Goal: Information Seeking & Learning: Find specific fact

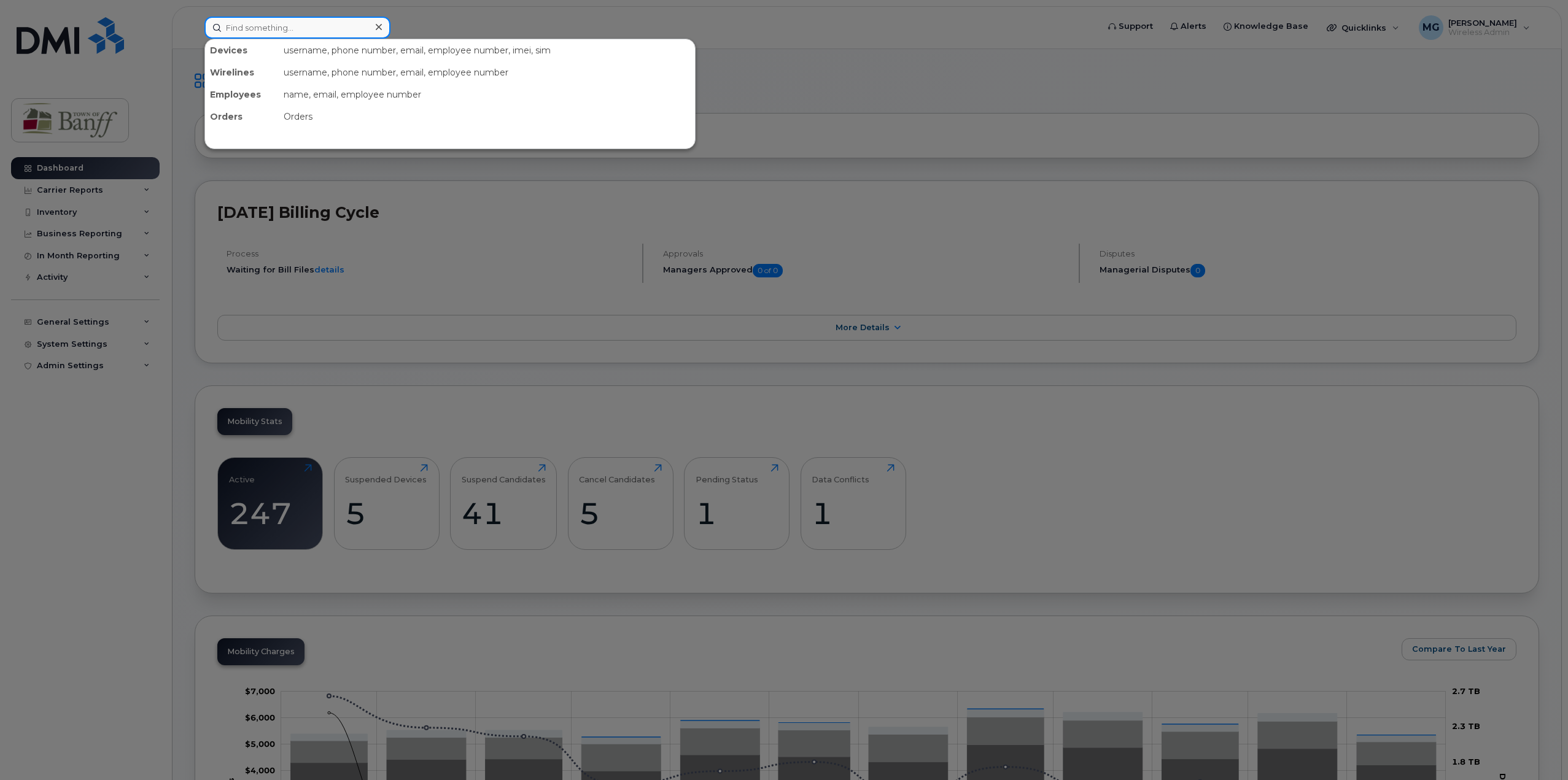
click at [365, 33] on input at bounding box center [297, 27] width 186 height 22
paste input "[PHONE_NUMBER]"
type input "[PHONE_NUMBER]"
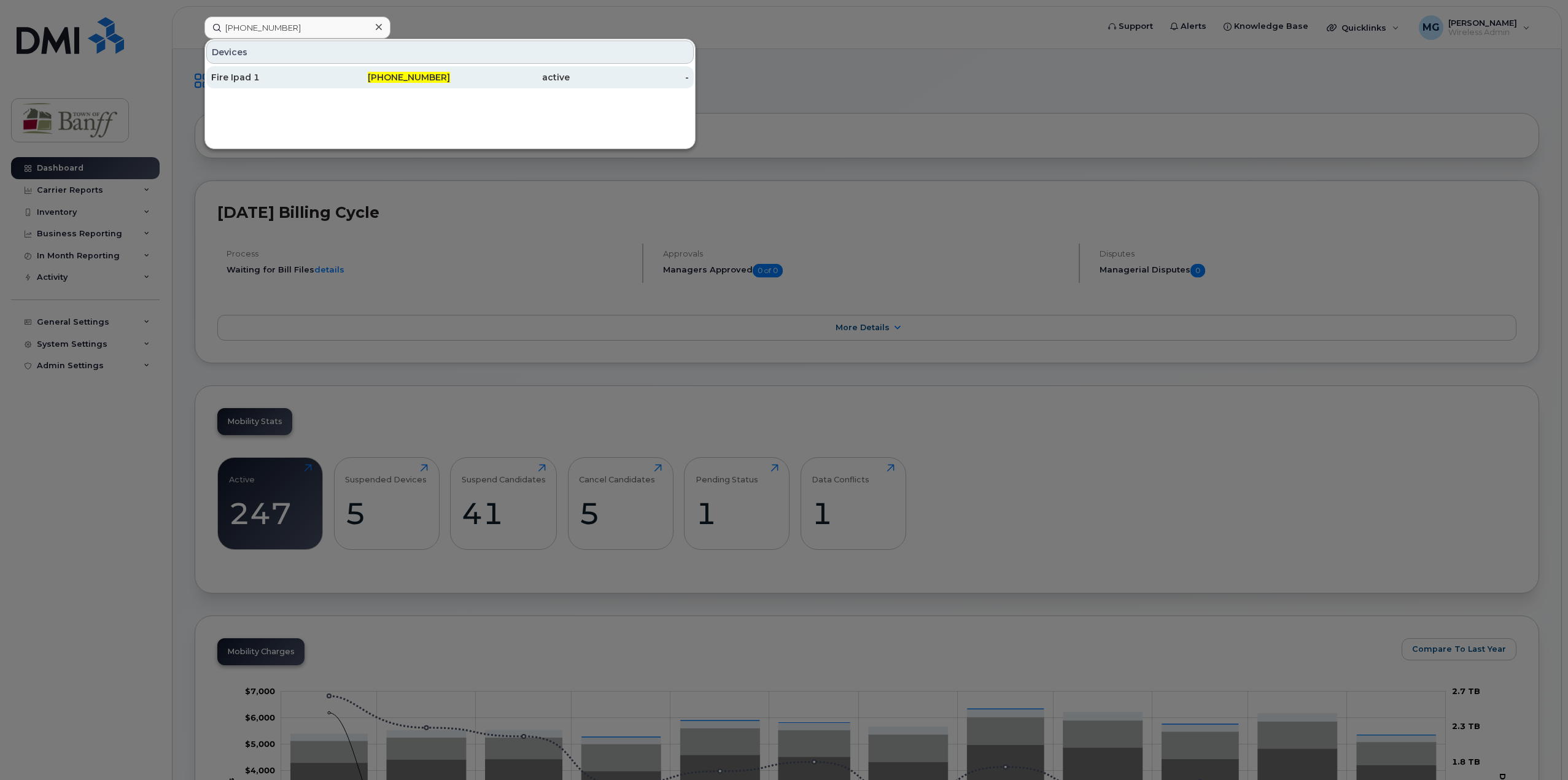
click at [353, 80] on div "[PHONE_NUMBER]" at bounding box center [390, 77] width 119 height 12
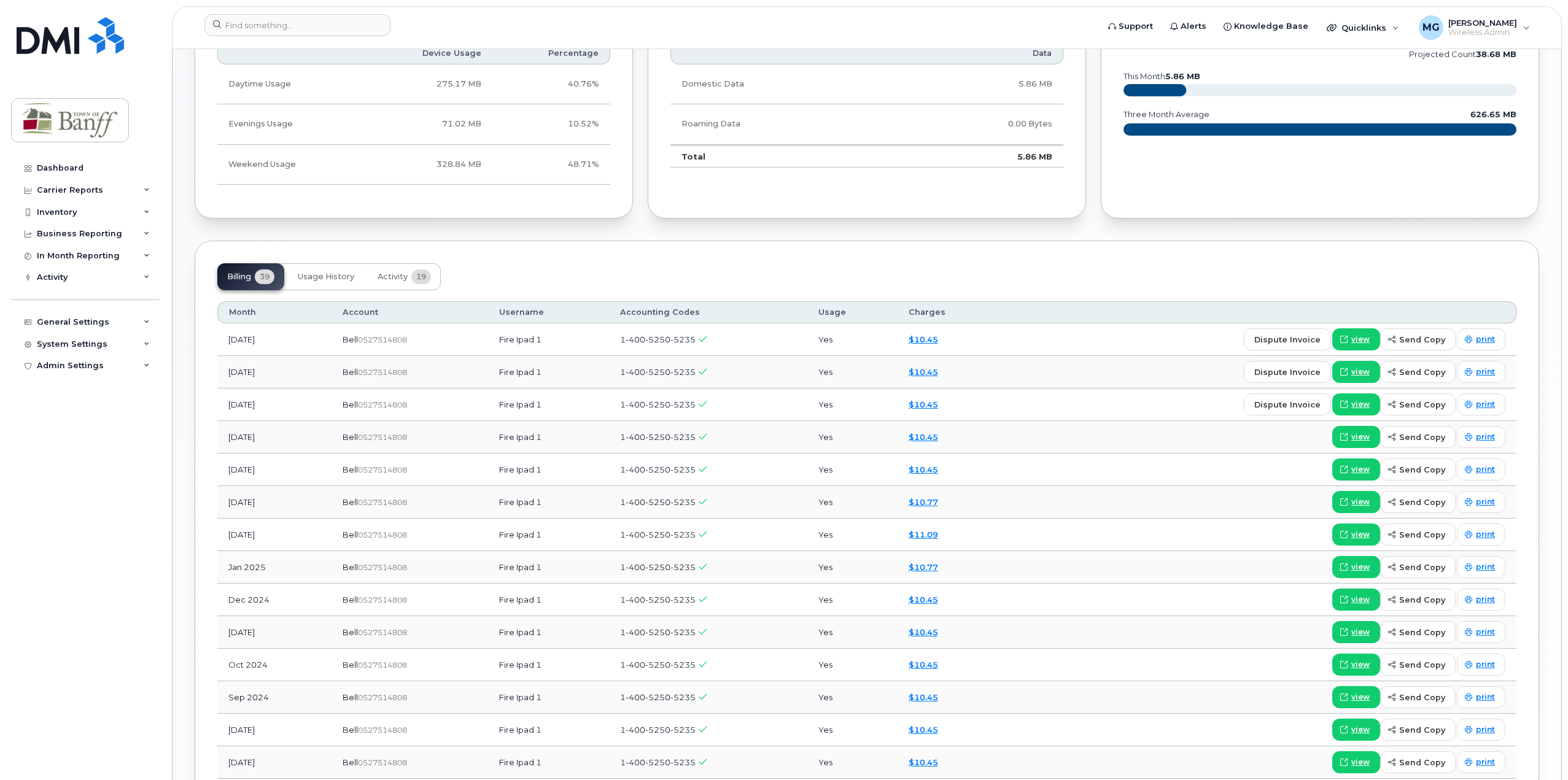
scroll to position [675, 0]
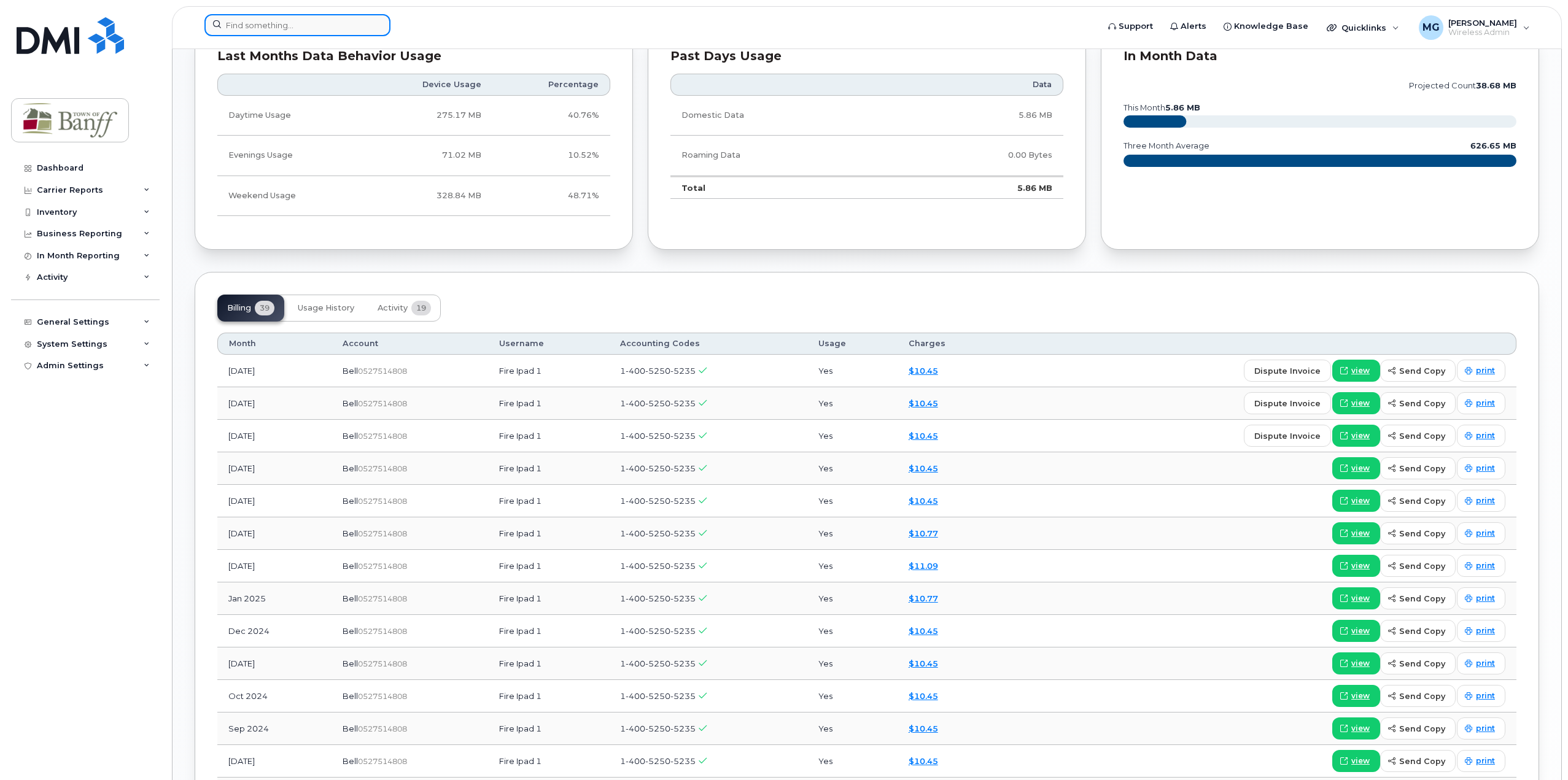
click at [319, 31] on input at bounding box center [297, 25] width 186 height 22
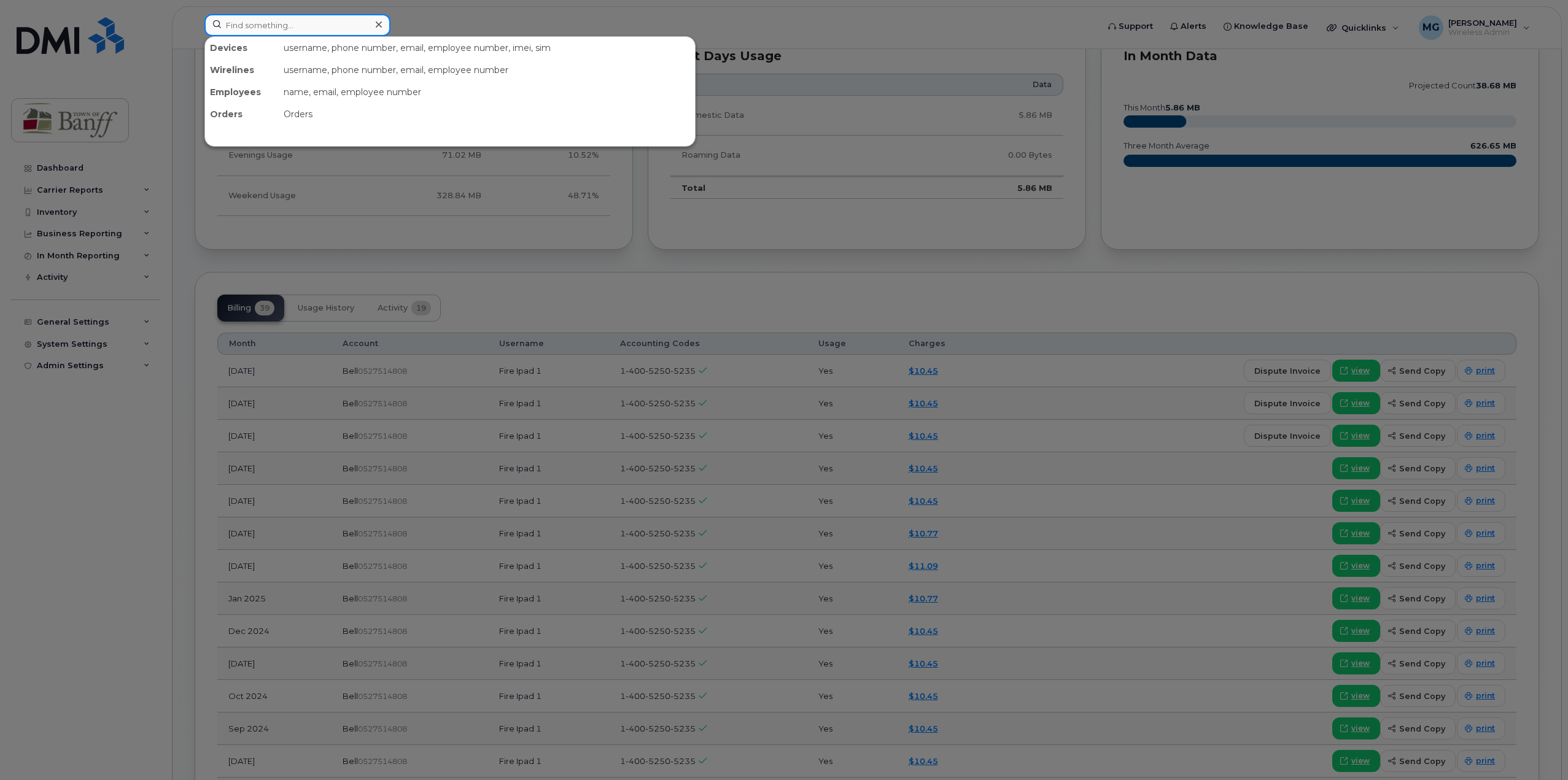
paste input "403-497-6956"
drag, startPoint x: 315, startPoint y: 27, endPoint x: 43, endPoint y: 11, distance: 272.5
click at [195, 14] on div "403-497-6956 Devices Fire Ipad 2 403-497-6956 active -" at bounding box center [647, 27] width 905 height 27
paste input "00"
type input "403-497-6900"
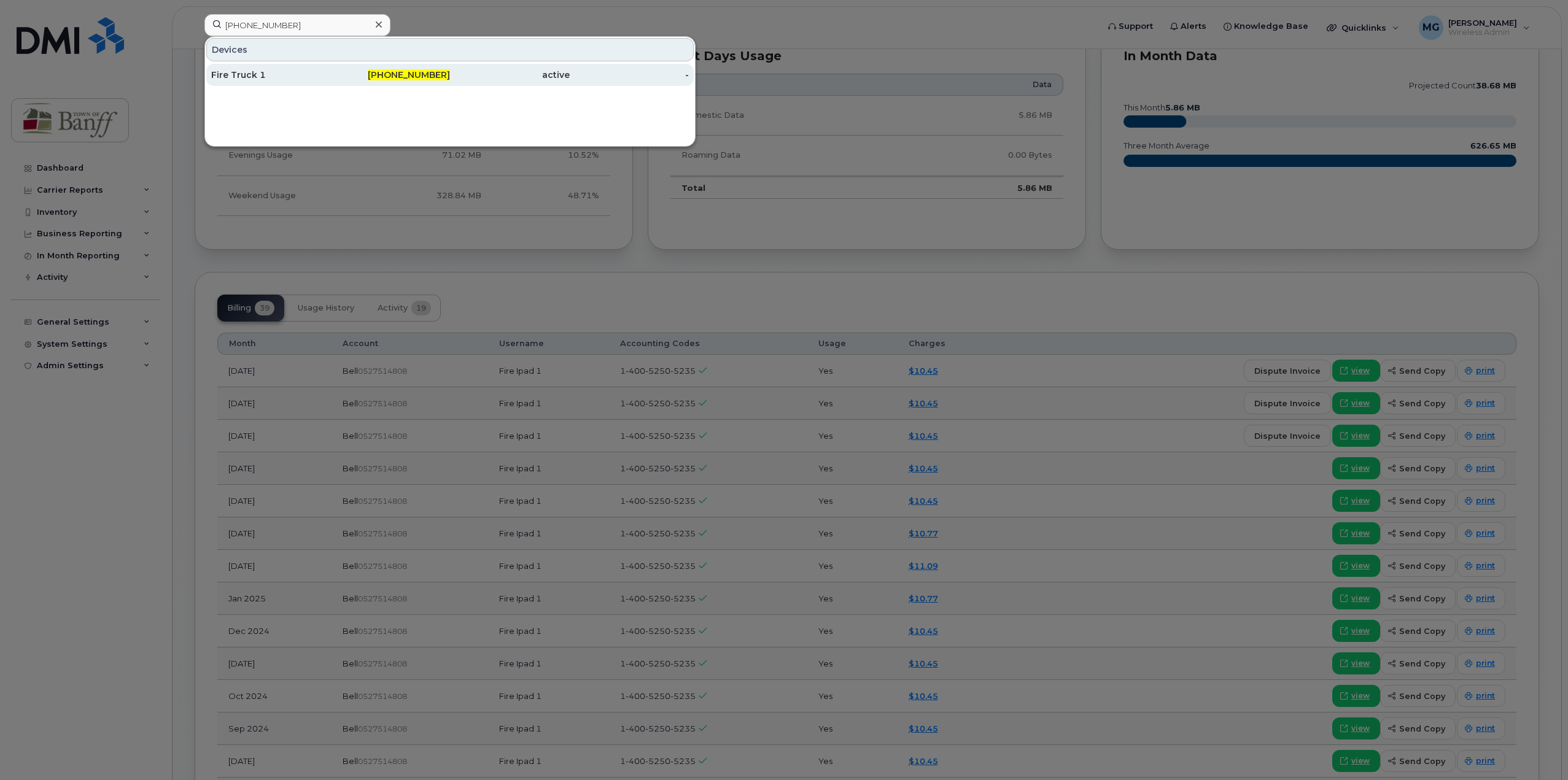
click at [414, 71] on span "403-497-6900" at bounding box center [408, 75] width 82 height 11
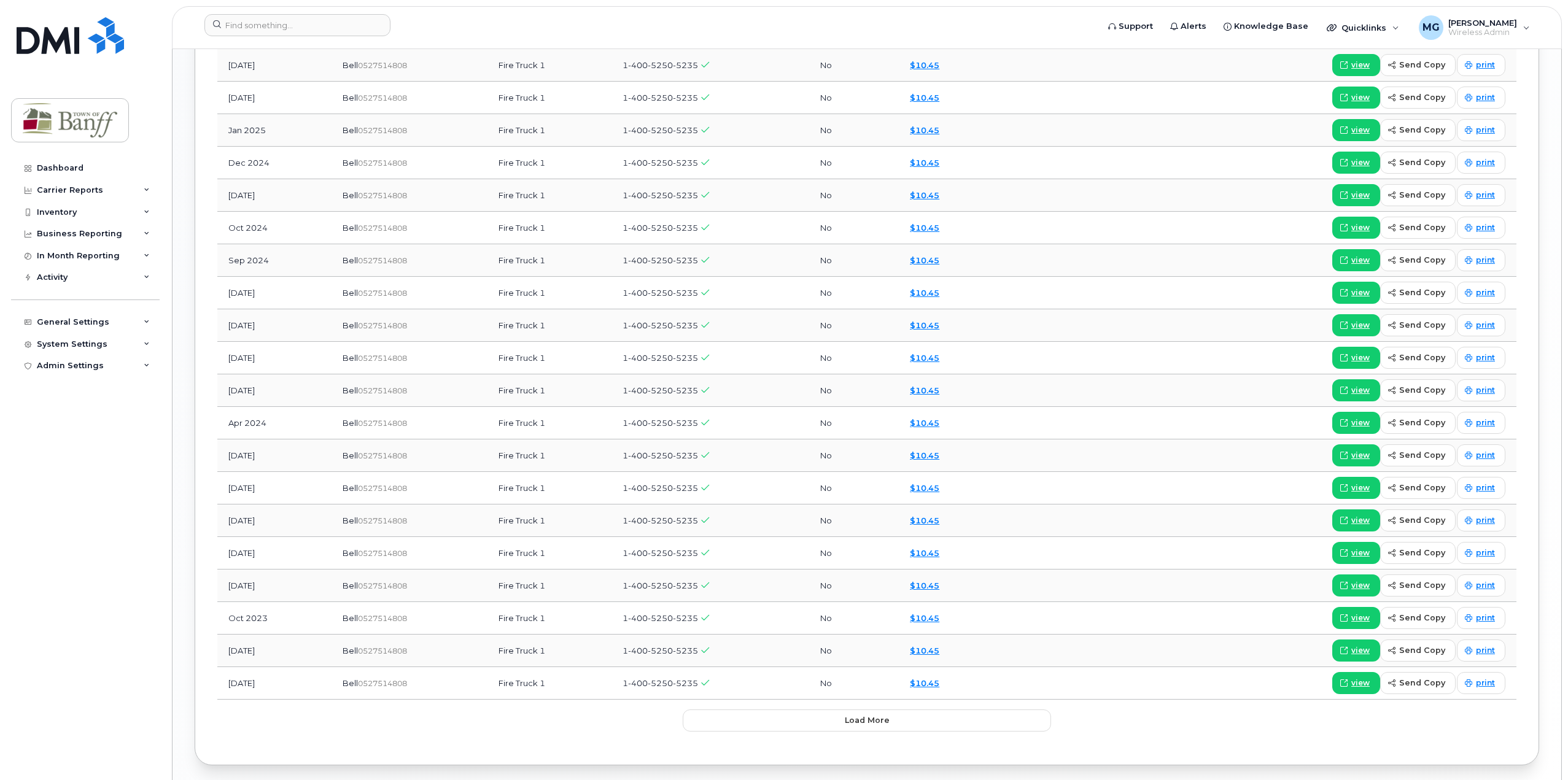
scroll to position [1213, 0]
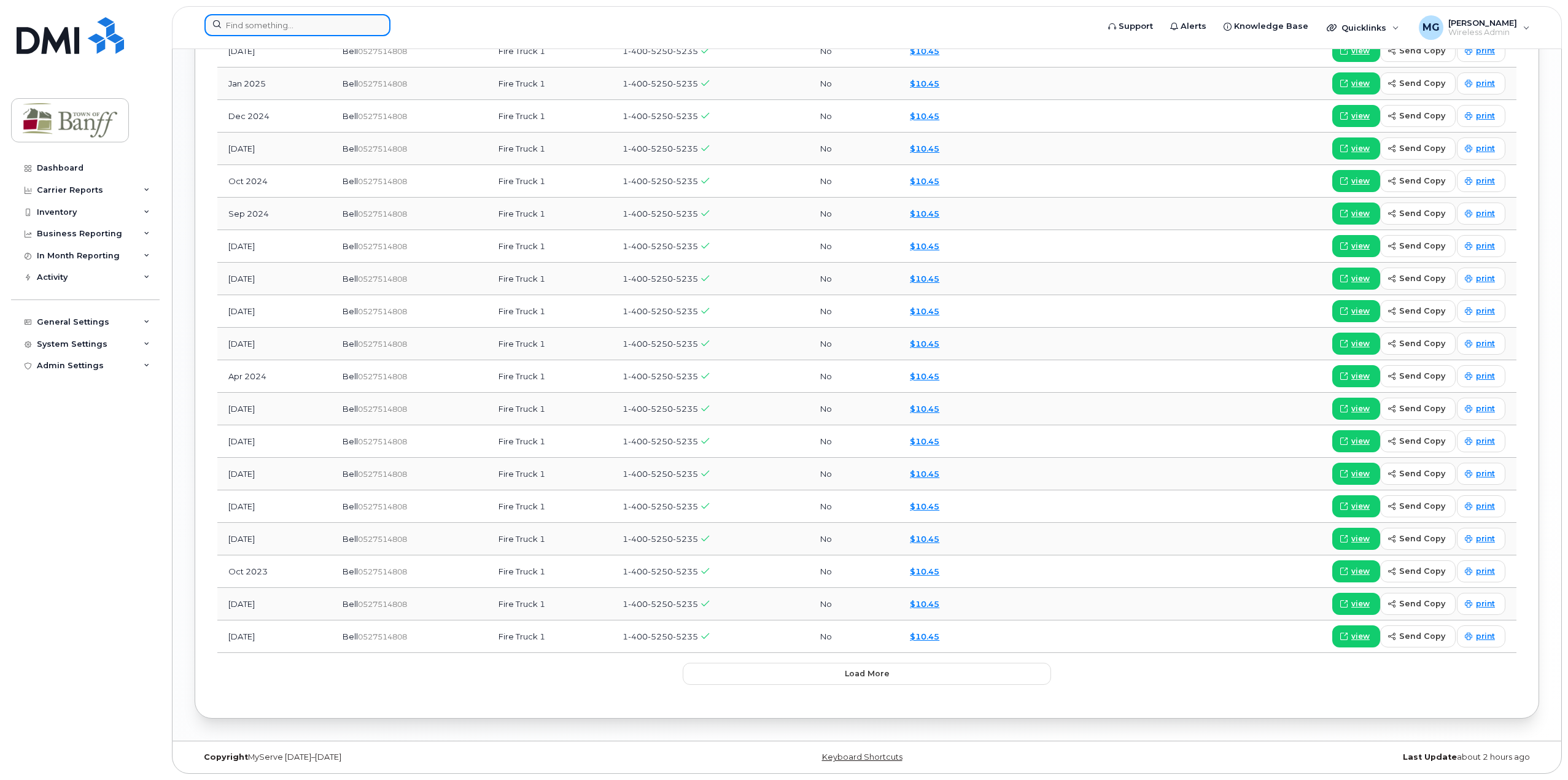
click at [294, 22] on input at bounding box center [297, 25] width 186 height 22
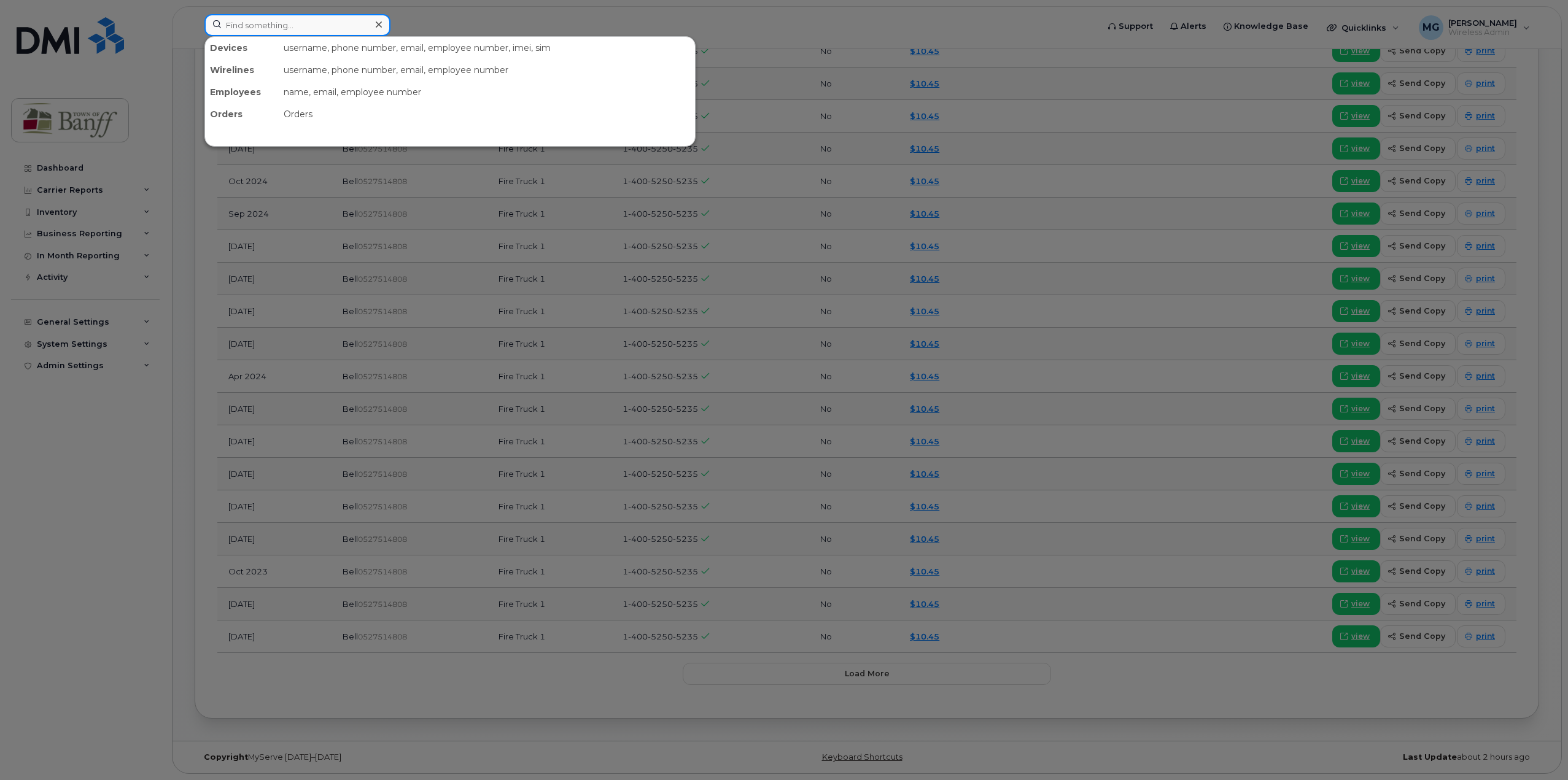
paste input "403-497-6956"
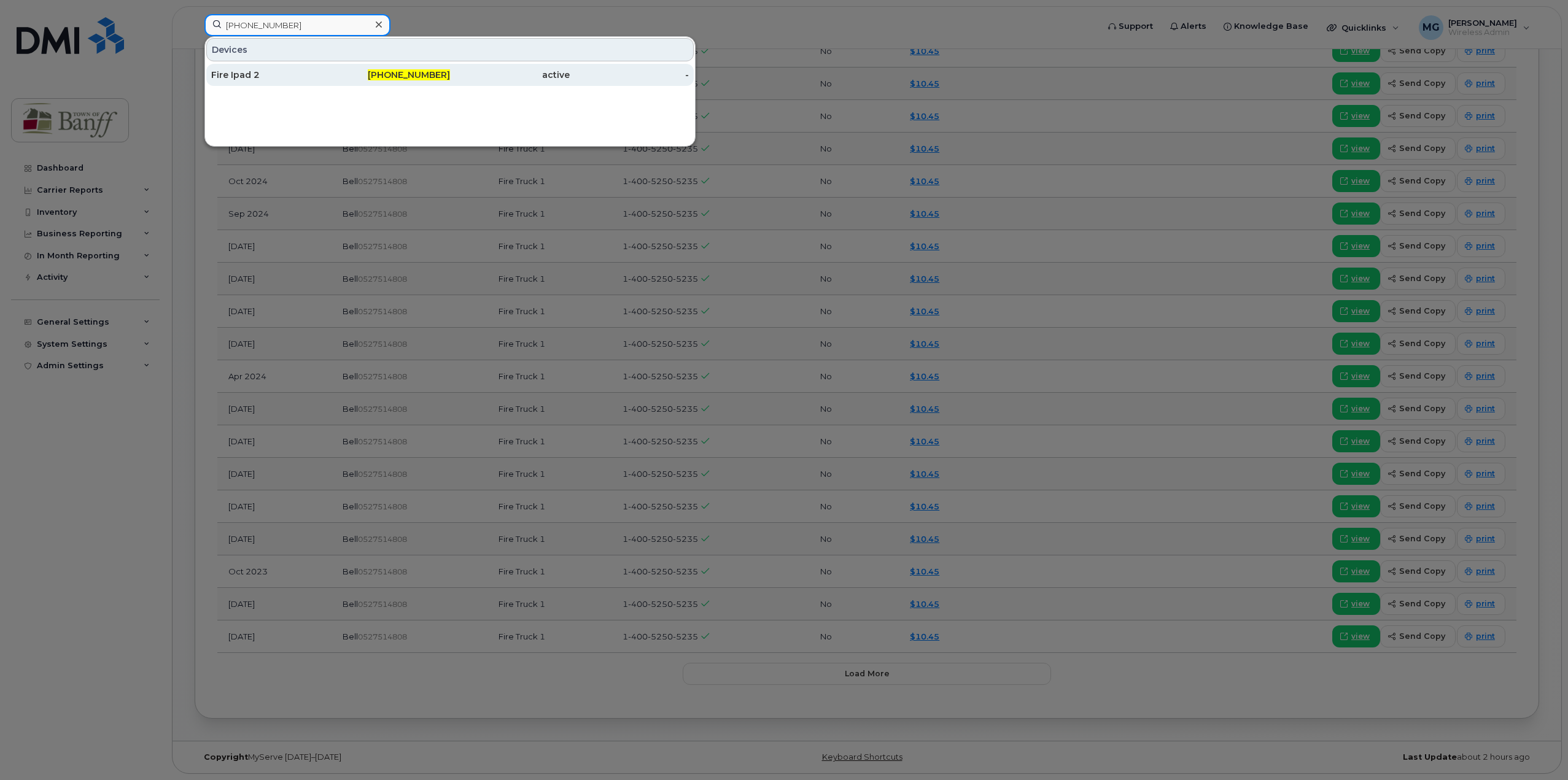
type input "403-497-6956"
click at [260, 70] on div "Fire Ipad 2" at bounding box center [271, 74] width 119 height 12
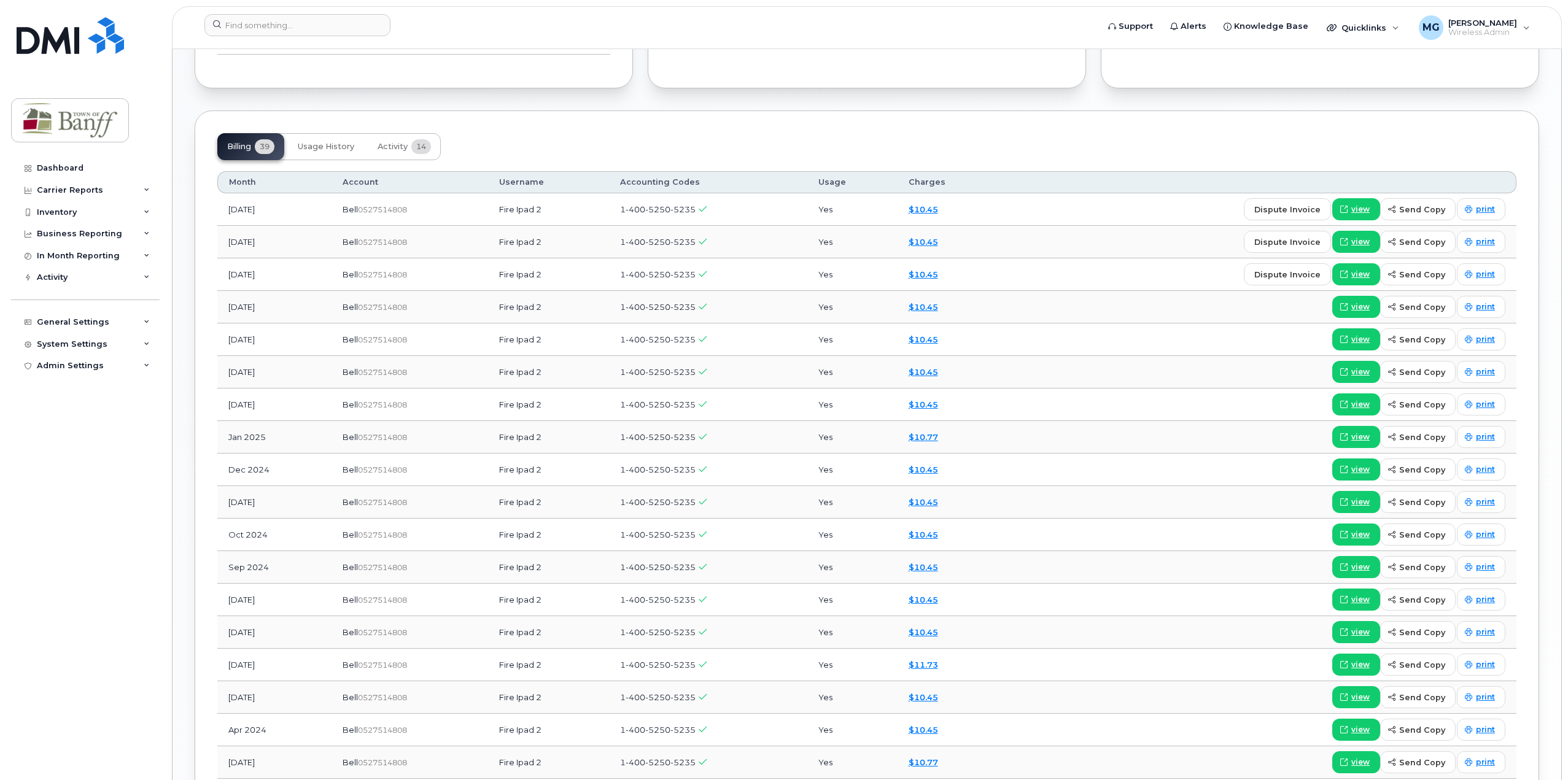
scroll to position [1190, 0]
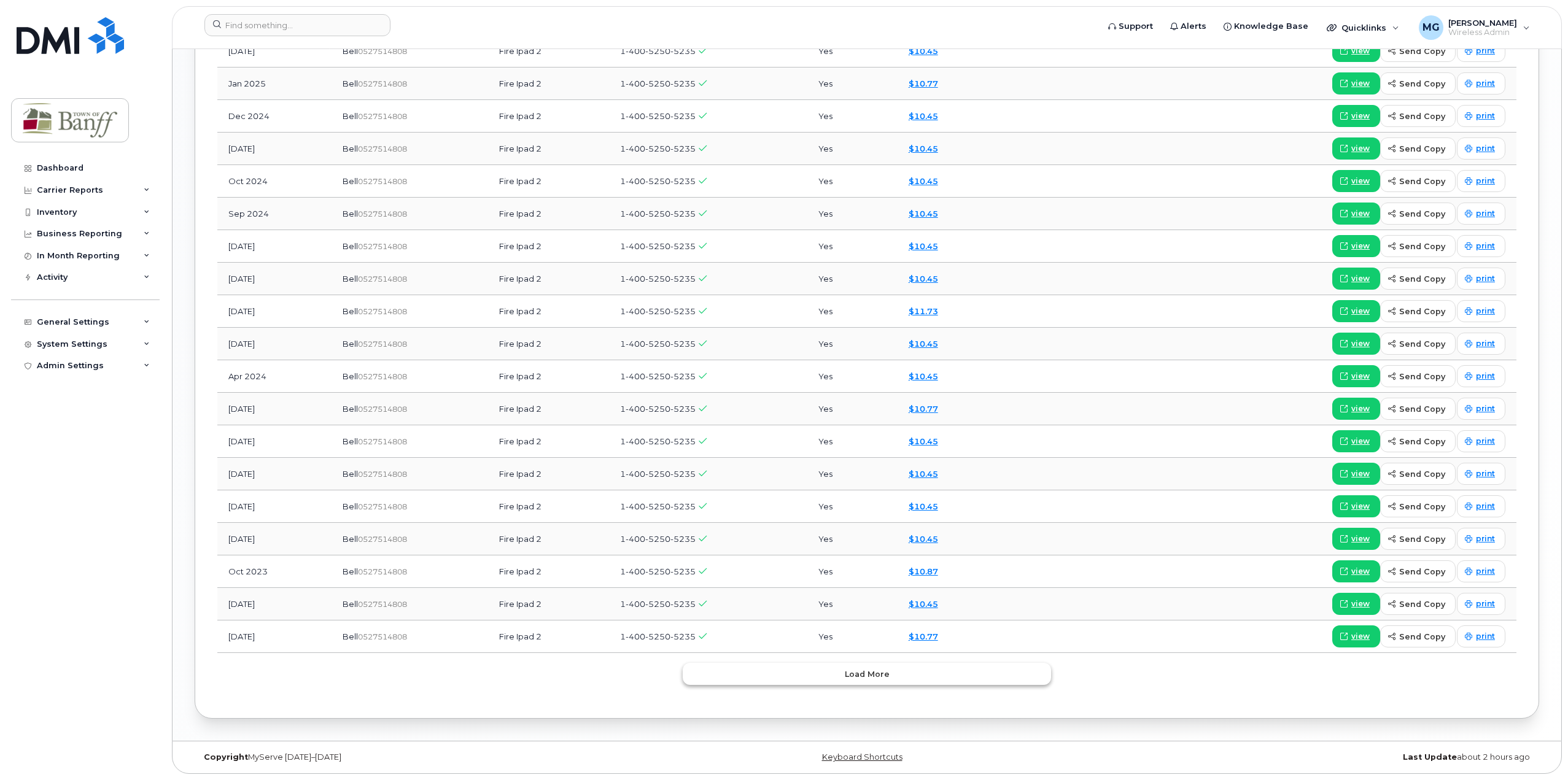
click at [868, 676] on span "Load more" at bounding box center [867, 674] width 45 height 12
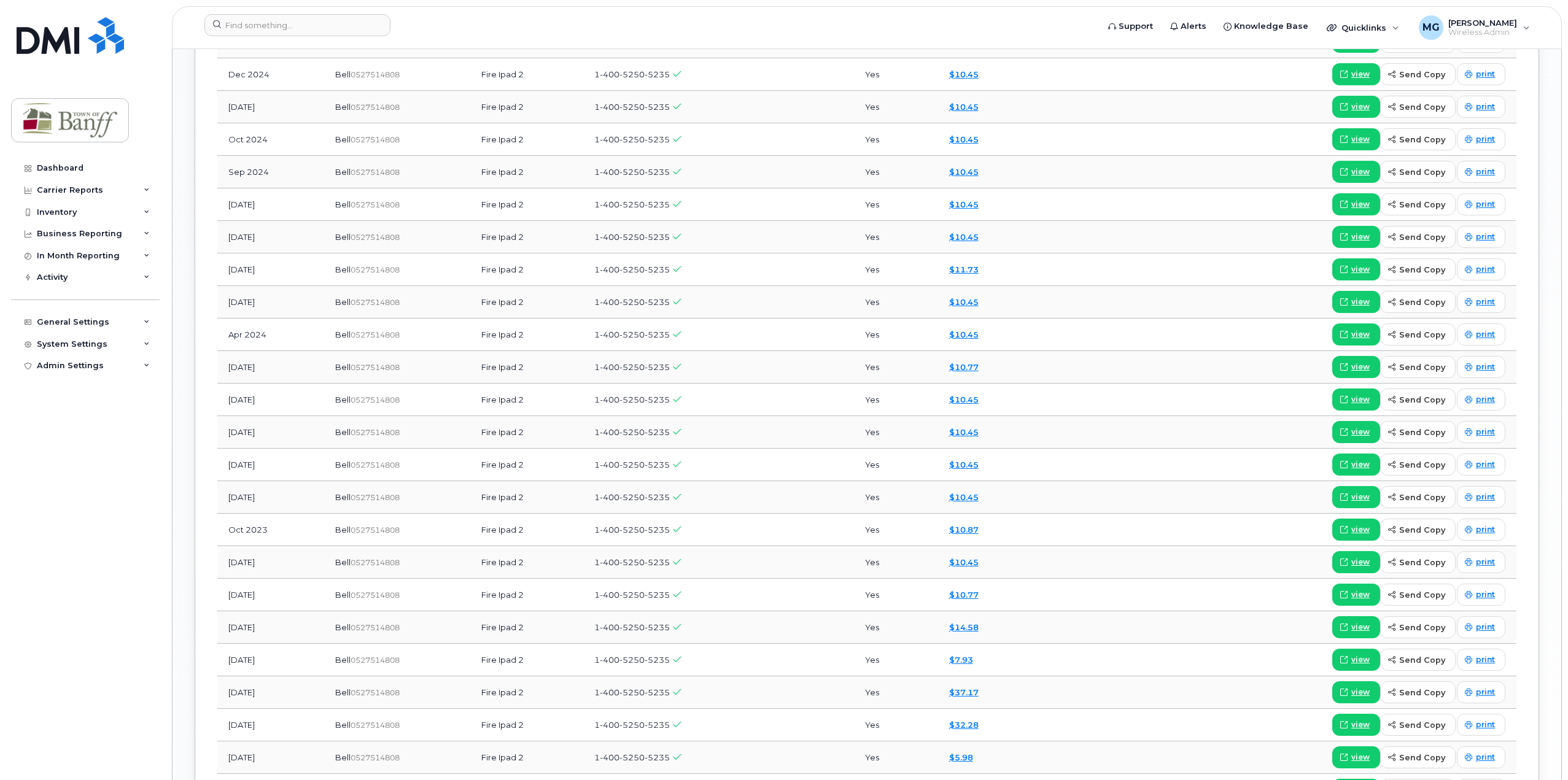
scroll to position [1710, 0]
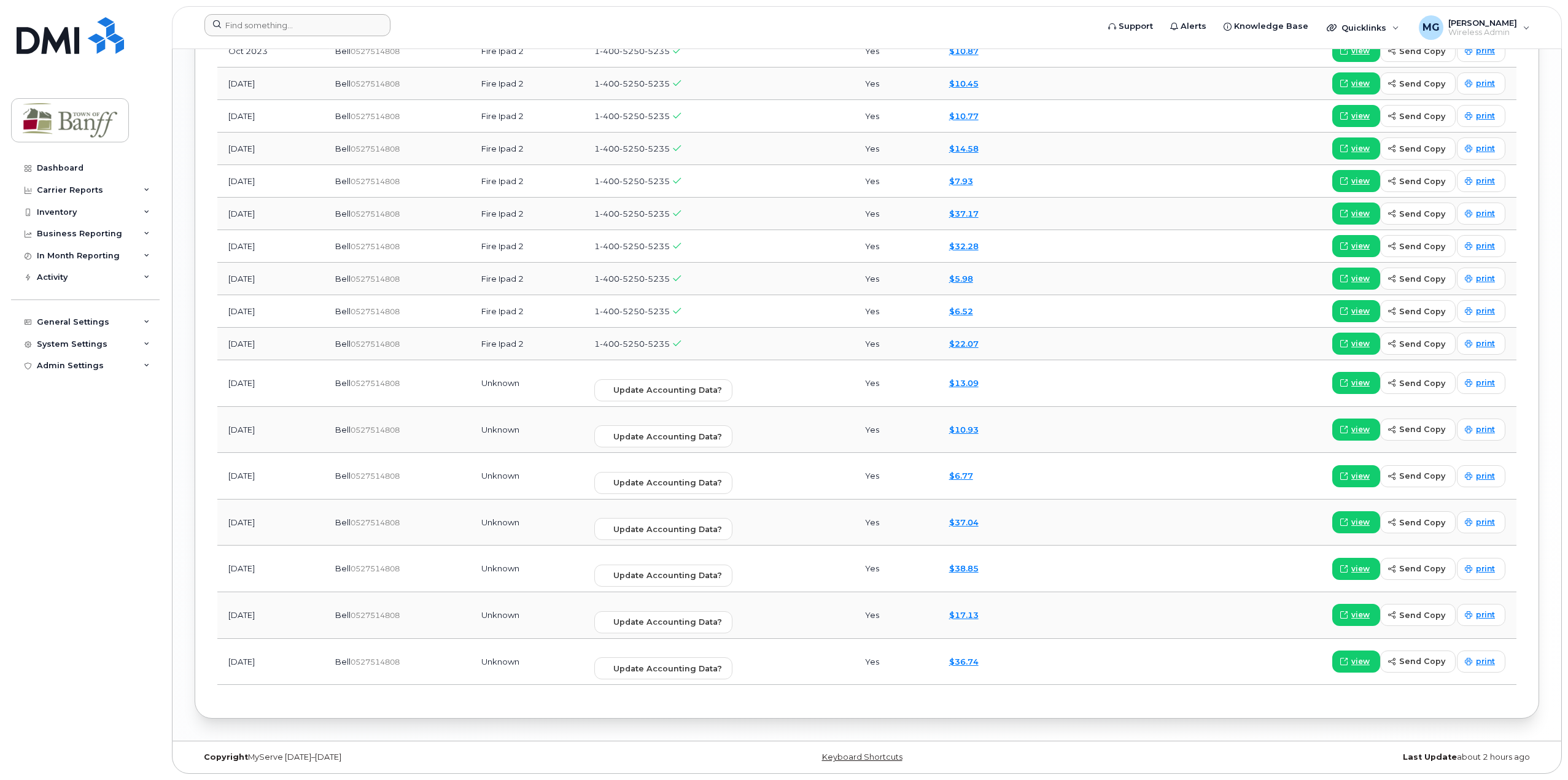
click at [273, 15] on header "Support Alerts Knowledge Base Quicklinks Suspend / Cancel Device Change SIM Car…" at bounding box center [867, 27] width 1390 height 43
click at [271, 24] on input at bounding box center [297, 25] width 186 height 22
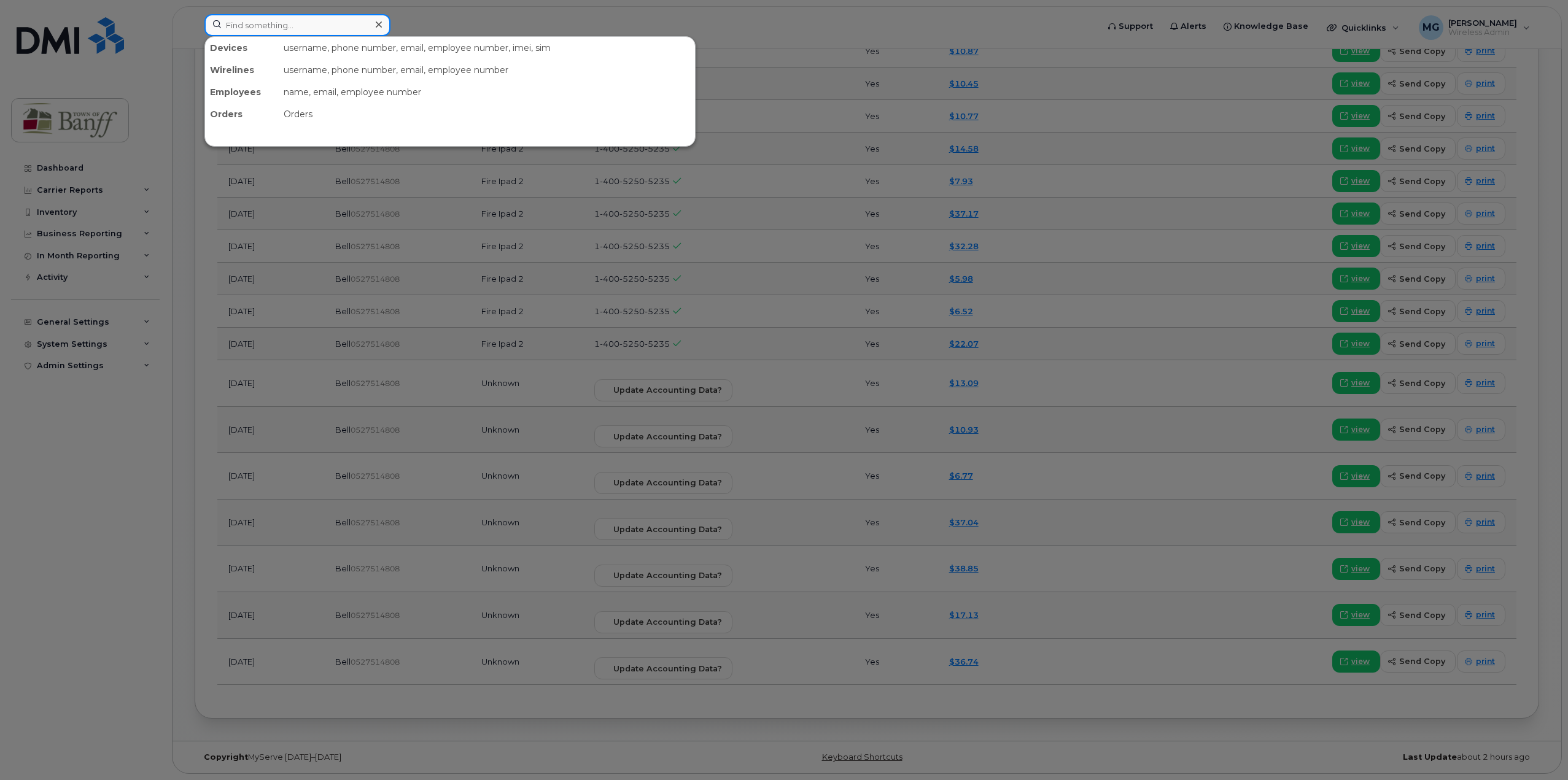
paste input "403-497-6017"
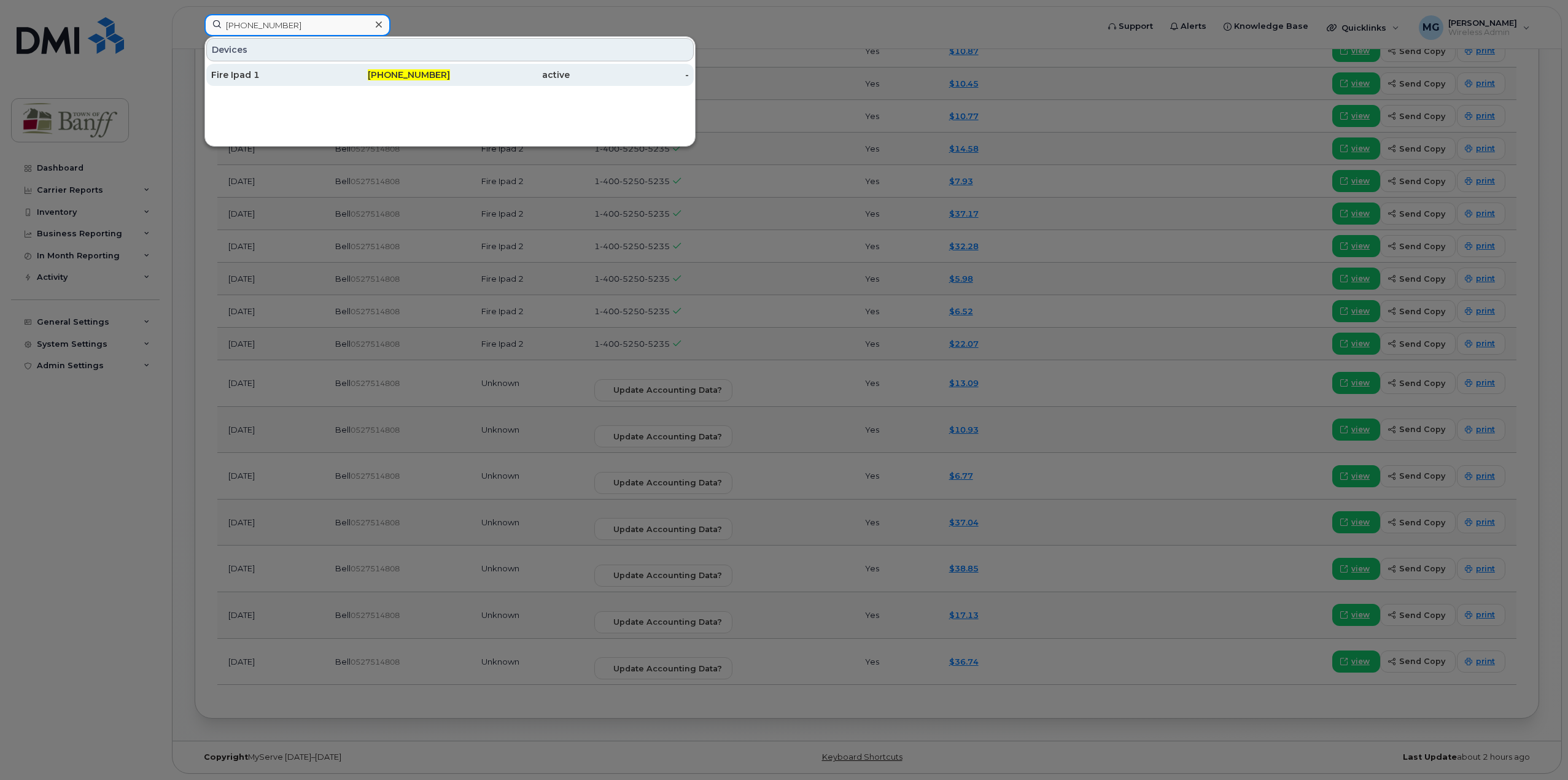
type input "403-497-6017"
click at [281, 79] on div "Fire Ipad 1" at bounding box center [271, 74] width 119 height 12
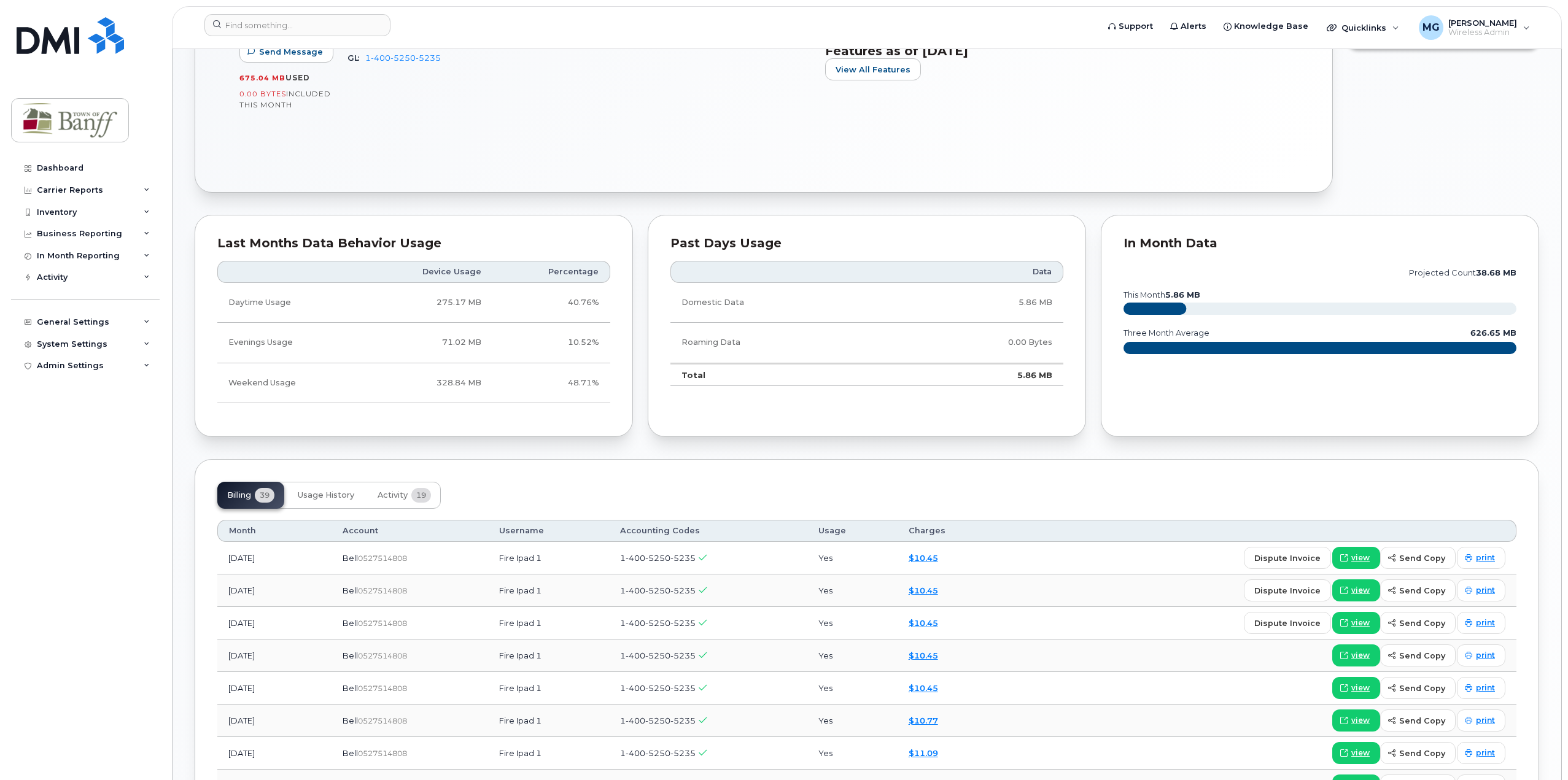
scroll to position [1190, 0]
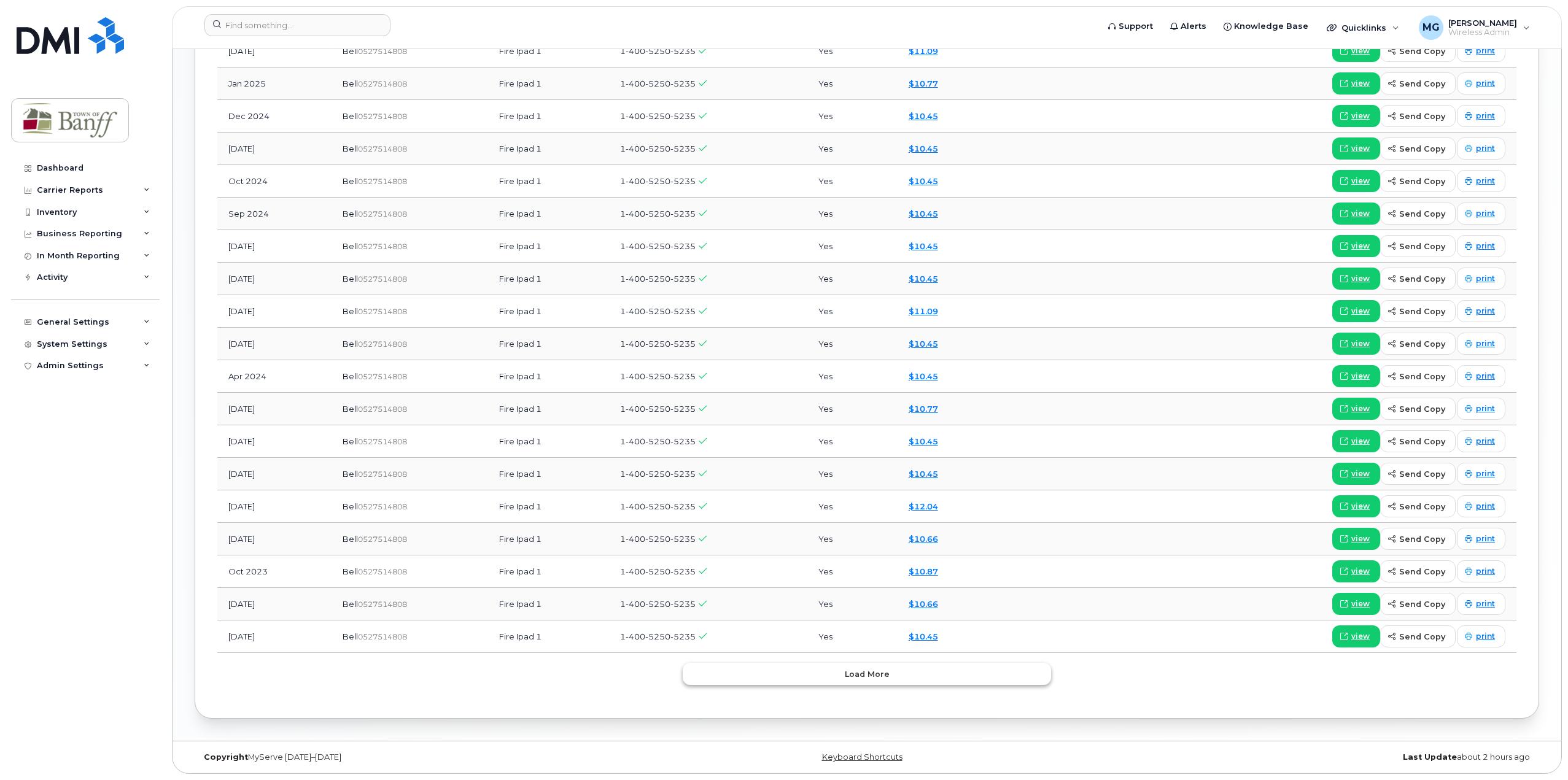
click at [837, 676] on button "Load more" at bounding box center [867, 673] width 368 height 22
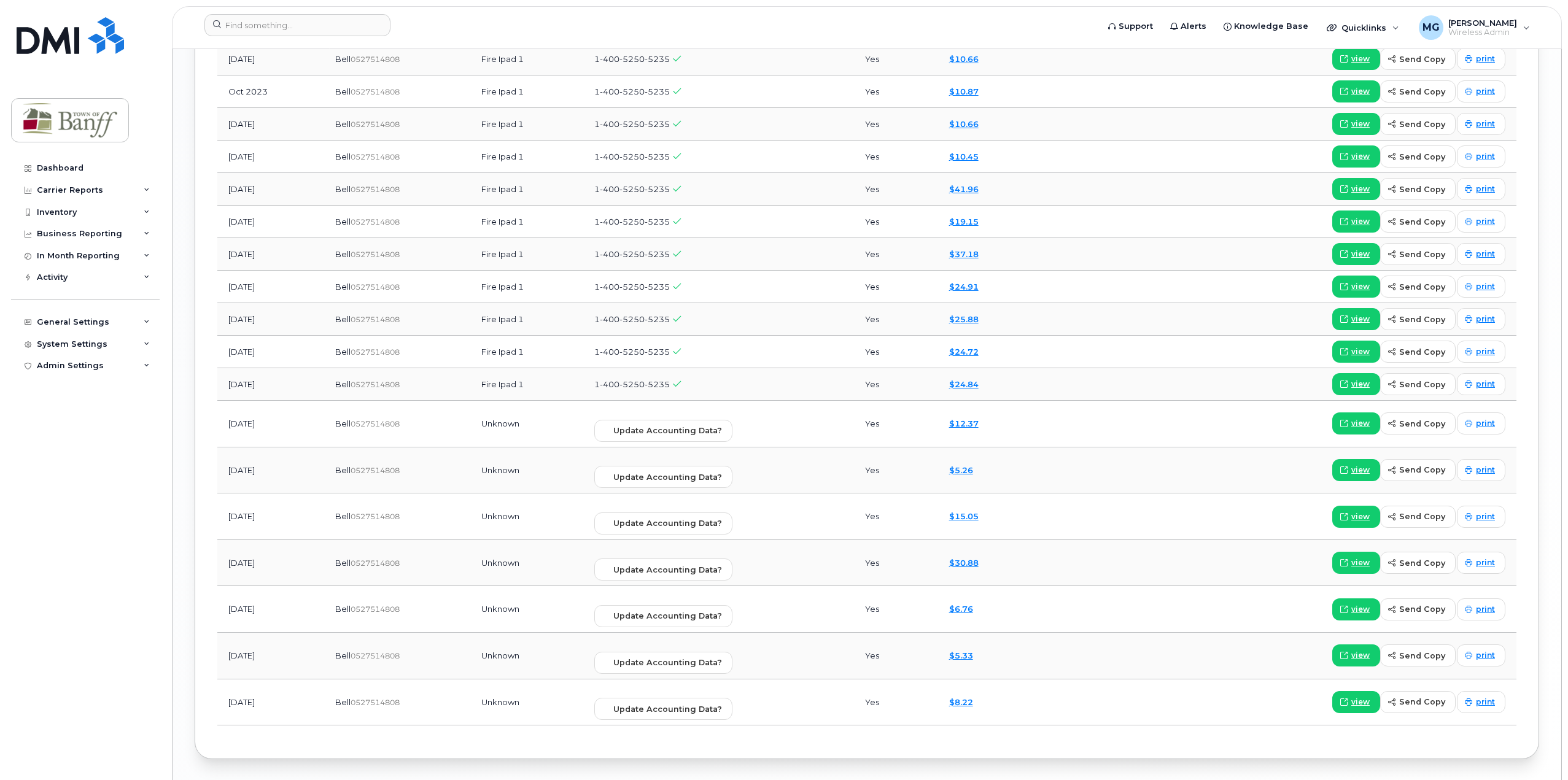
scroll to position [1710, 0]
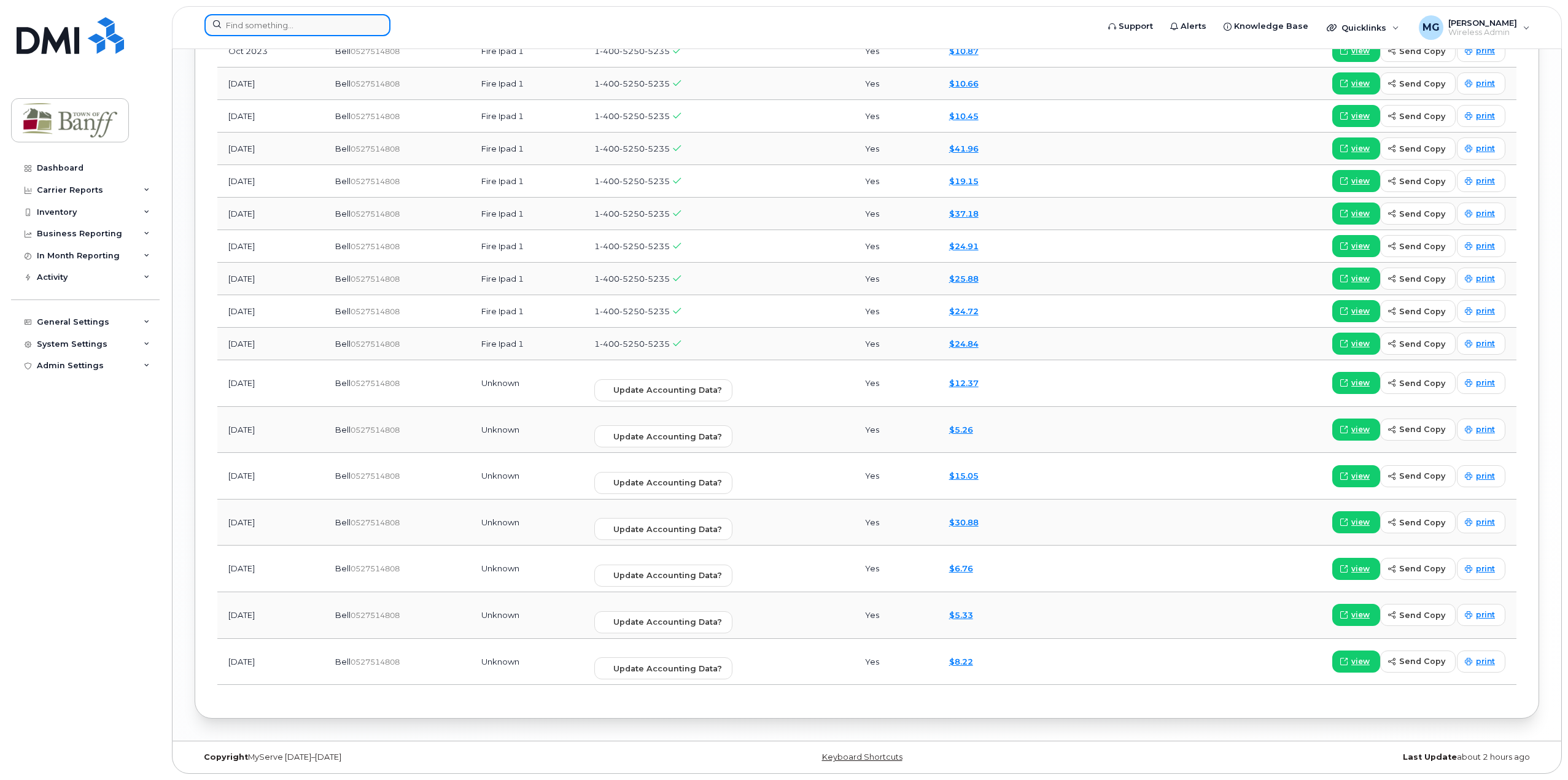
click at [286, 30] on input at bounding box center [297, 25] width 186 height 22
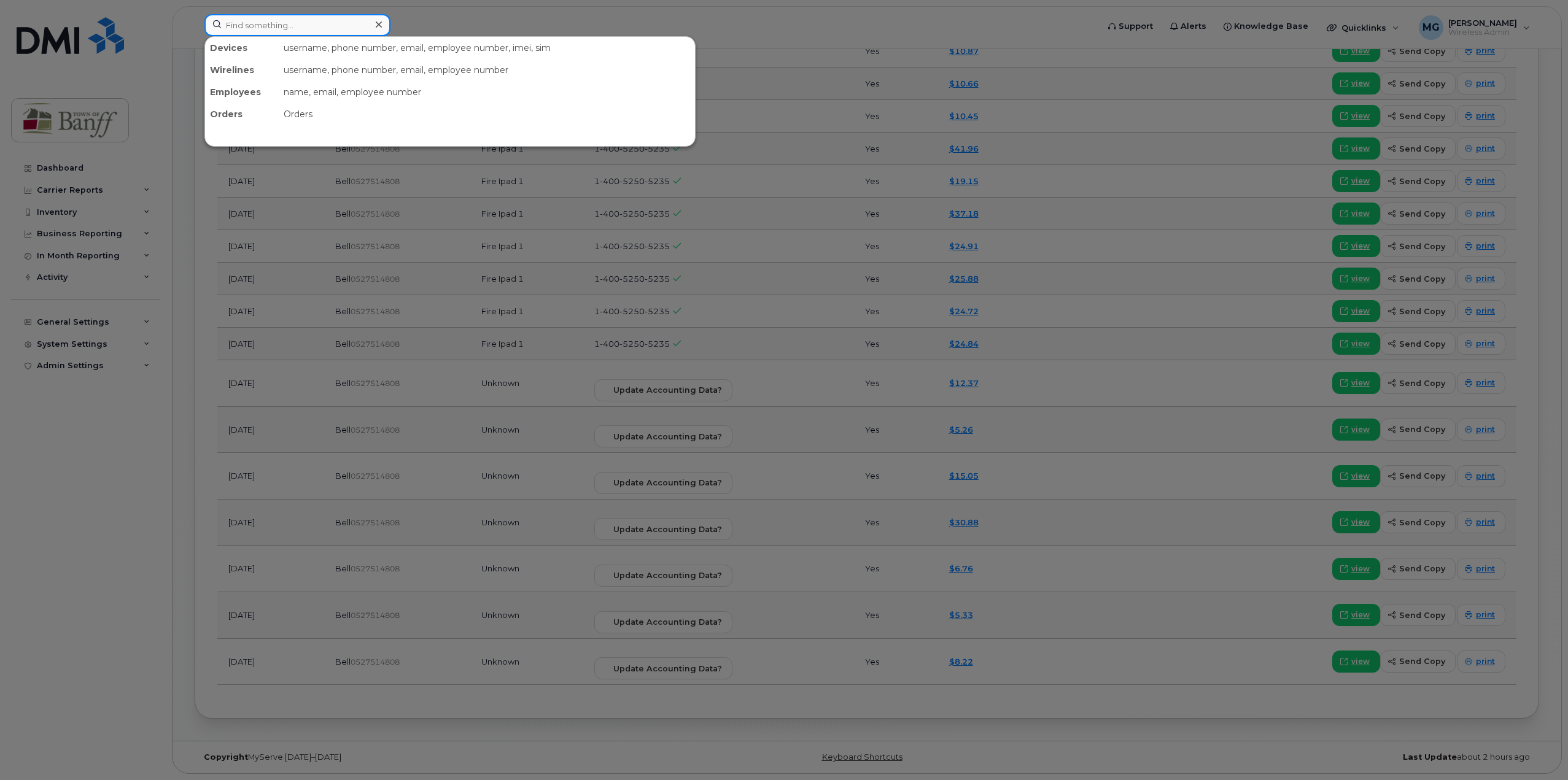
paste input "403-497-6381"
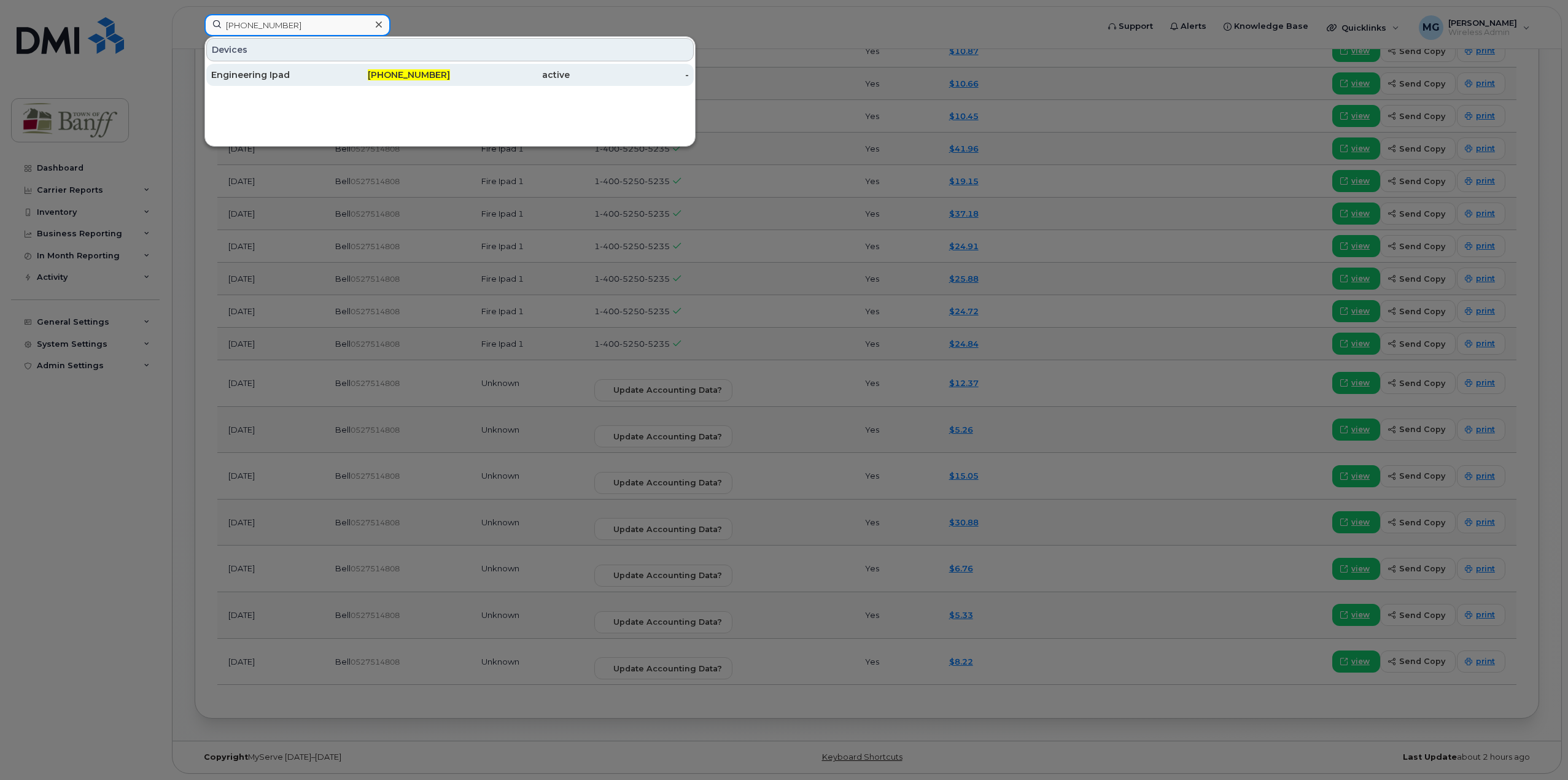
type input "403-497-6381"
click at [306, 77] on div "Engineering Ipad" at bounding box center [271, 74] width 119 height 12
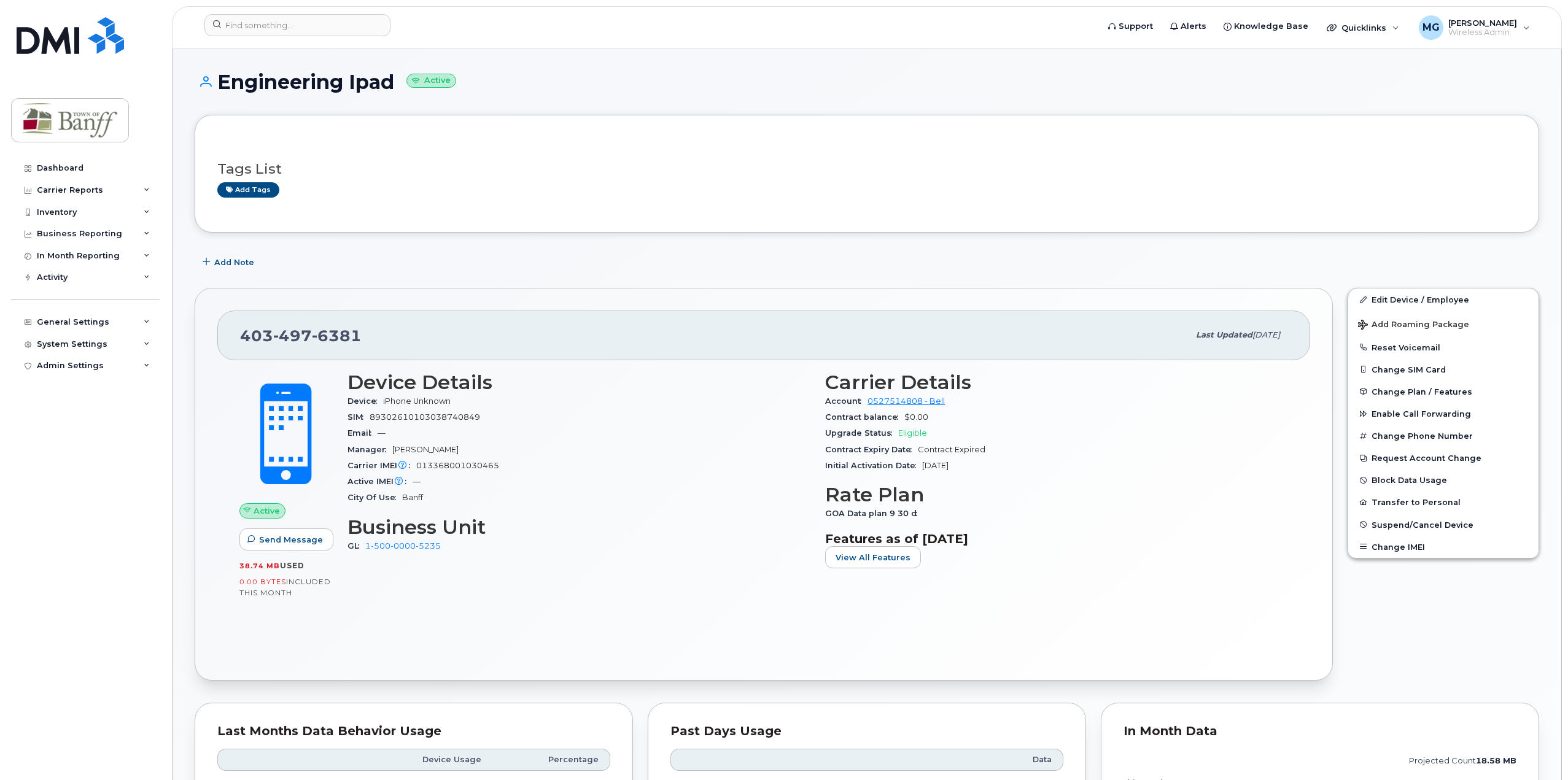
click at [1043, 510] on div "GOA Data plan 9 30 d" at bounding box center [1057, 514] width 463 height 16
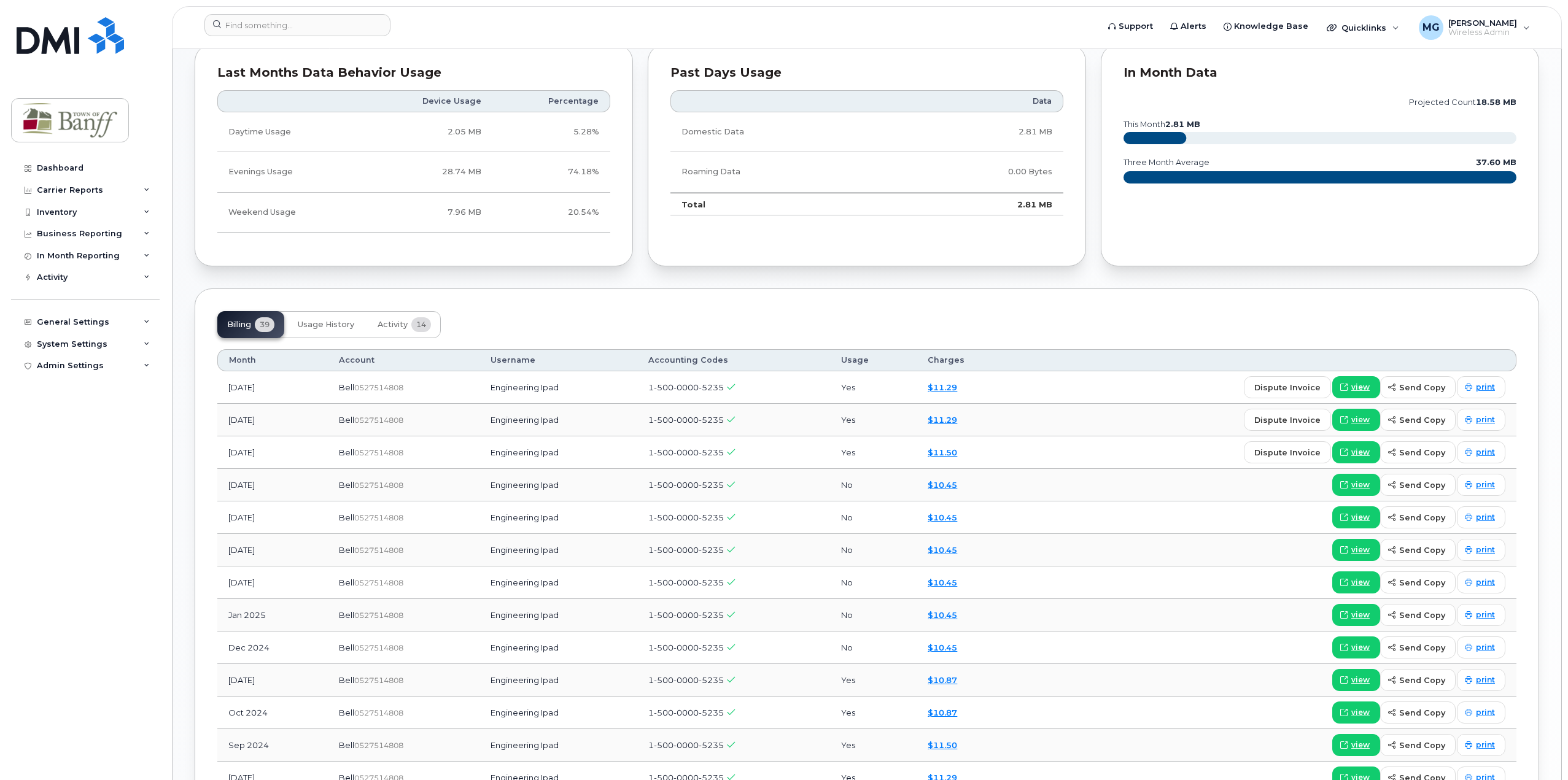
scroll to position [270, 0]
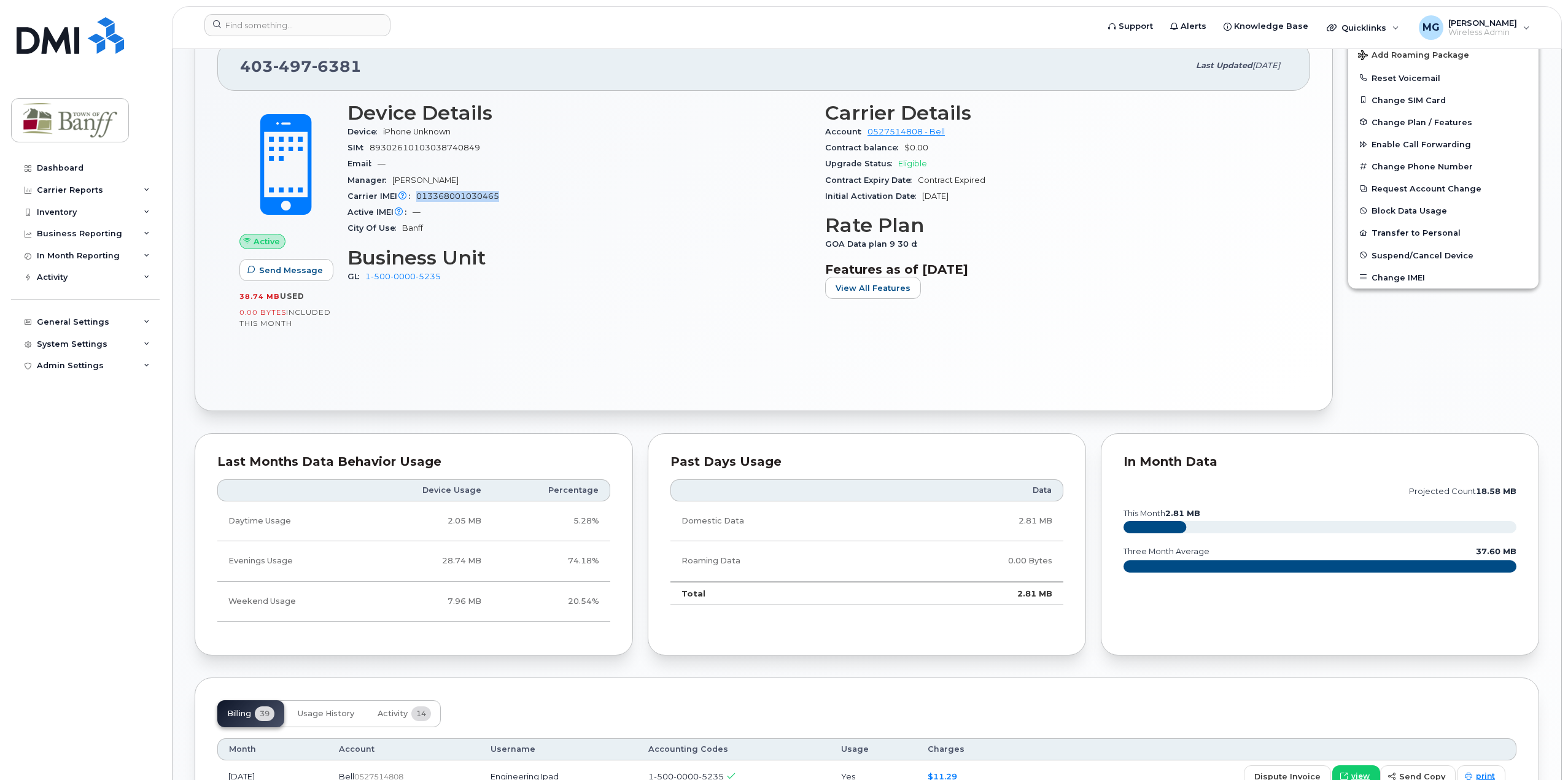
drag, startPoint x: 500, startPoint y: 195, endPoint x: 418, endPoint y: 193, distance: 82.0
click at [418, 193] on div "Carrier IMEI Carrier IMEI is reported during the last billing cycle or change o…" at bounding box center [579, 197] width 463 height 16
copy span "013368001030465"
click at [248, 28] on input at bounding box center [297, 25] width 186 height 22
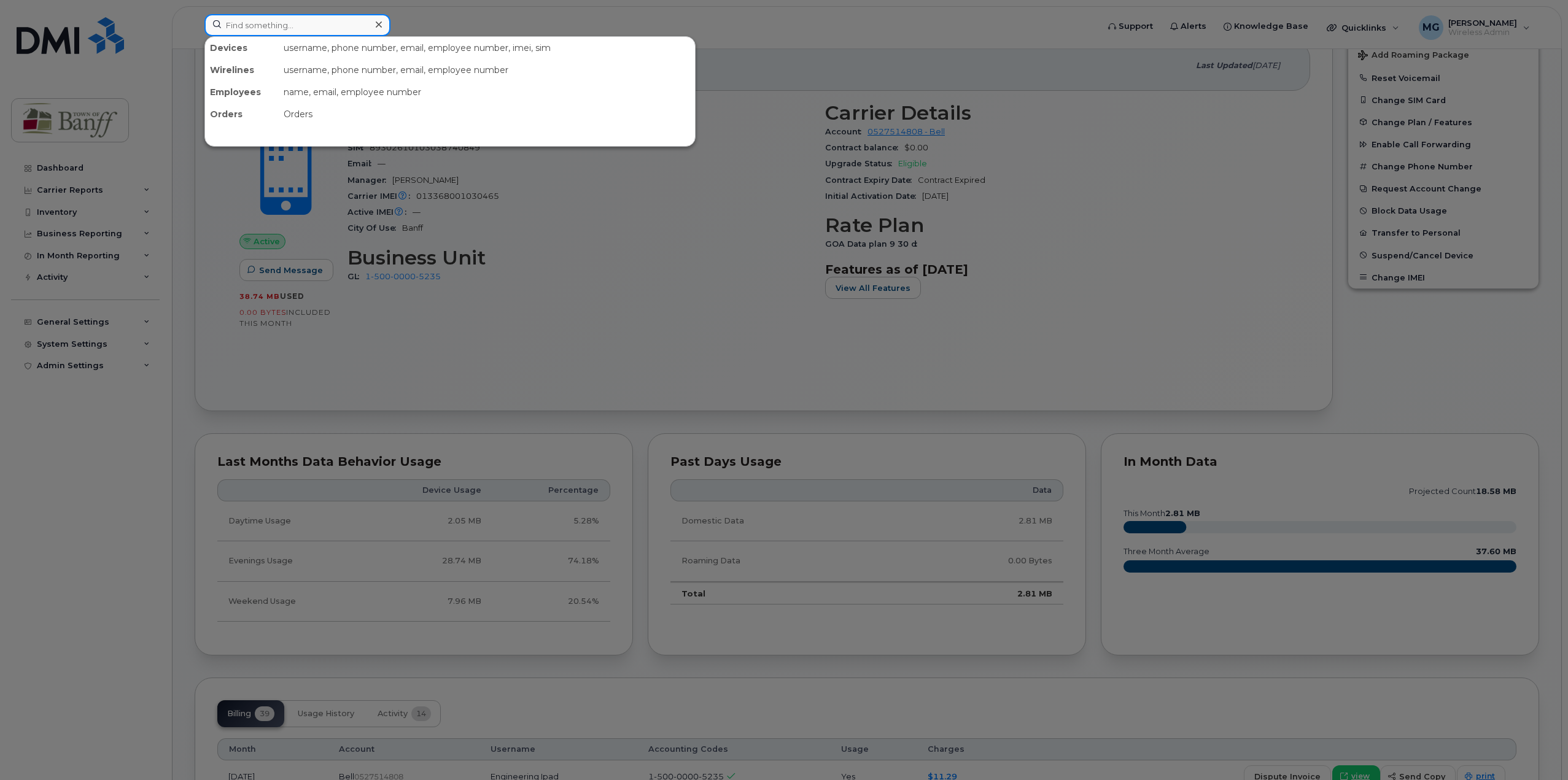
paste input "403-497-6017"
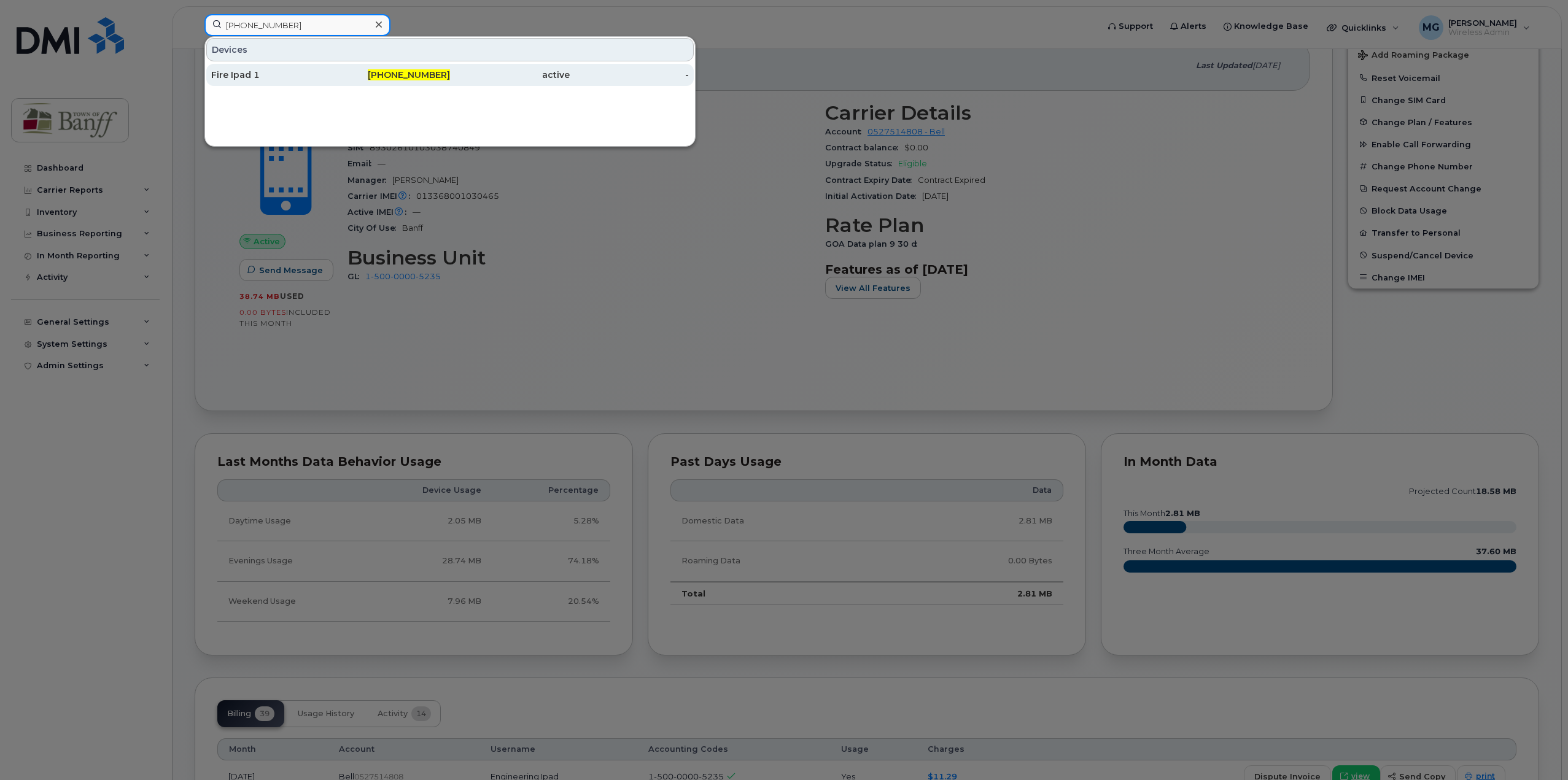
type input "403-497-6017"
click at [284, 72] on div "Fire Ipad 1" at bounding box center [271, 74] width 119 height 12
click at [414, 73] on span "403-497-6017" at bounding box center [408, 75] width 82 height 11
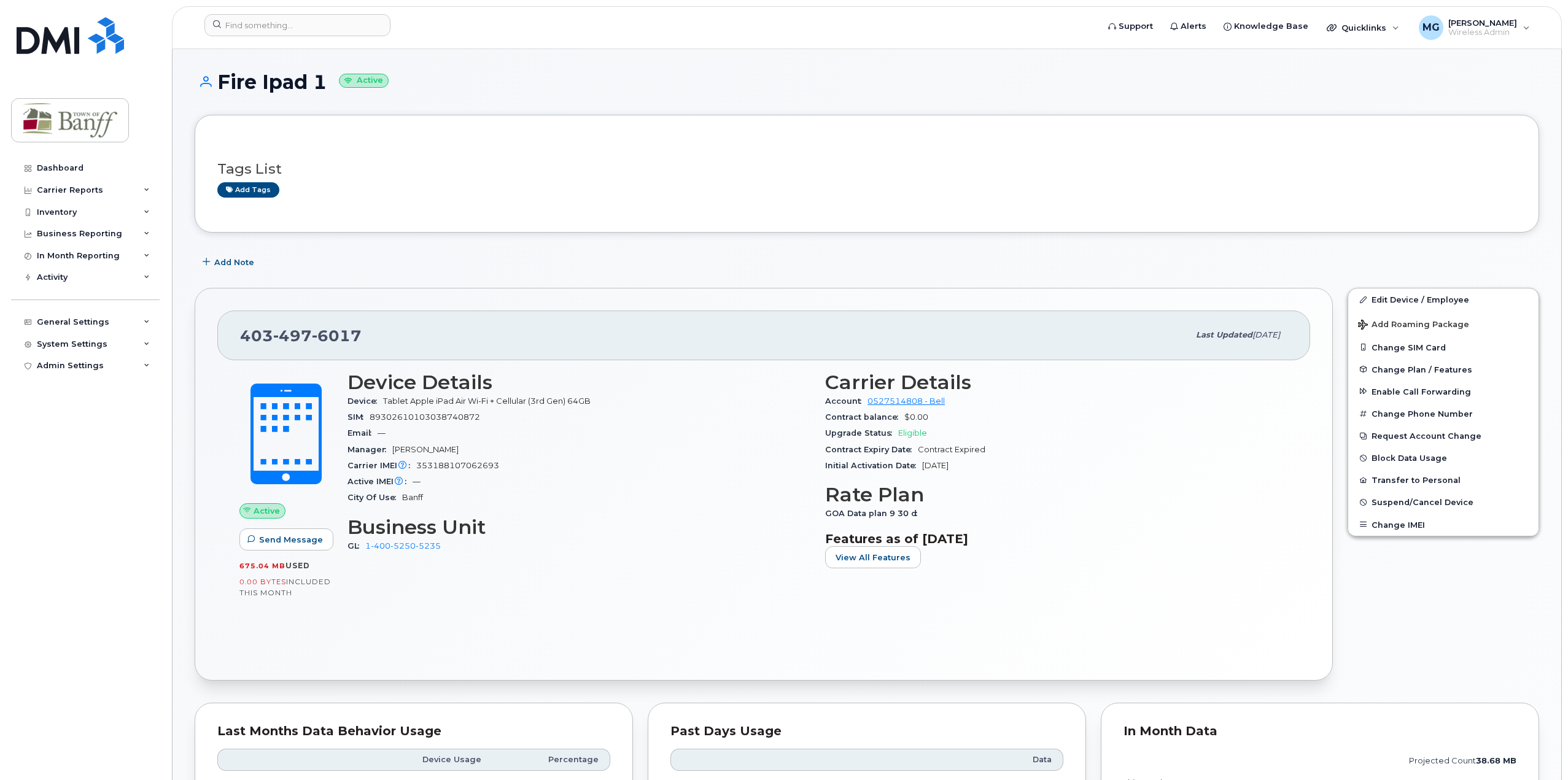
drag, startPoint x: 582, startPoint y: 382, endPoint x: 539, endPoint y: 426, distance: 61.5
click at [582, 384] on h3 "Device Details" at bounding box center [579, 383] width 463 height 22
click at [469, 467] on span "353188107062693" at bounding box center [458, 466] width 83 height 9
copy span "353188107062693"
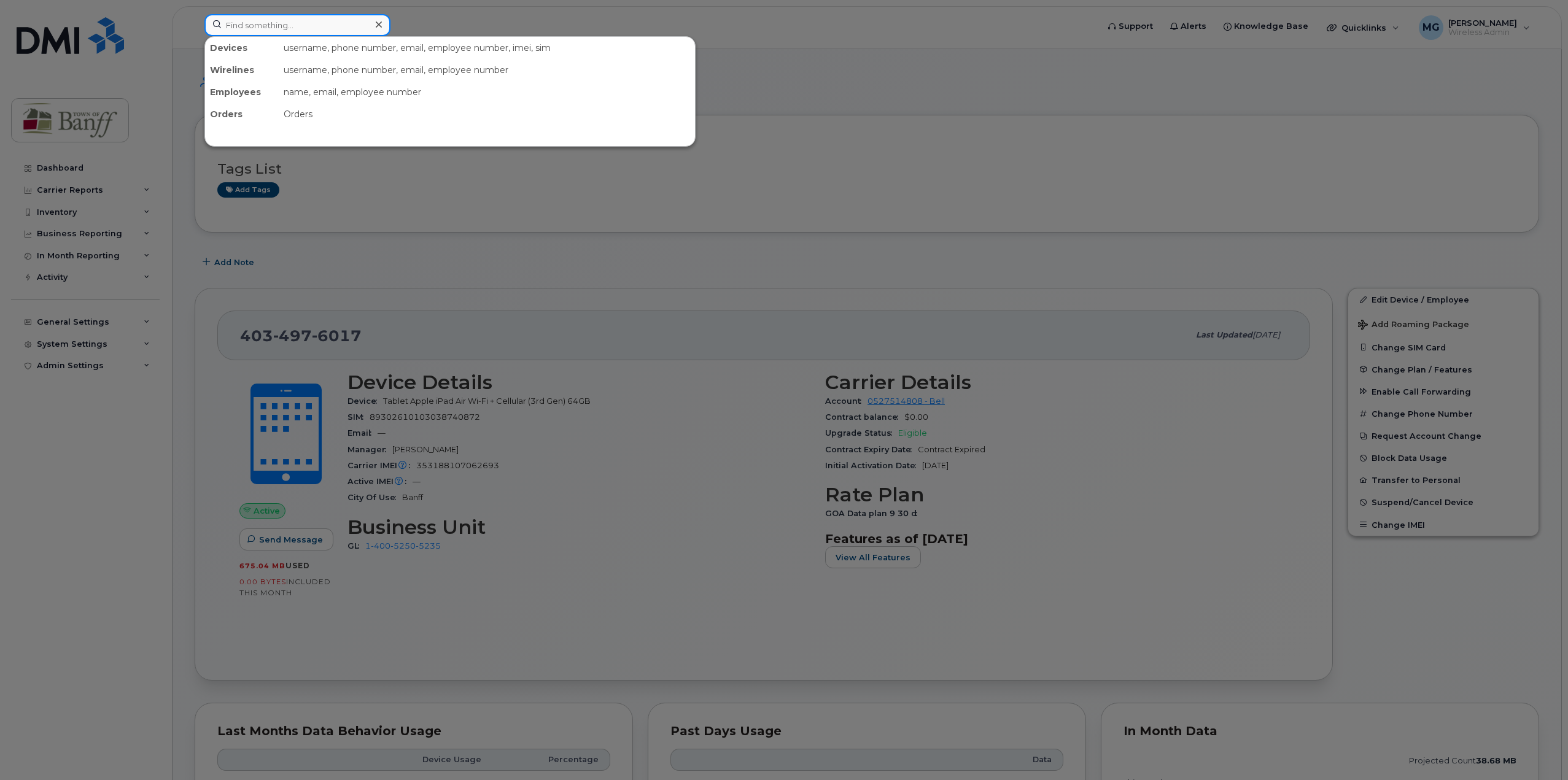
click at [298, 29] on input at bounding box center [297, 25] width 186 height 22
paste input "403-497-6900"
type input "403-497-6900"
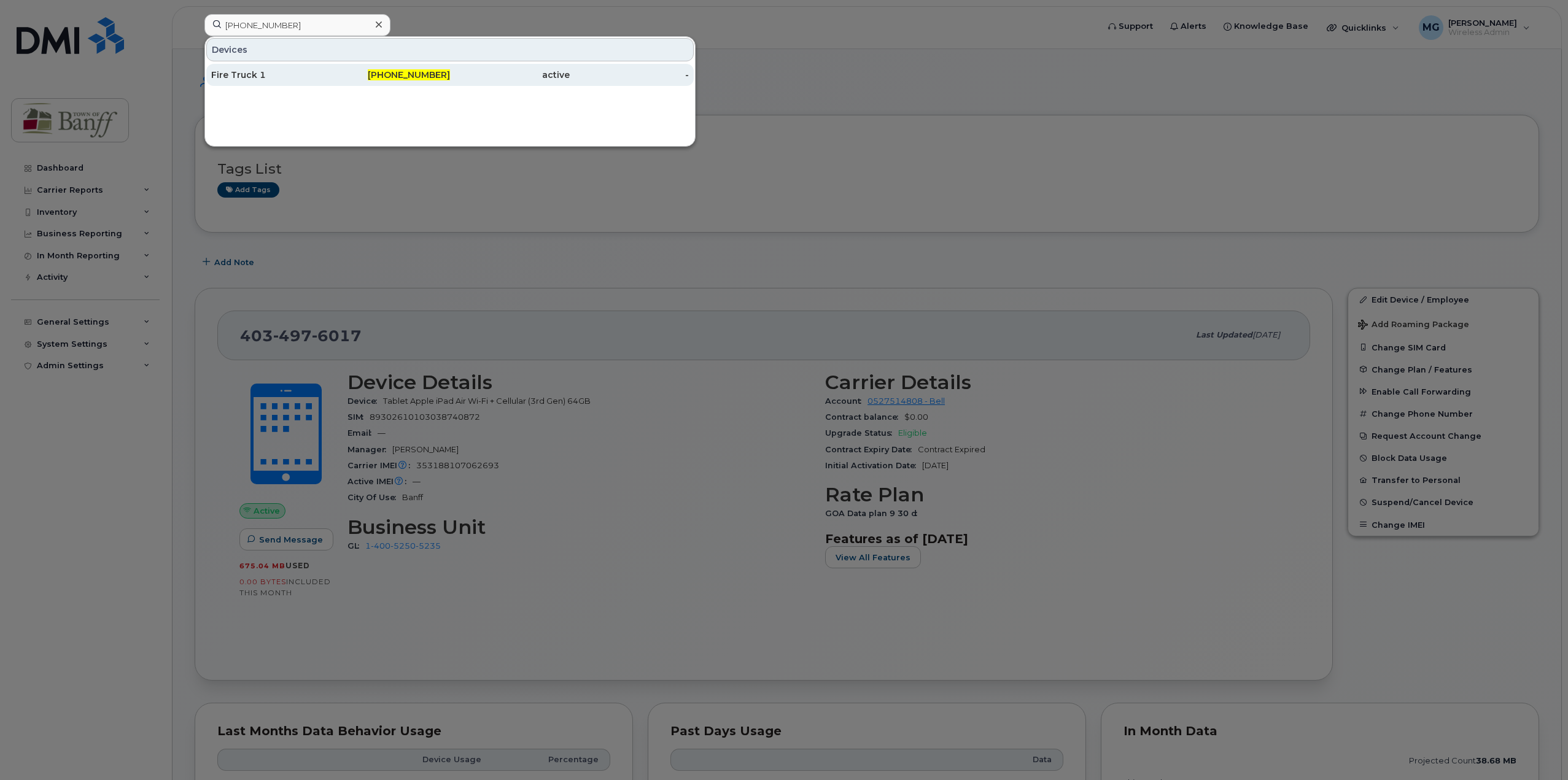
click at [383, 75] on span "403-497-6900" at bounding box center [408, 75] width 82 height 11
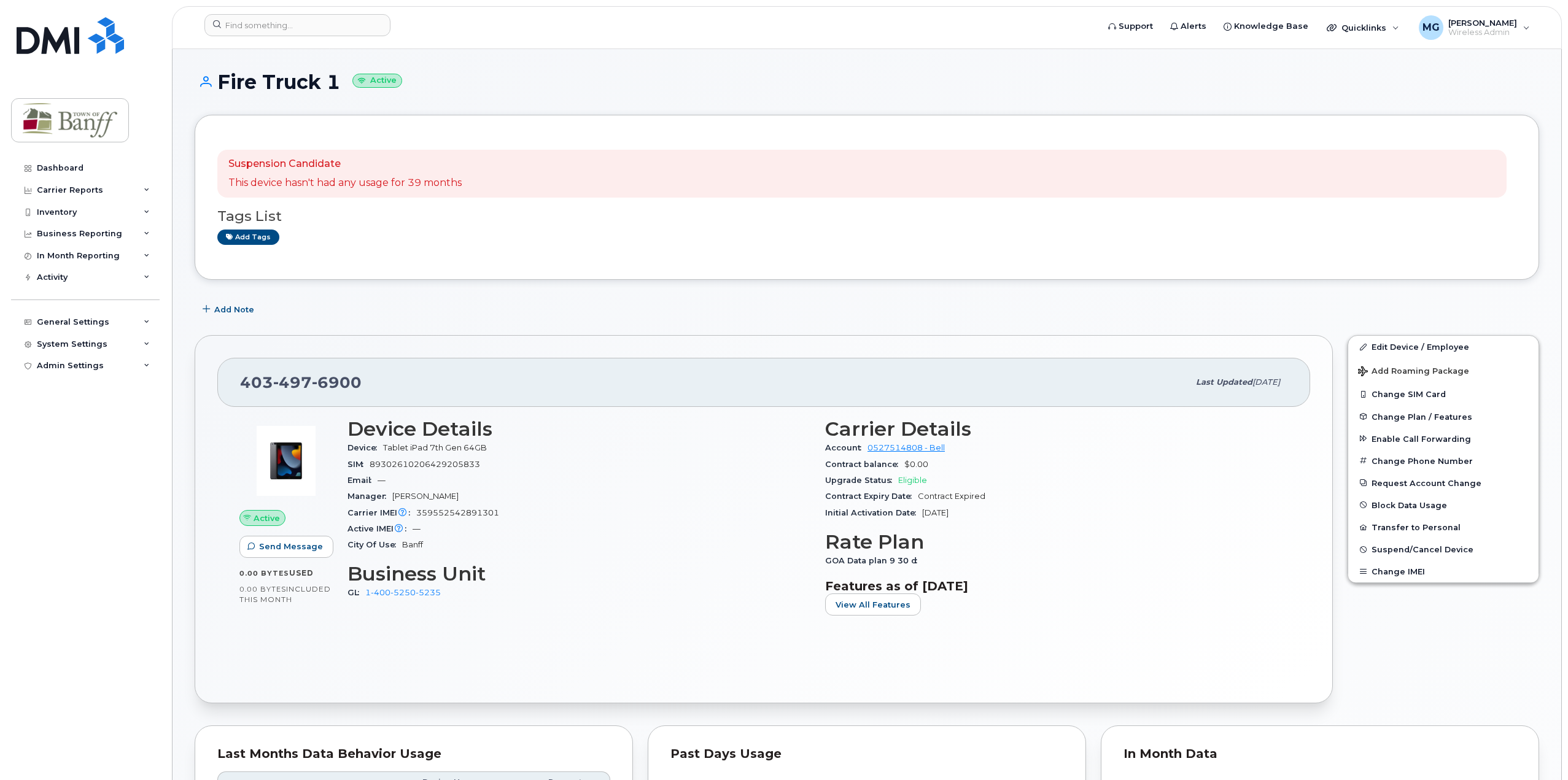
click at [436, 512] on span "359552542891301" at bounding box center [458, 513] width 83 height 9
copy span "359552542891301"
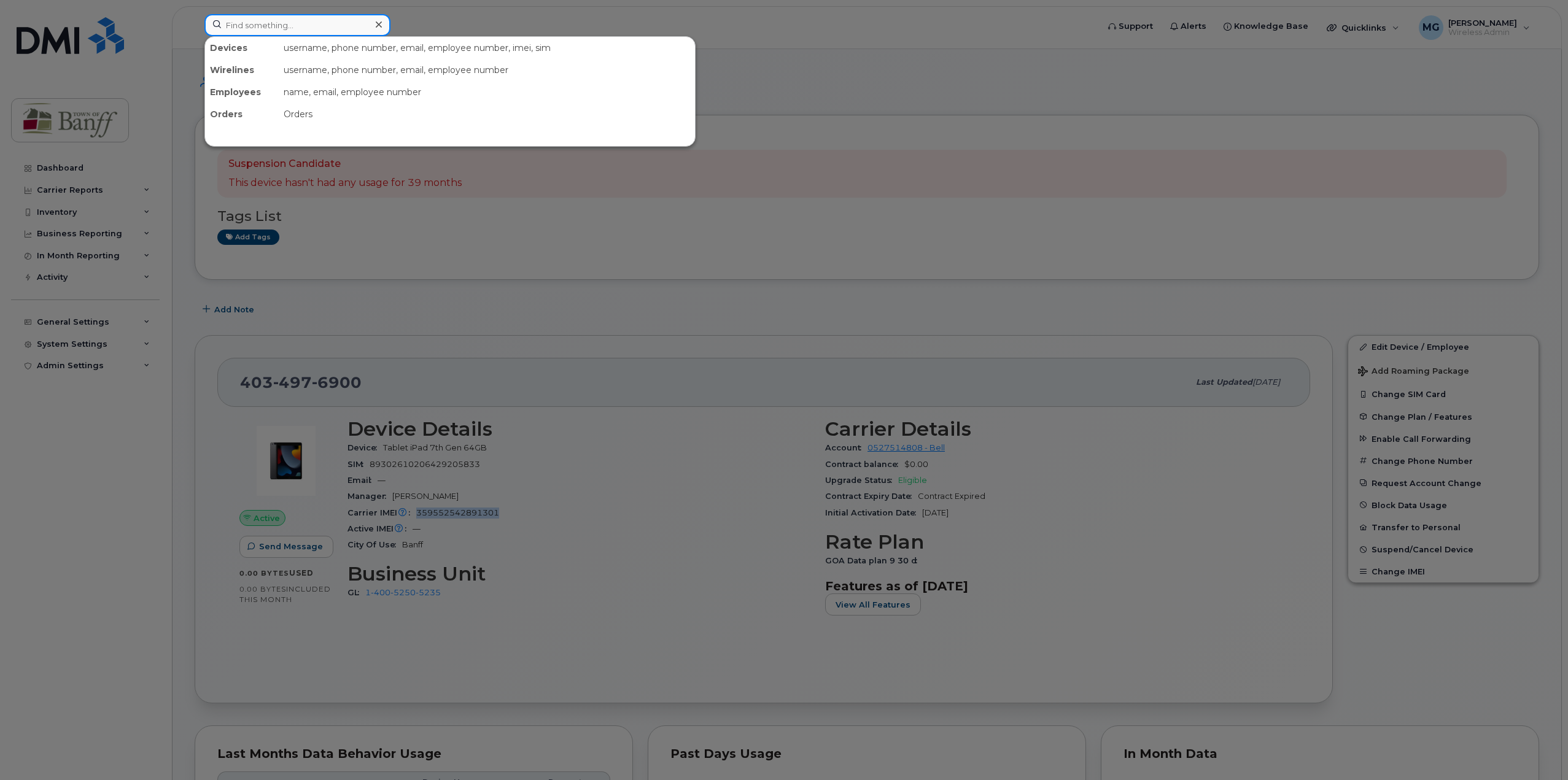
click at [336, 23] on input at bounding box center [297, 25] width 186 height 22
paste input "359552542891301"
type input "359552542891301"
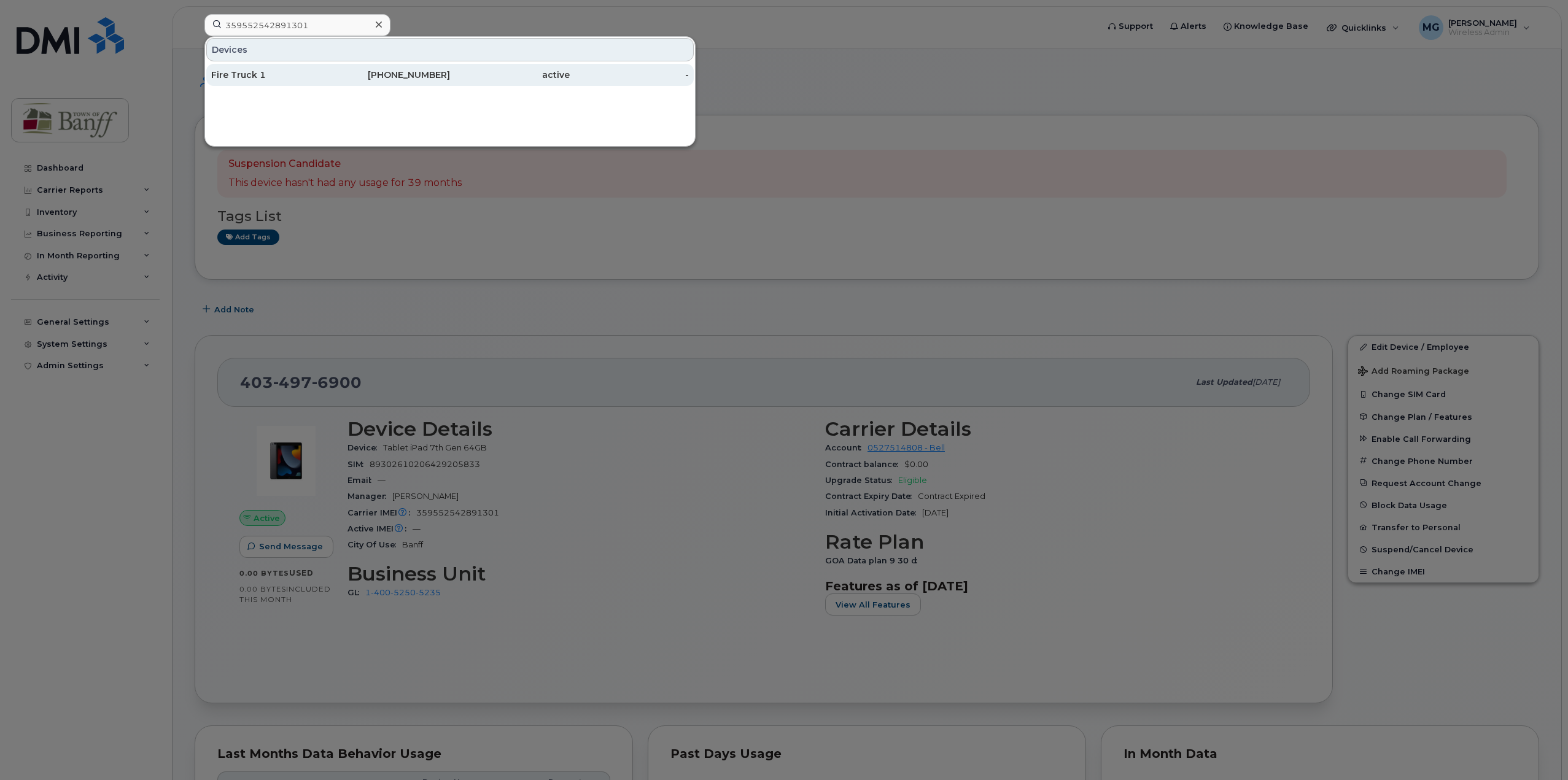
click at [315, 73] on div "Fire Truck 1" at bounding box center [271, 74] width 119 height 12
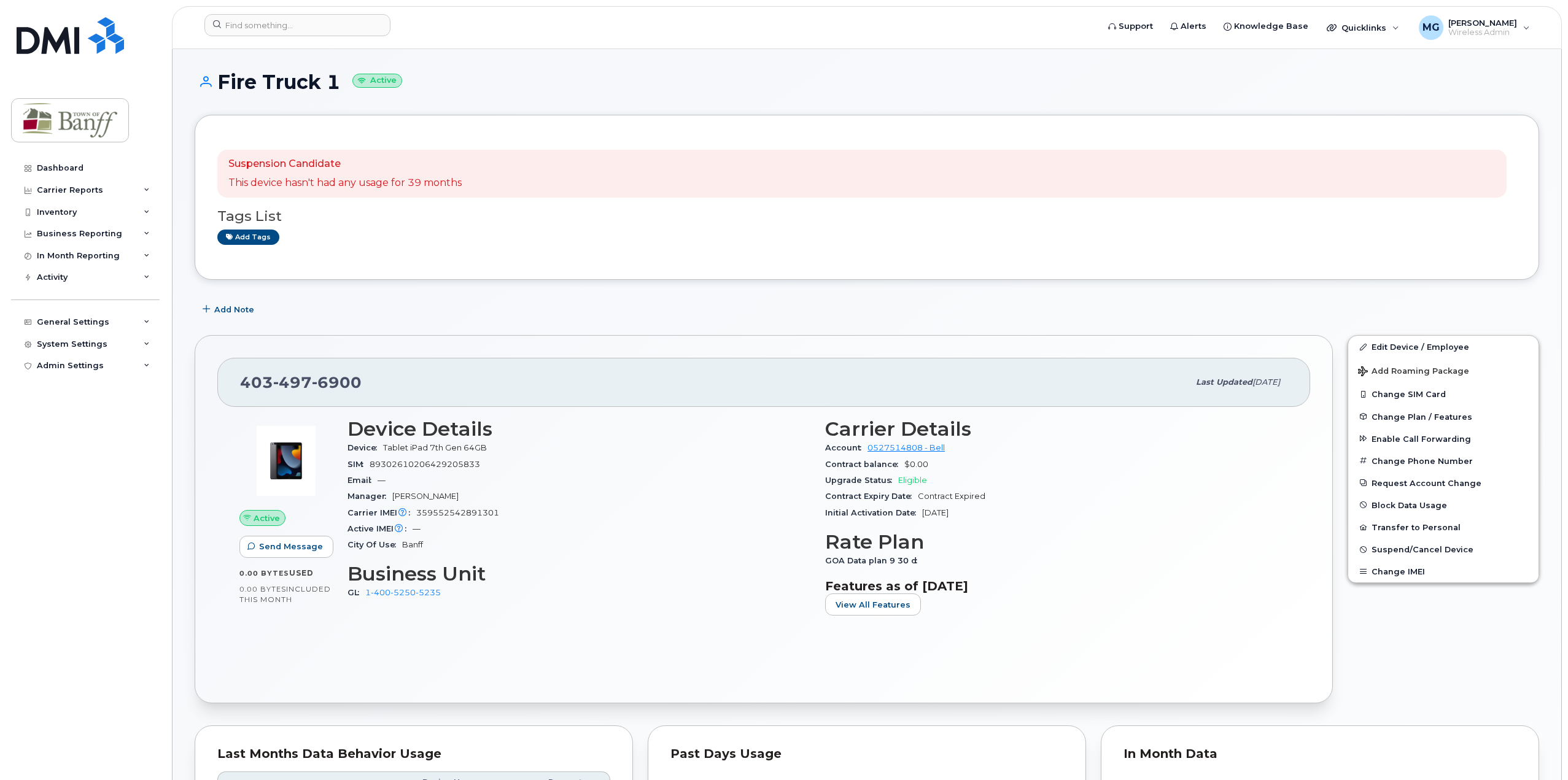
click at [449, 512] on span "359552542891301" at bounding box center [458, 513] width 83 height 9
copy span "359552542891301"
click at [258, 26] on input at bounding box center [297, 25] width 186 height 22
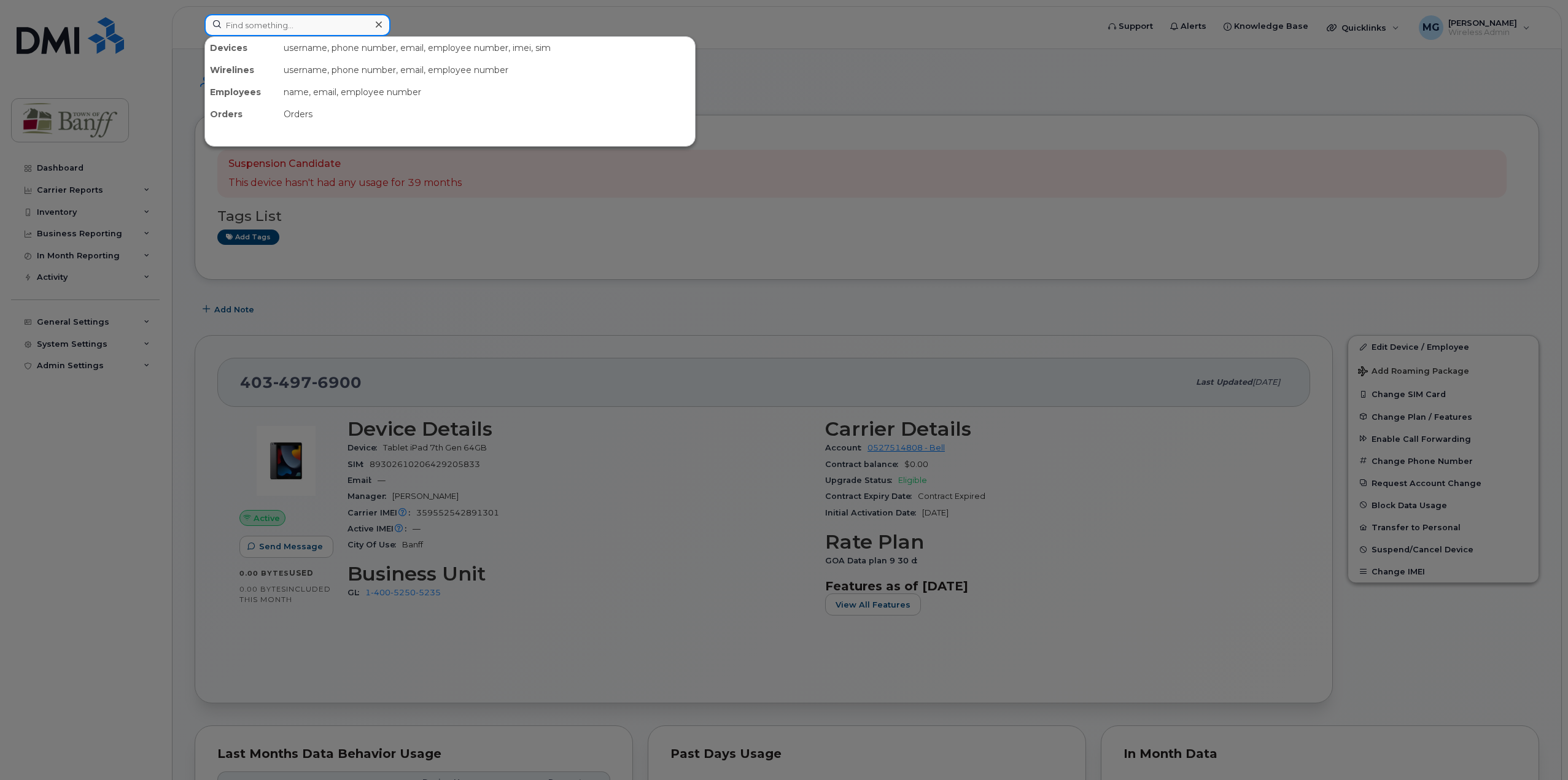
paste input "403-497-4743"
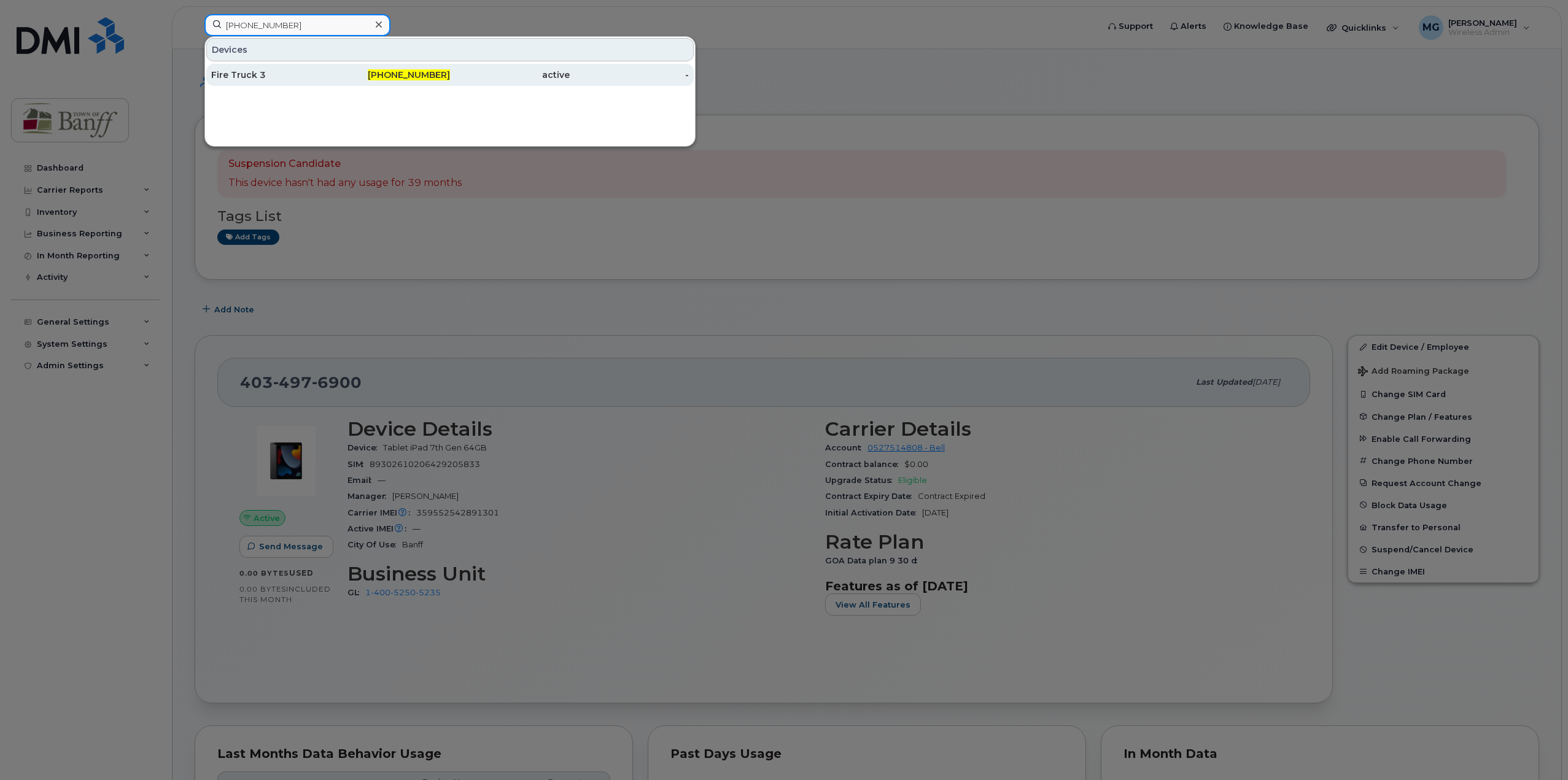
type input "403-497-4743"
click at [253, 72] on div "Fire Truck 3" at bounding box center [271, 74] width 119 height 12
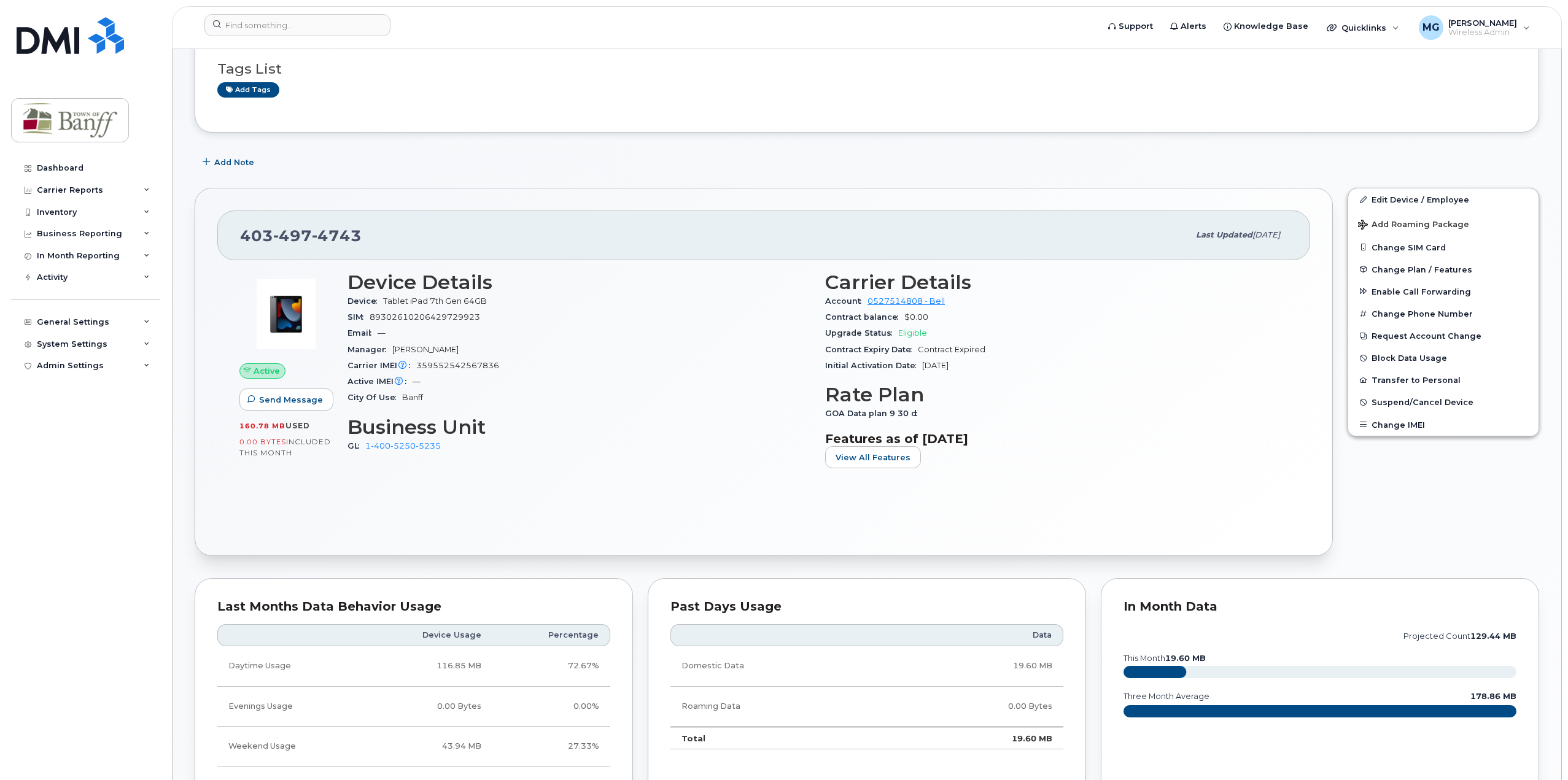
scroll to position [123, 0]
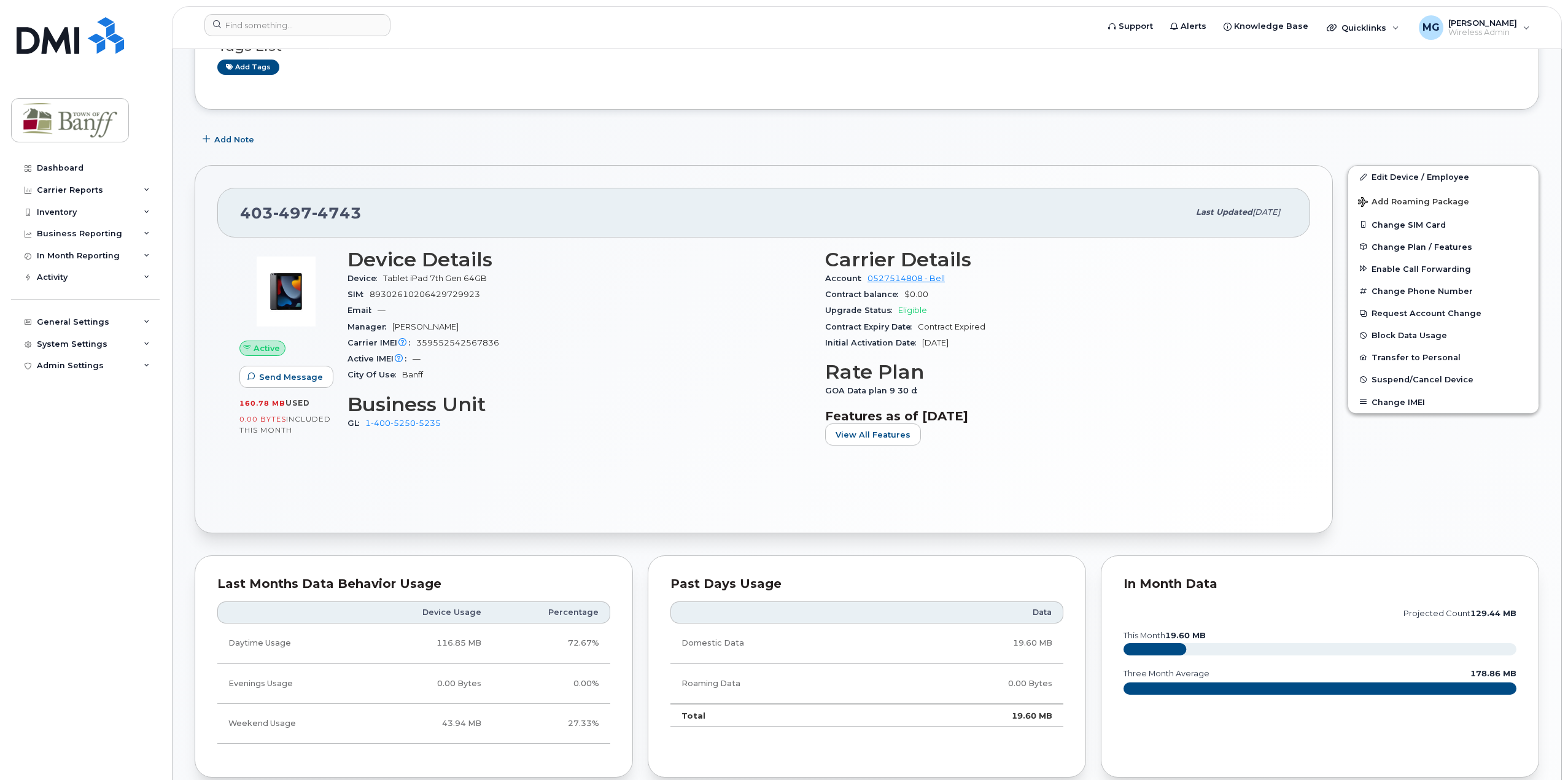
click at [434, 339] on span "359552542567836" at bounding box center [458, 343] width 83 height 9
copy span "359552542567836"
click at [453, 341] on span "359552542567836" at bounding box center [458, 343] width 83 height 9
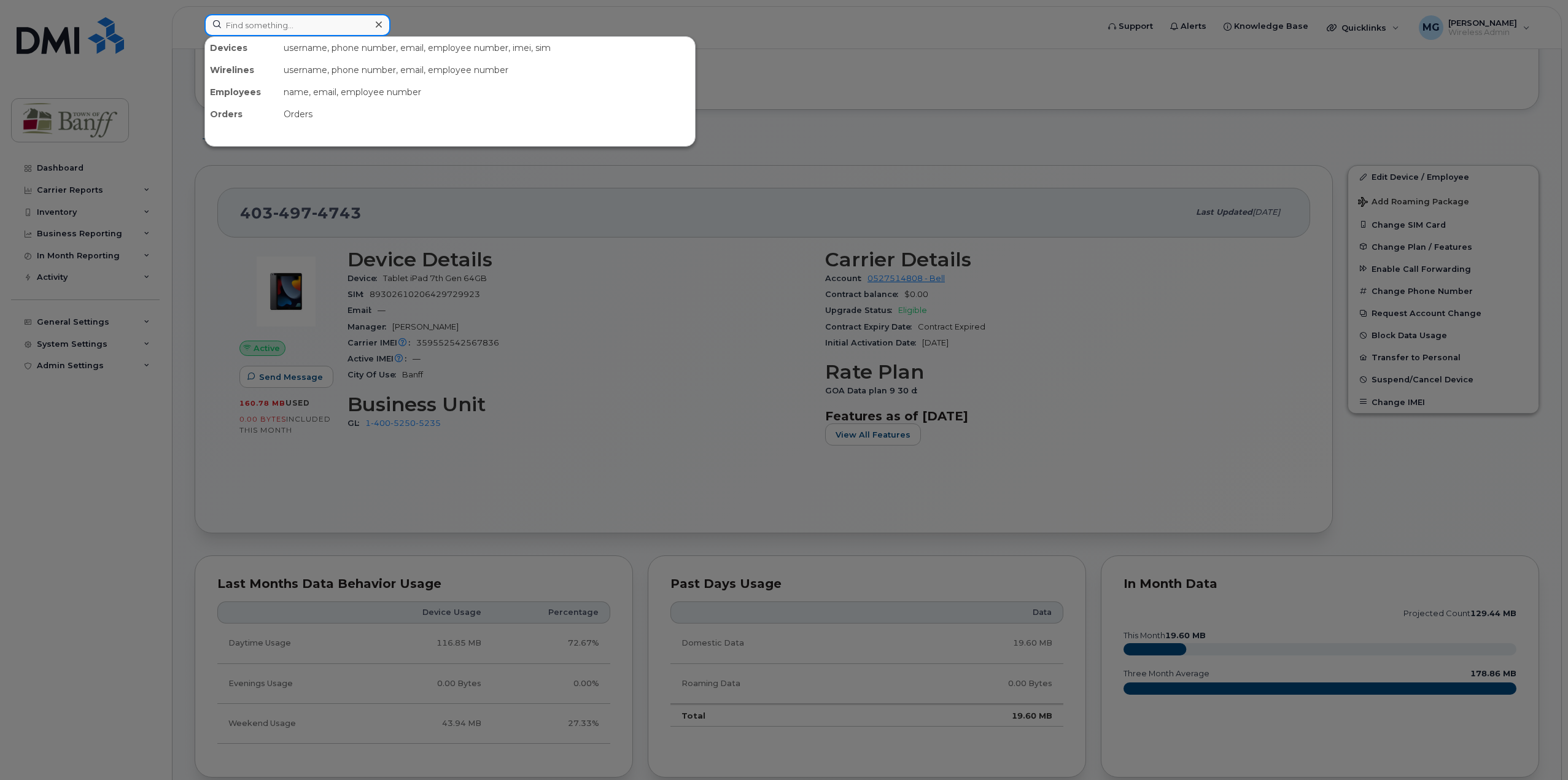
click at [332, 27] on input at bounding box center [297, 25] width 186 height 22
paste input "403-497-4236"
click at [306, 24] on input "403-497-4236" at bounding box center [297, 25] width 186 height 22
type input "4"
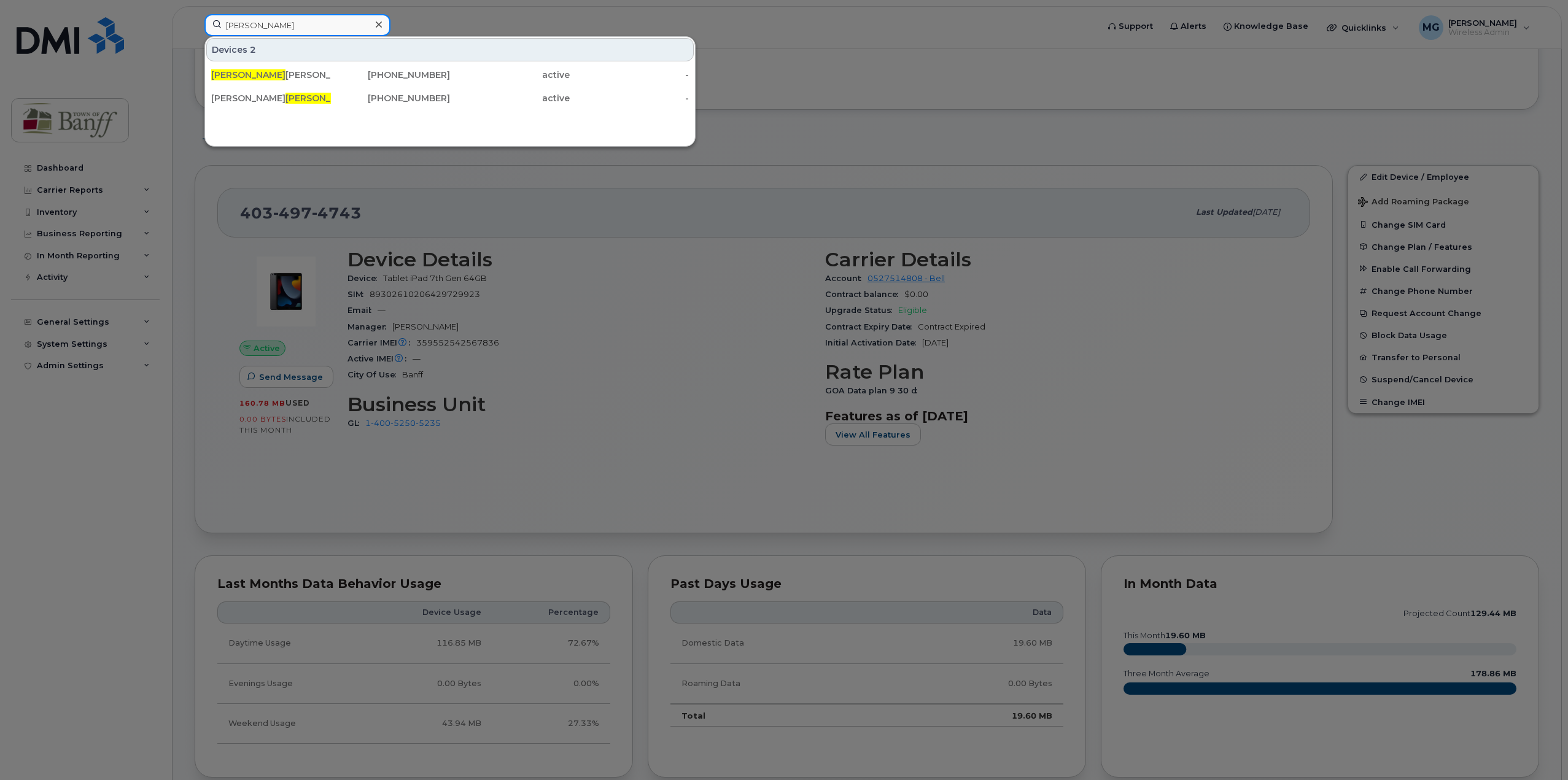
drag, startPoint x: 294, startPoint y: 27, endPoint x: 137, endPoint y: 24, distance: 157.0
click at [195, 24] on div "rick Devices 2 Rick Williams 403-497-5710 active - Frede rick Sinfuego 403-431-…" at bounding box center [647, 27] width 905 height 27
paste input "403-497-6383"
type input "403-497-6383"
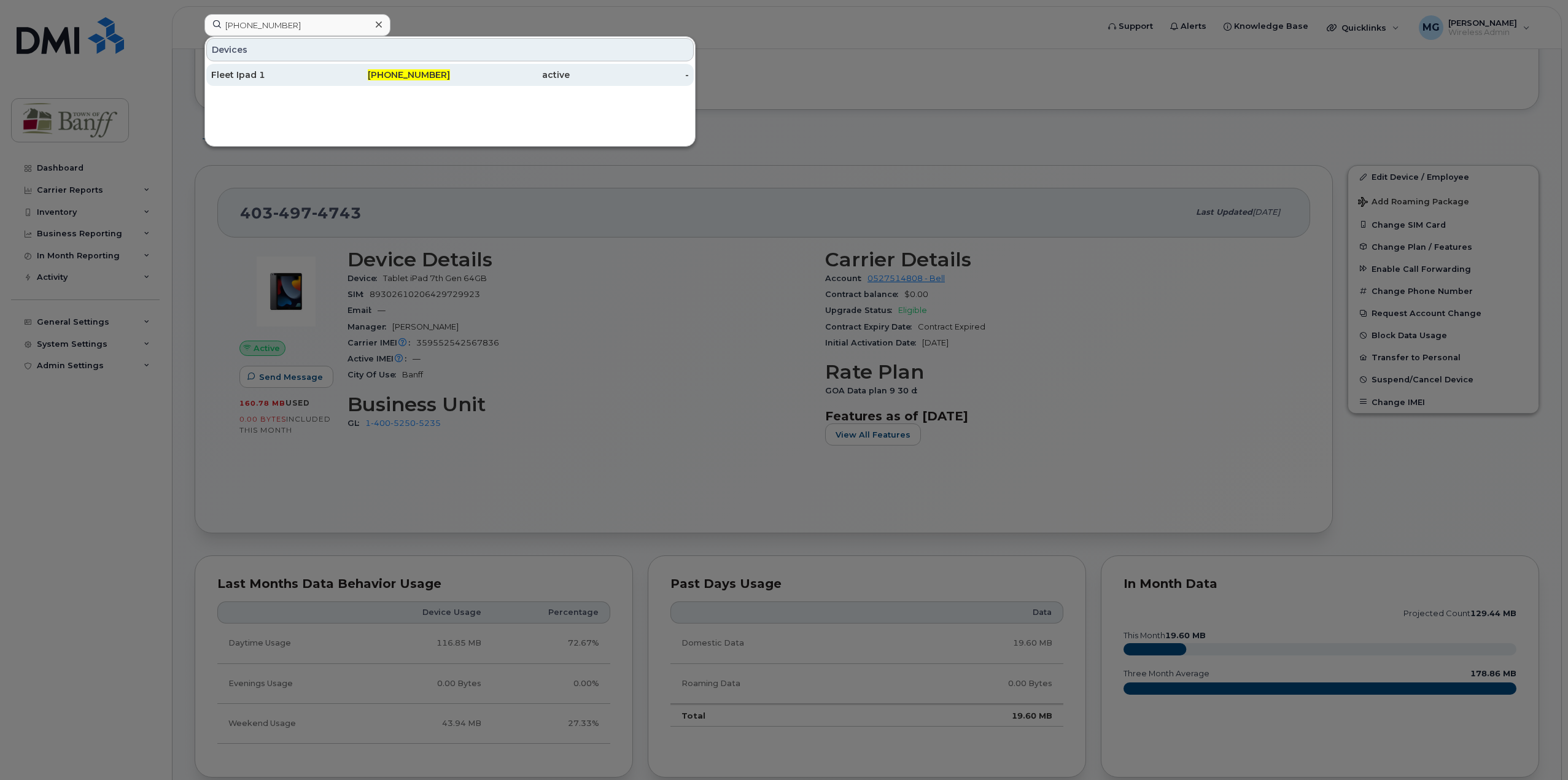
click at [434, 77] on span "403-497-6383" at bounding box center [408, 75] width 82 height 11
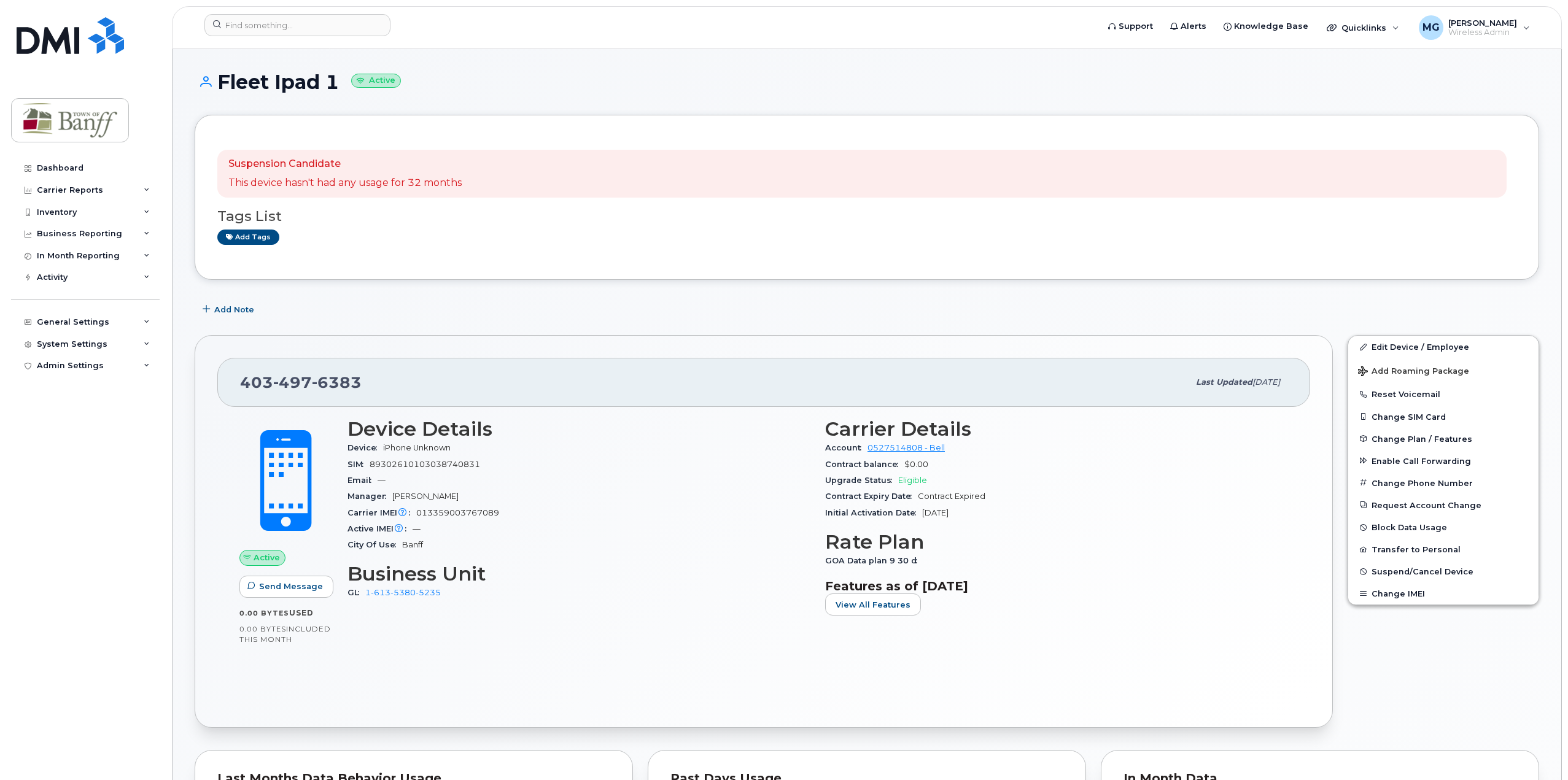
drag, startPoint x: 478, startPoint y: 362, endPoint x: 484, endPoint y: 419, distance: 57.3
click at [481, 364] on div "403 497 6383 Last updated Jun 20, 2025" at bounding box center [763, 383] width 1093 height 49
click at [477, 513] on span "013359003767089" at bounding box center [458, 513] width 83 height 9
copy span "013359003767089"
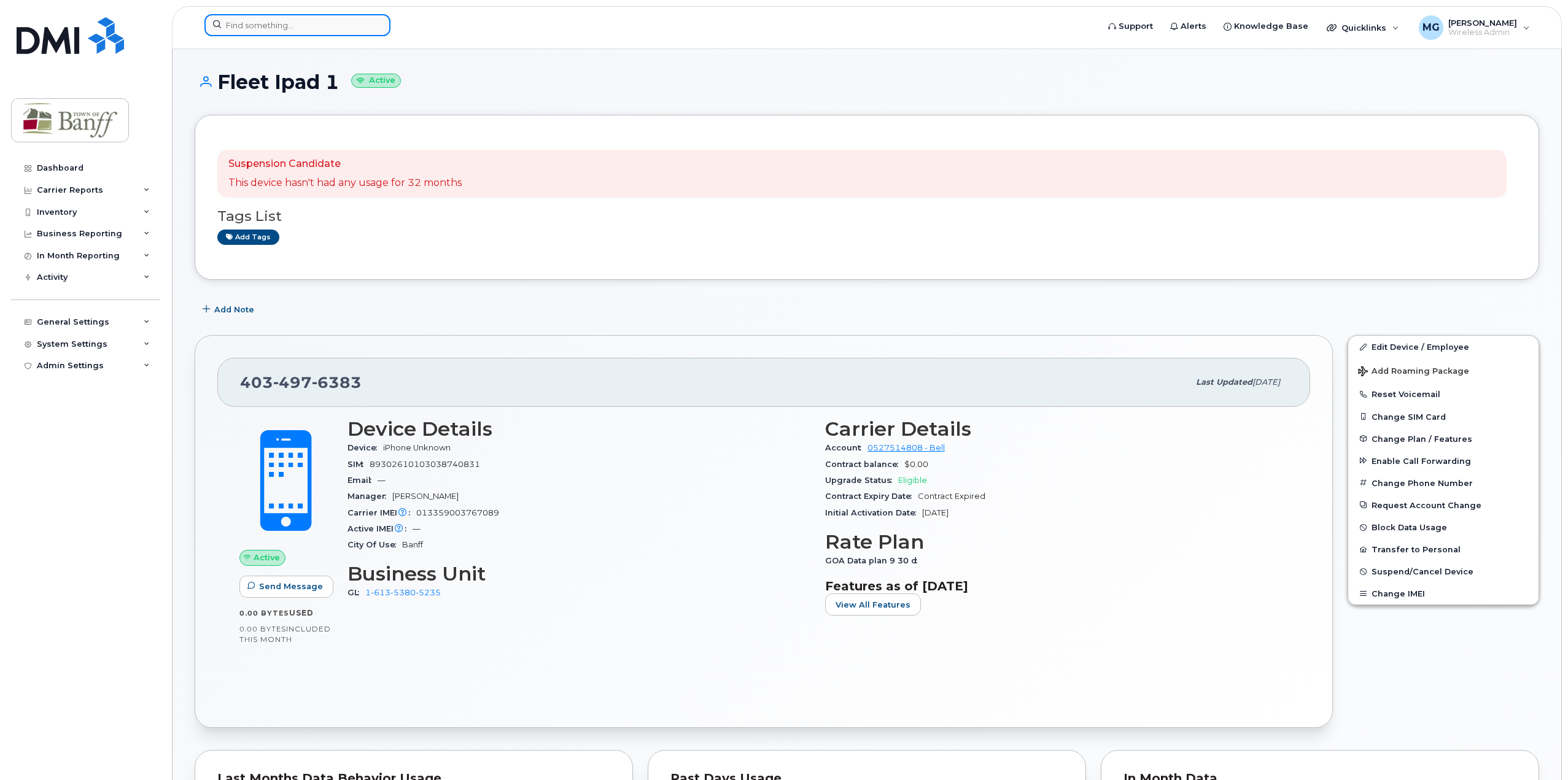
click at [315, 26] on input at bounding box center [297, 25] width 186 height 22
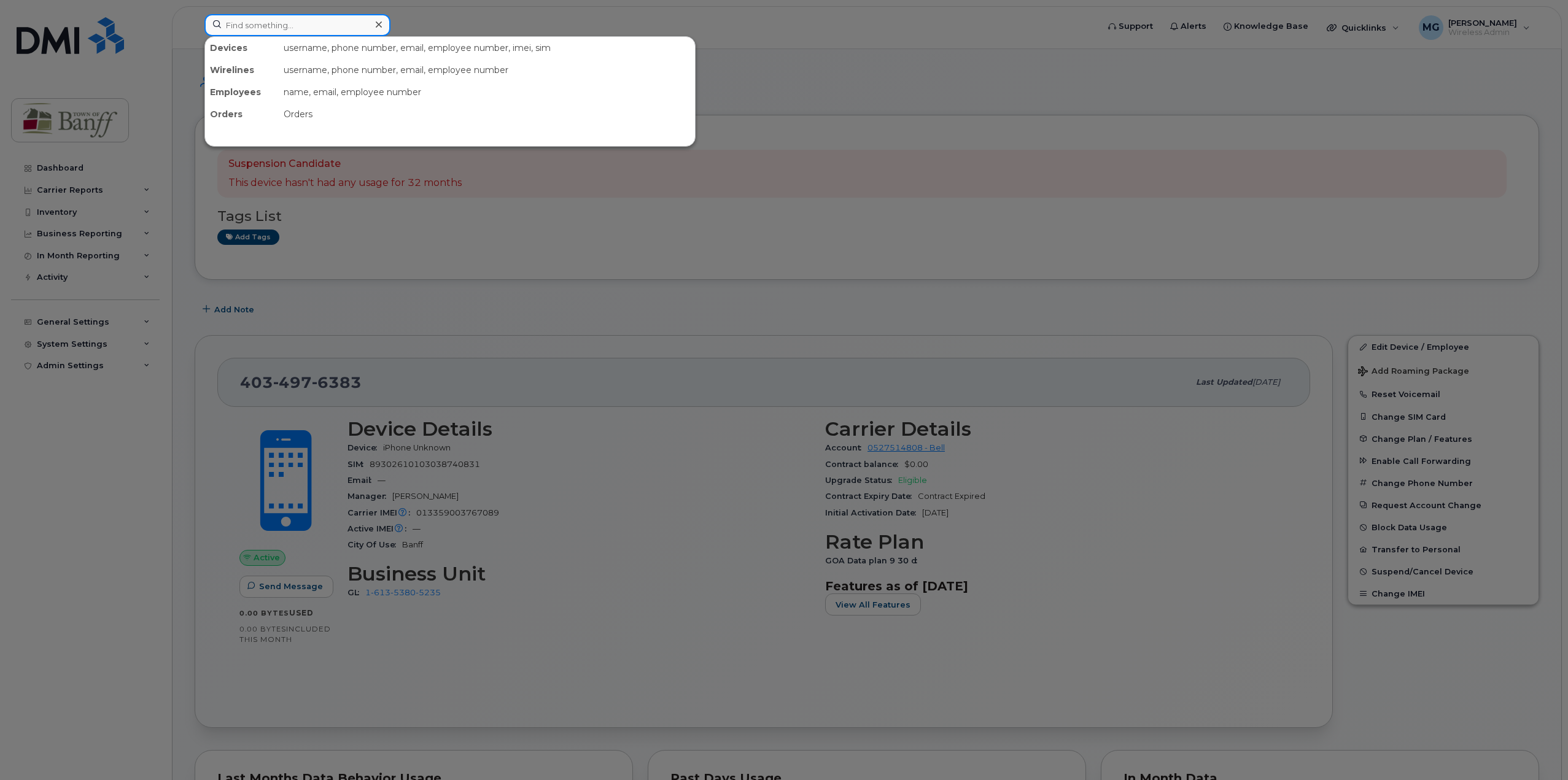
paste input "403-497-6386"
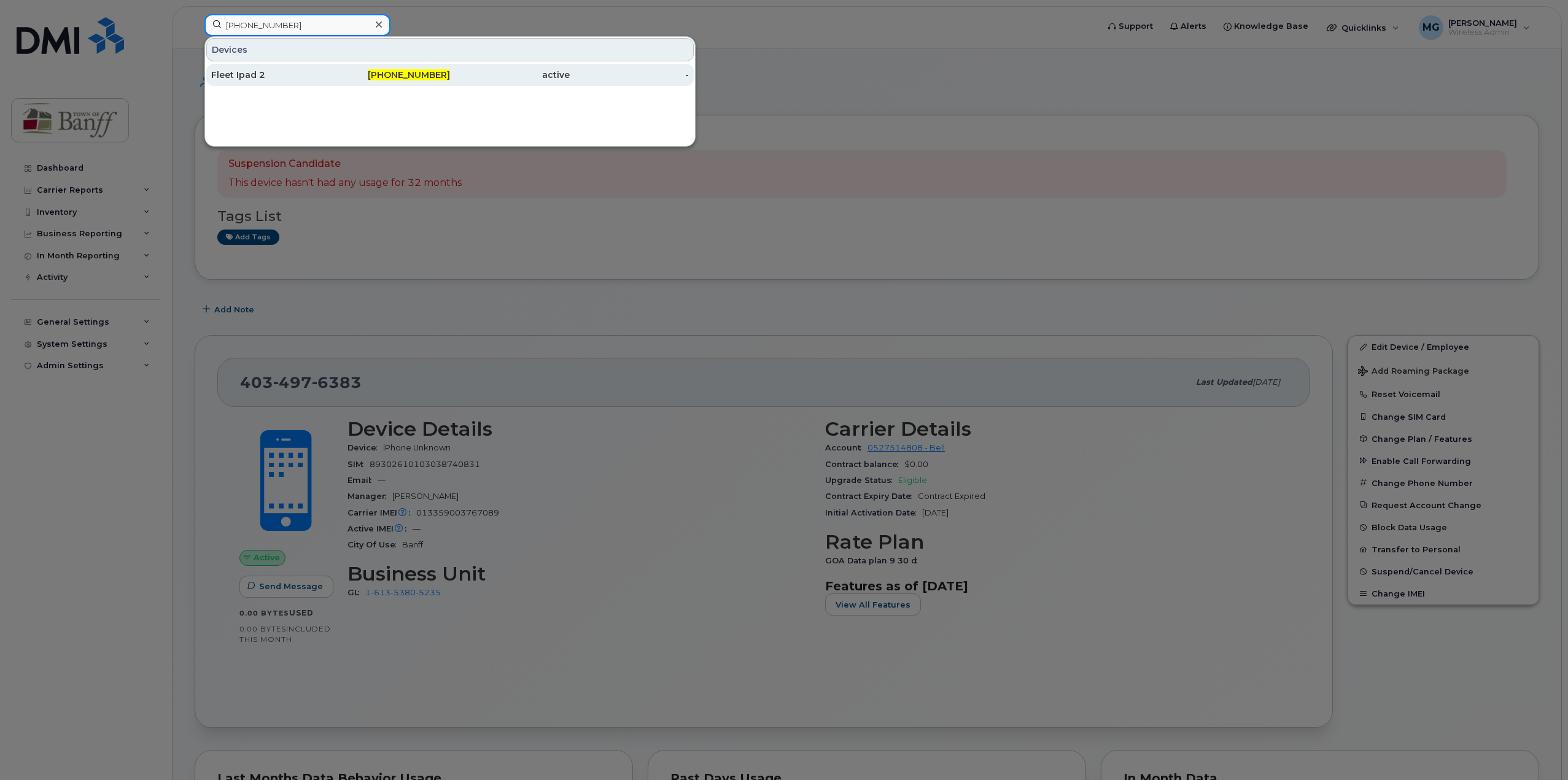
type input "403-497-6386"
click at [270, 68] on div "Fleet Ipad 2" at bounding box center [271, 75] width 119 height 22
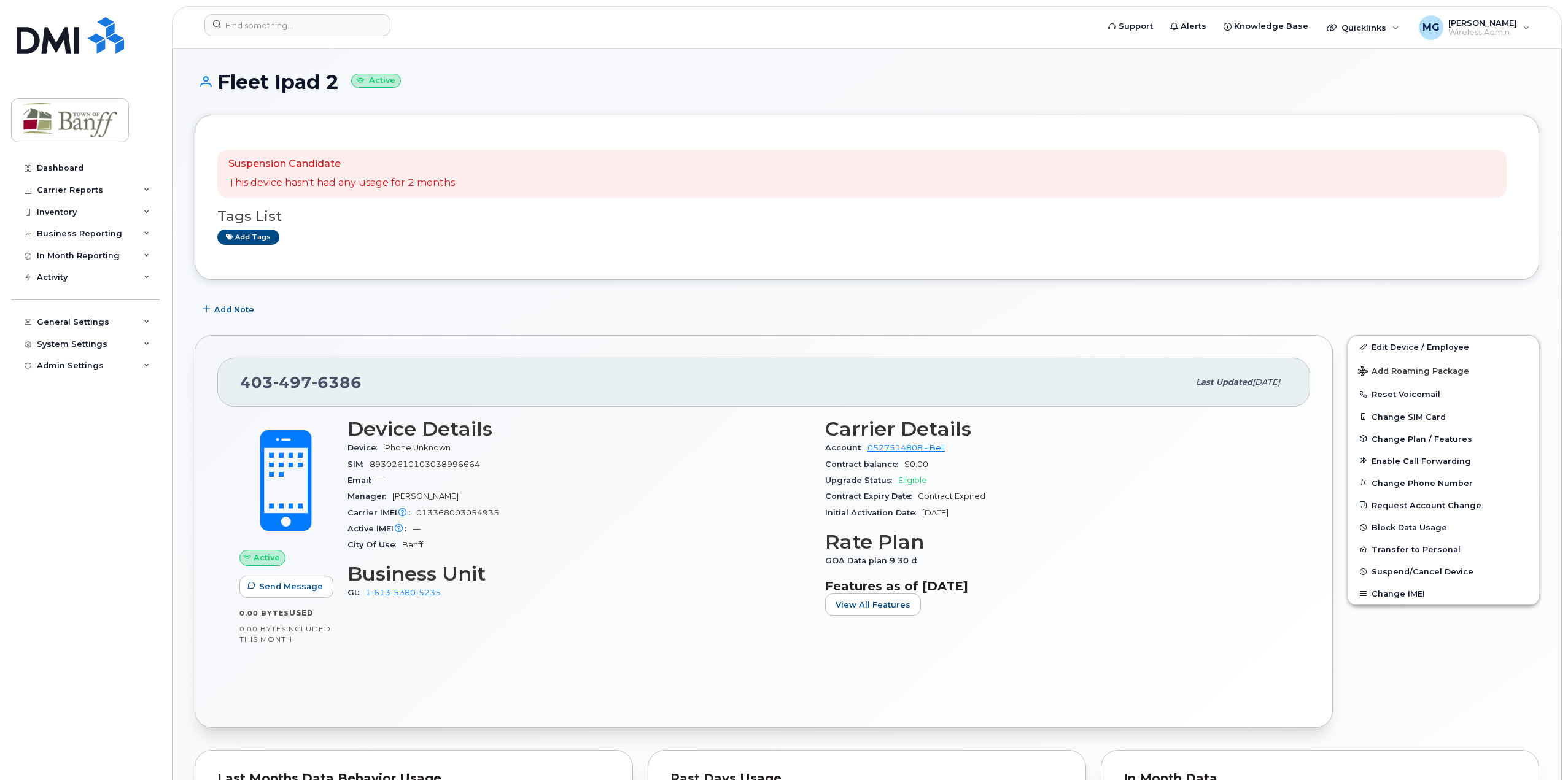
click at [454, 510] on span "013368003054935" at bounding box center [458, 513] width 83 height 9
copy span "013368003054935"
click at [292, 23] on input at bounding box center [297, 25] width 186 height 22
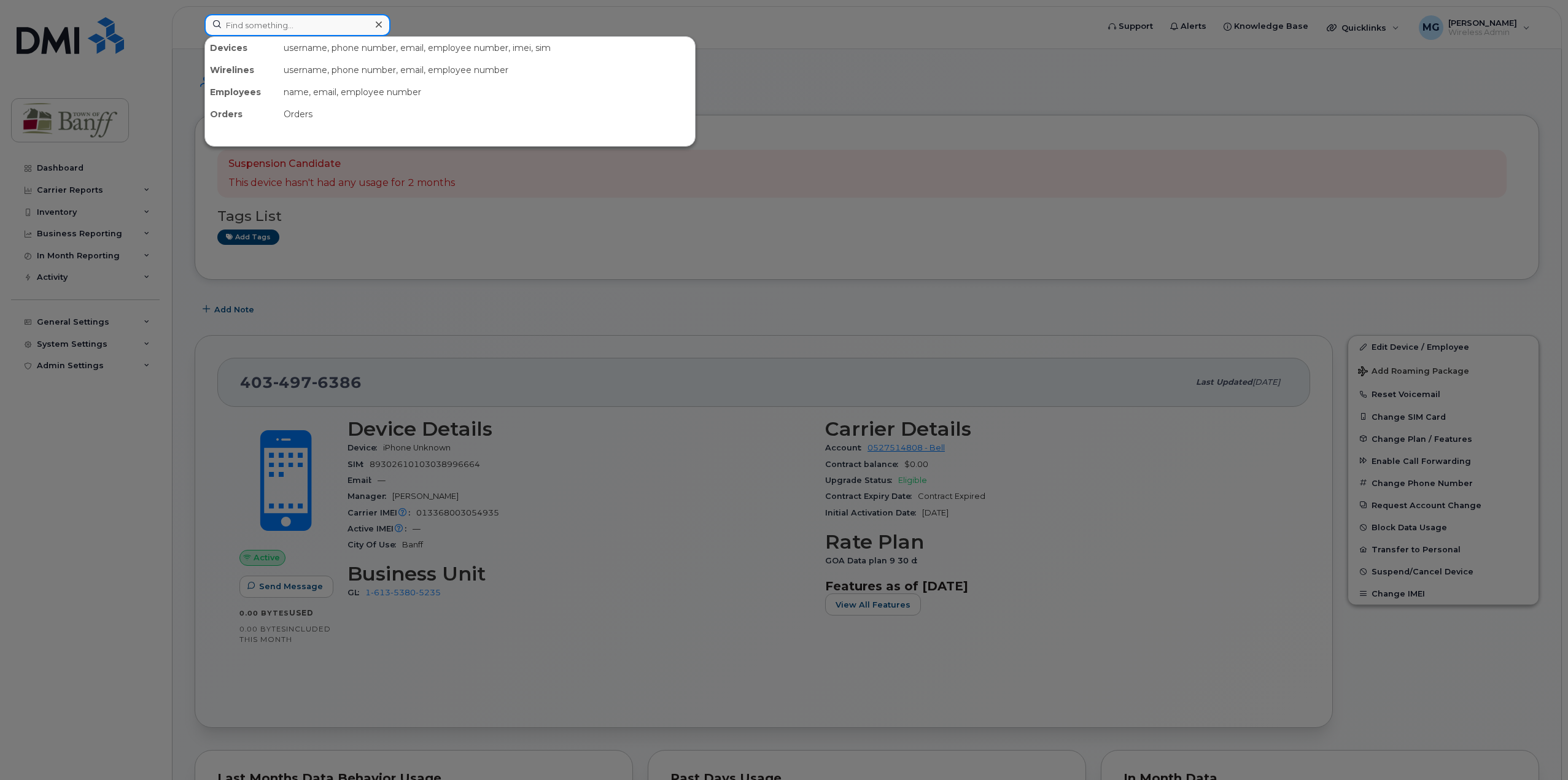
paste input "[PHONE_NUMBER]"
click at [315, 28] on input "[PHONE_NUMBER]" at bounding box center [297, 25] width 186 height 22
drag, startPoint x: 315, startPoint y: 28, endPoint x: 213, endPoint y: 24, distance: 102.1
click at [213, 24] on input "[PHONE_NUMBER]" at bounding box center [297, 25] width 186 height 22
paste input "[PHONE_NUMBER]"
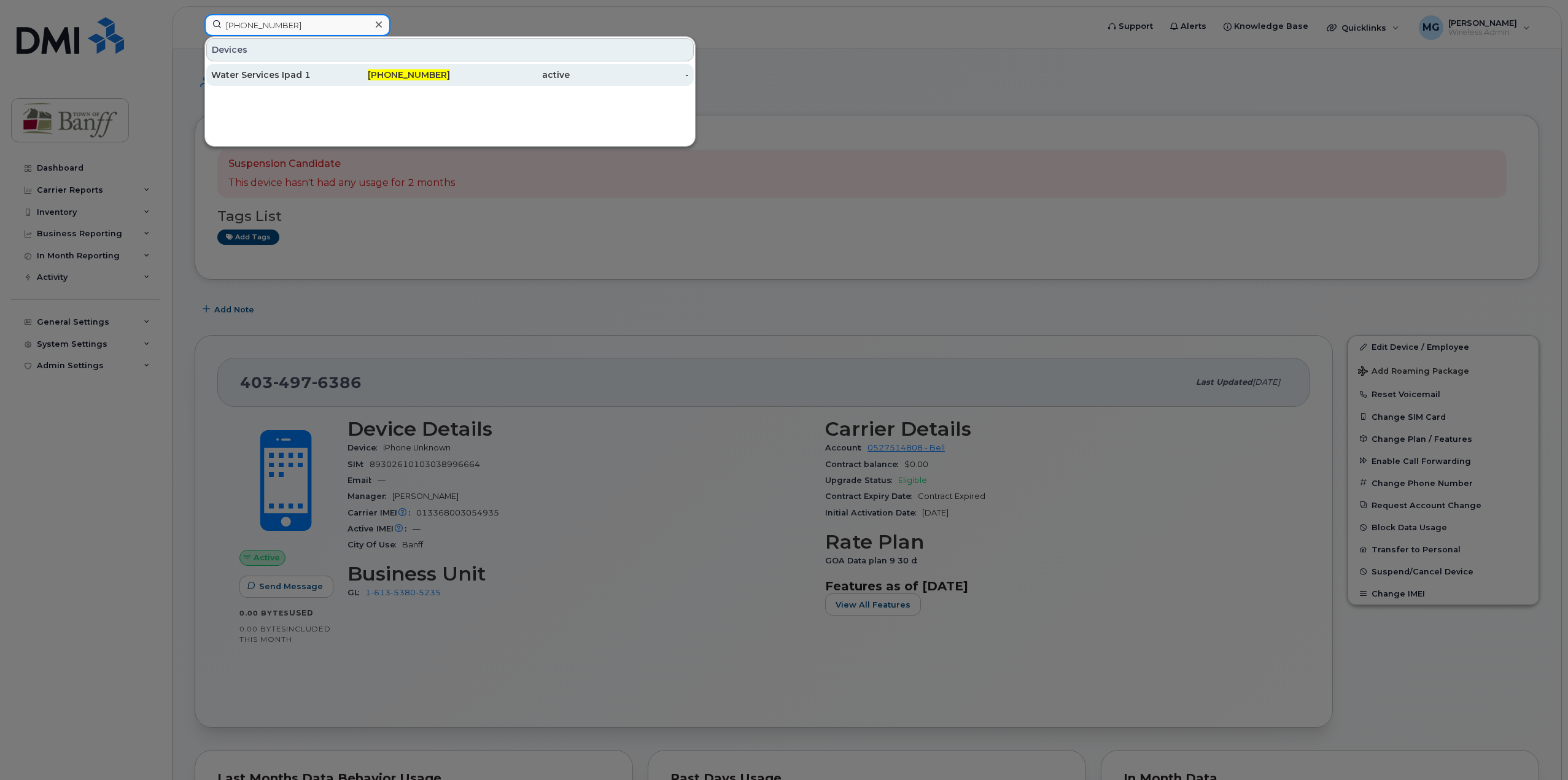
type input "[PHONE_NUMBER]"
click at [268, 75] on div "Water Services Ipad 1" at bounding box center [271, 74] width 119 height 12
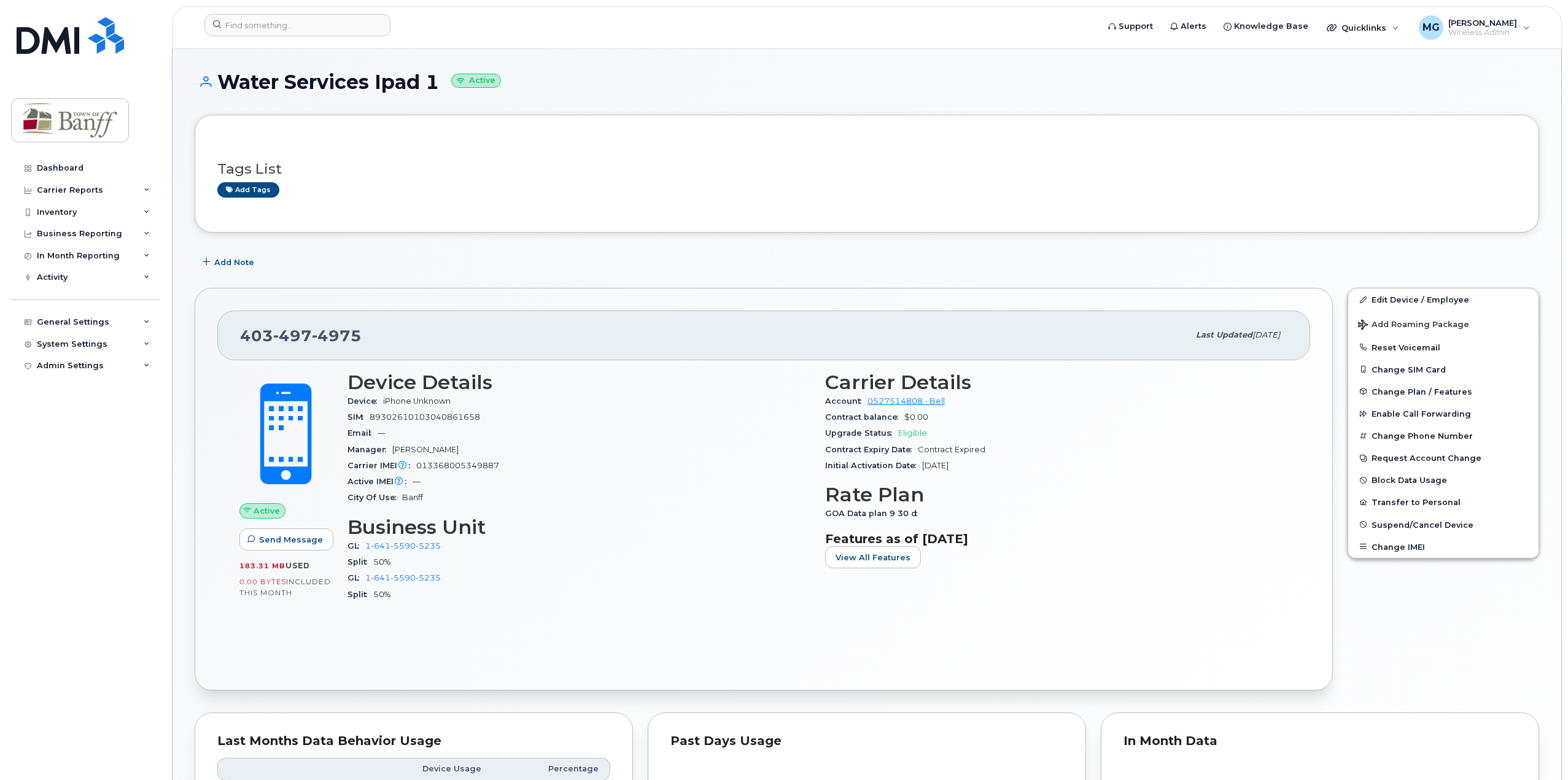
click at [436, 467] on span "013368005349887" at bounding box center [458, 466] width 83 height 9
copy span "013368005349887"
click at [294, 25] on input at bounding box center [297, 25] width 186 height 22
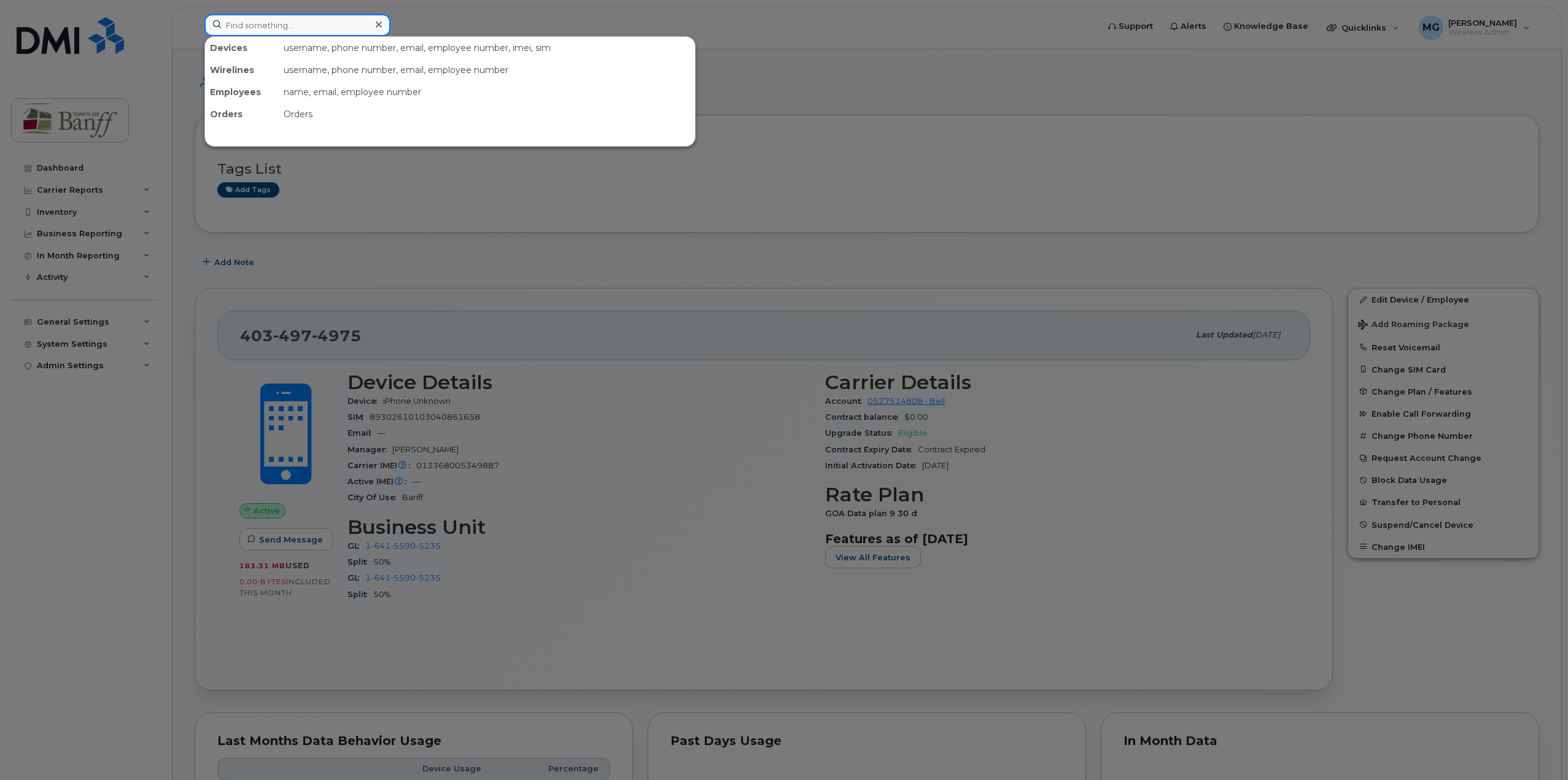
paste input "[PHONE_NUMBER]"
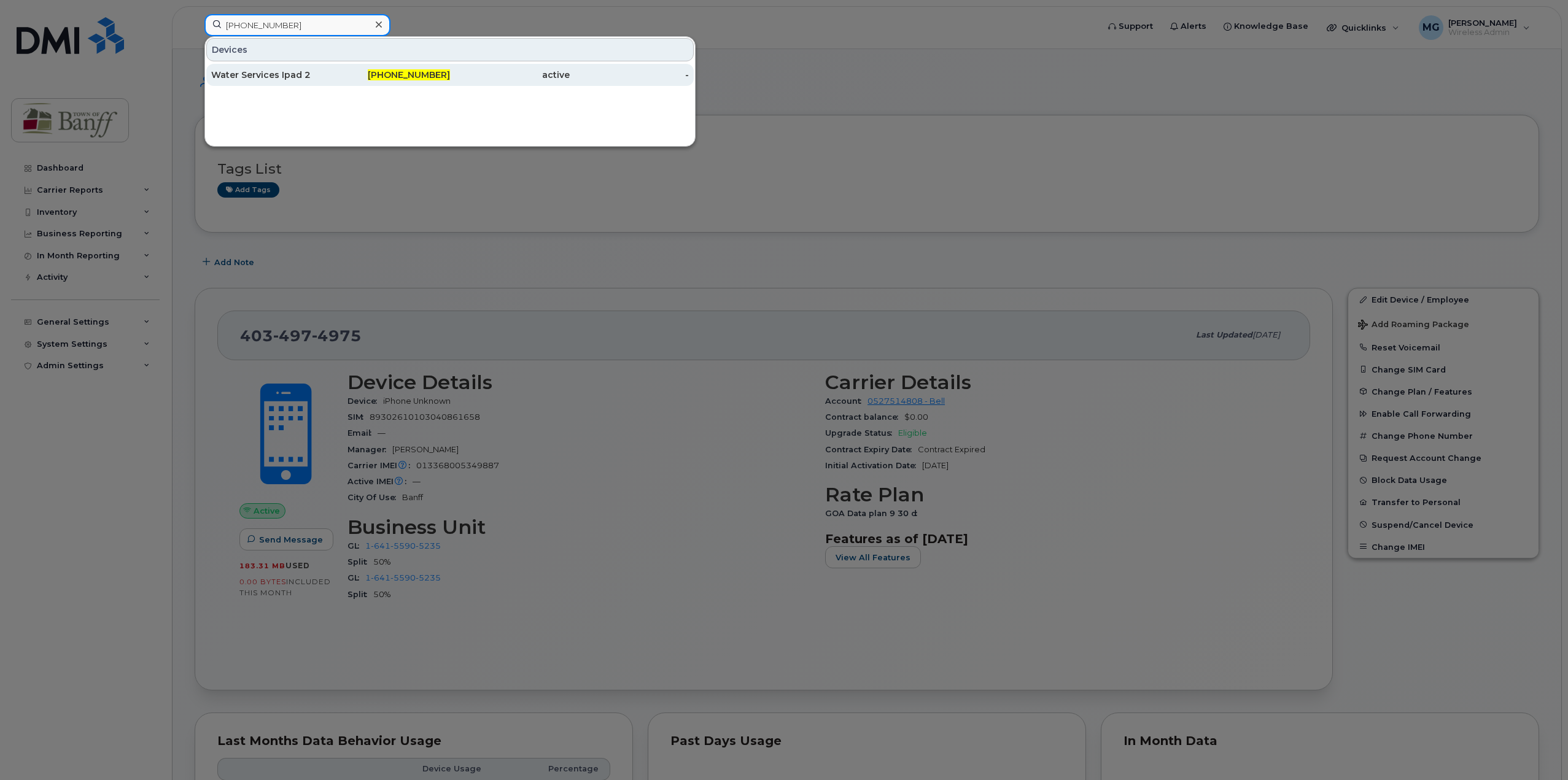
type input "[PHONE_NUMBER]"
click at [289, 71] on div "Water Services Ipad 2" at bounding box center [271, 74] width 119 height 12
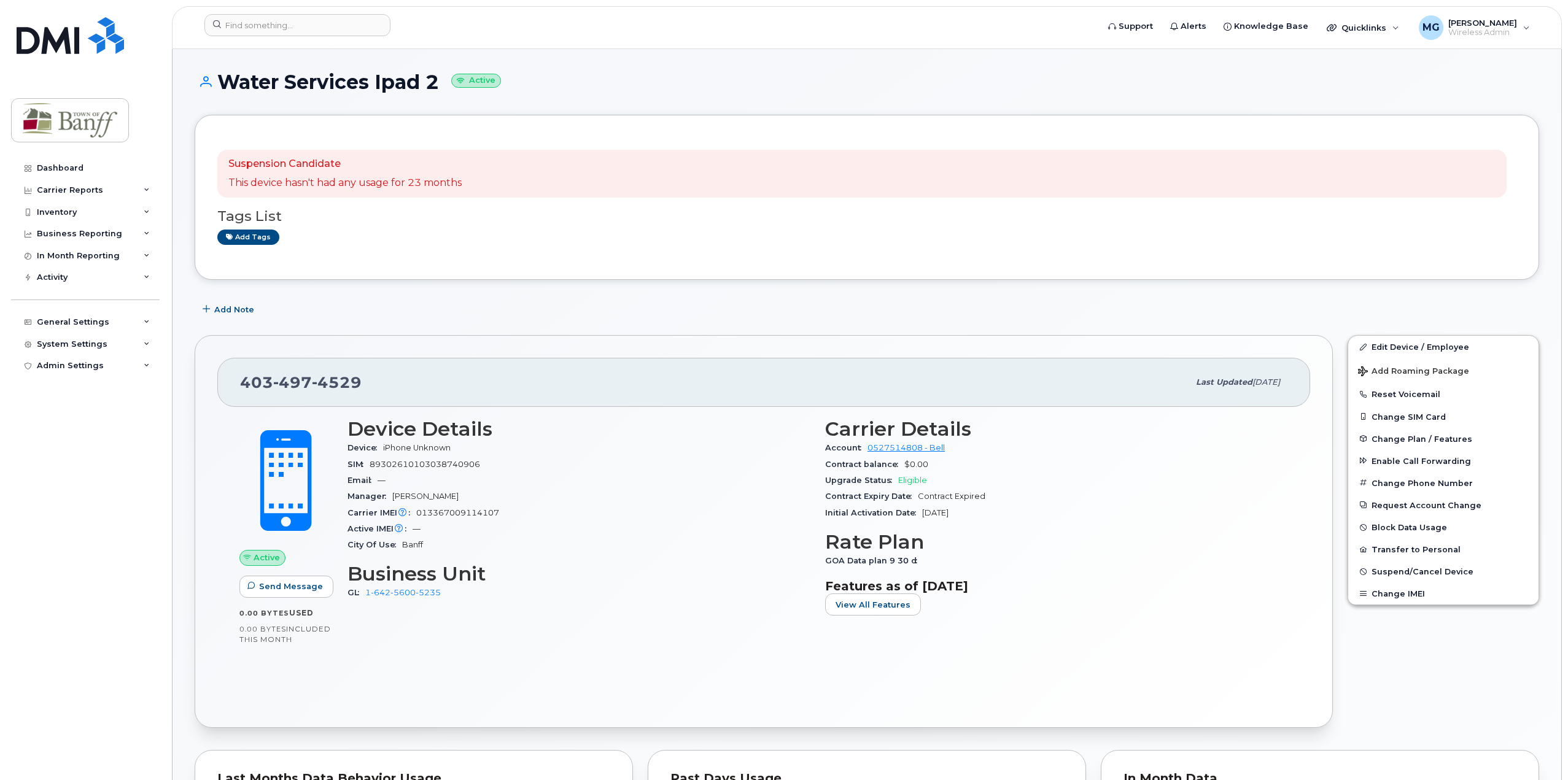
click at [439, 515] on span "013367009114107" at bounding box center [458, 513] width 83 height 9
copy span "013367009114107"
click at [322, 26] on input at bounding box center [297, 25] width 186 height 22
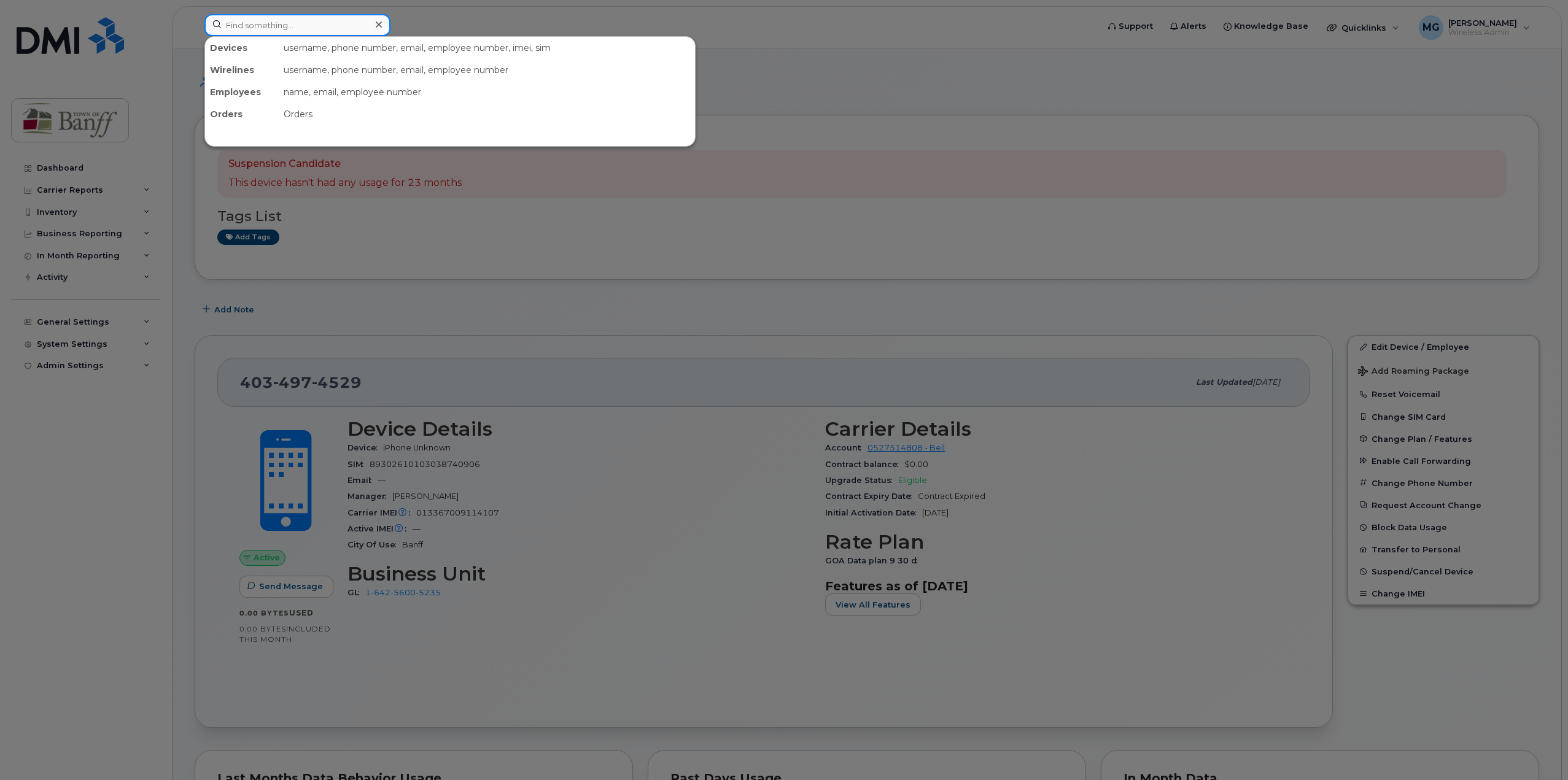
paste input "403-497-4750"
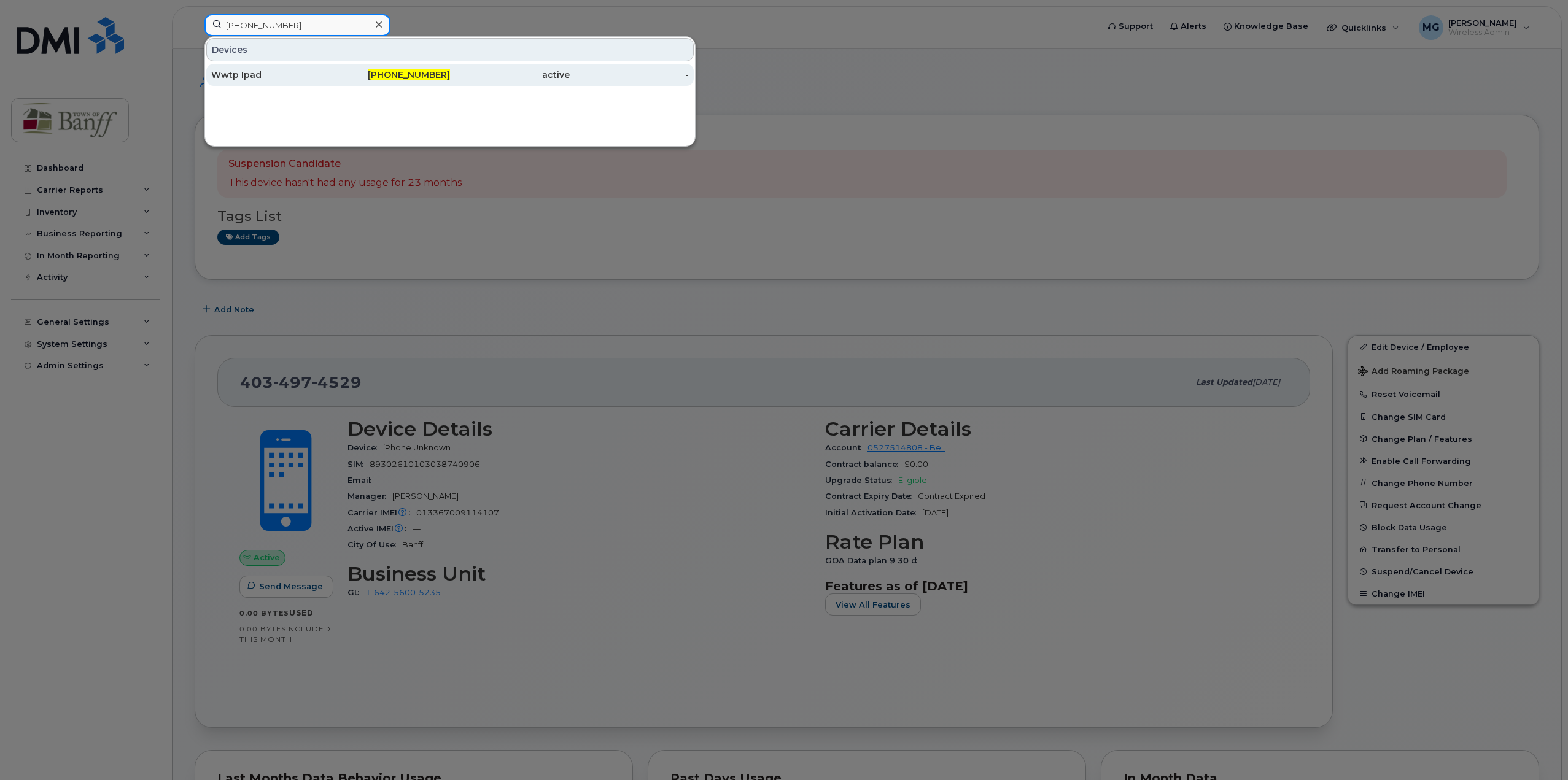
type input "403-497-4750"
drag, startPoint x: 322, startPoint y: 78, endPoint x: 579, endPoint y: 101, distance: 258.0
click at [322, 78] on div "Wwtp Ipad" at bounding box center [271, 74] width 119 height 12
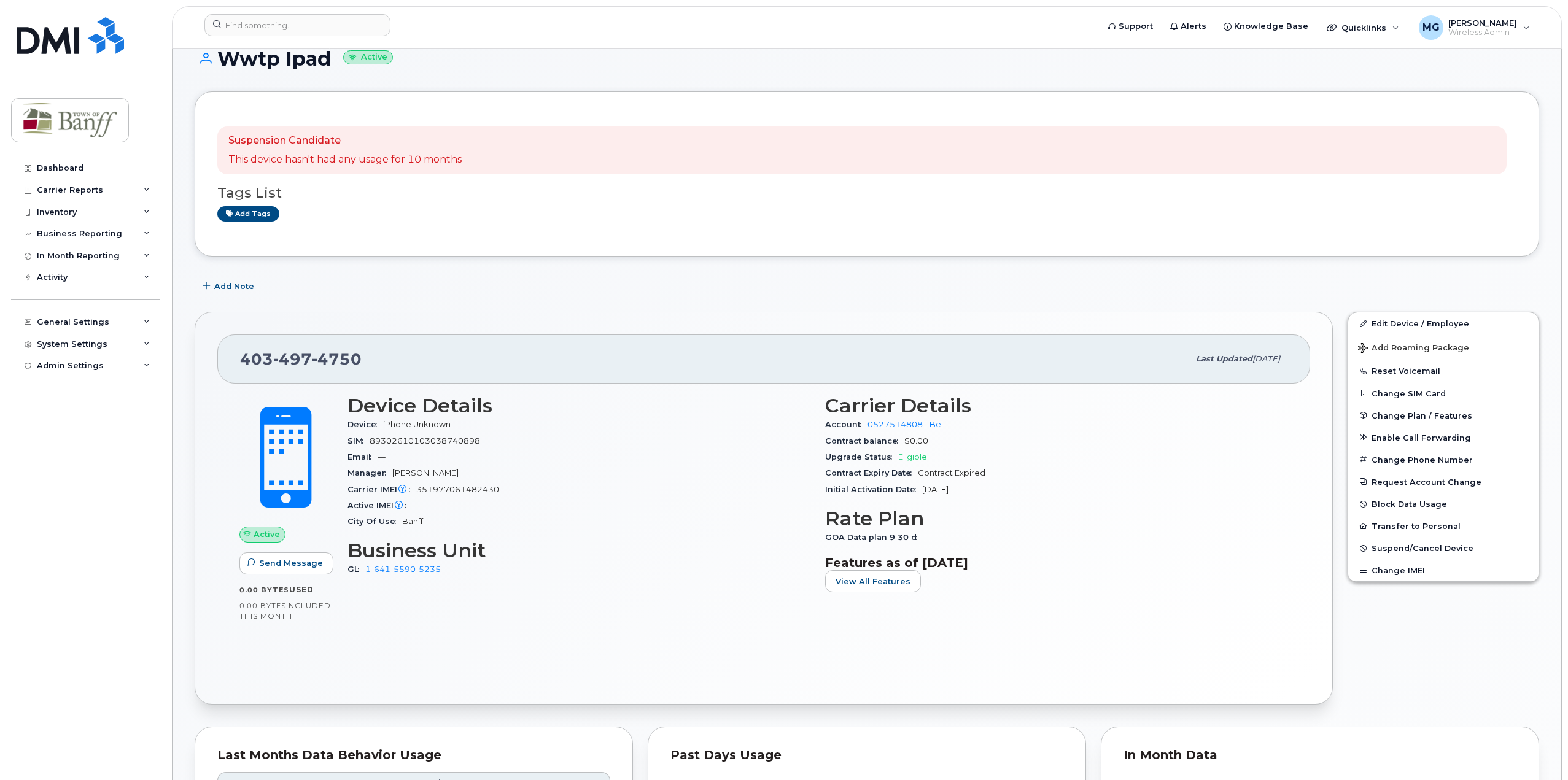
scroll to position [61, 0]
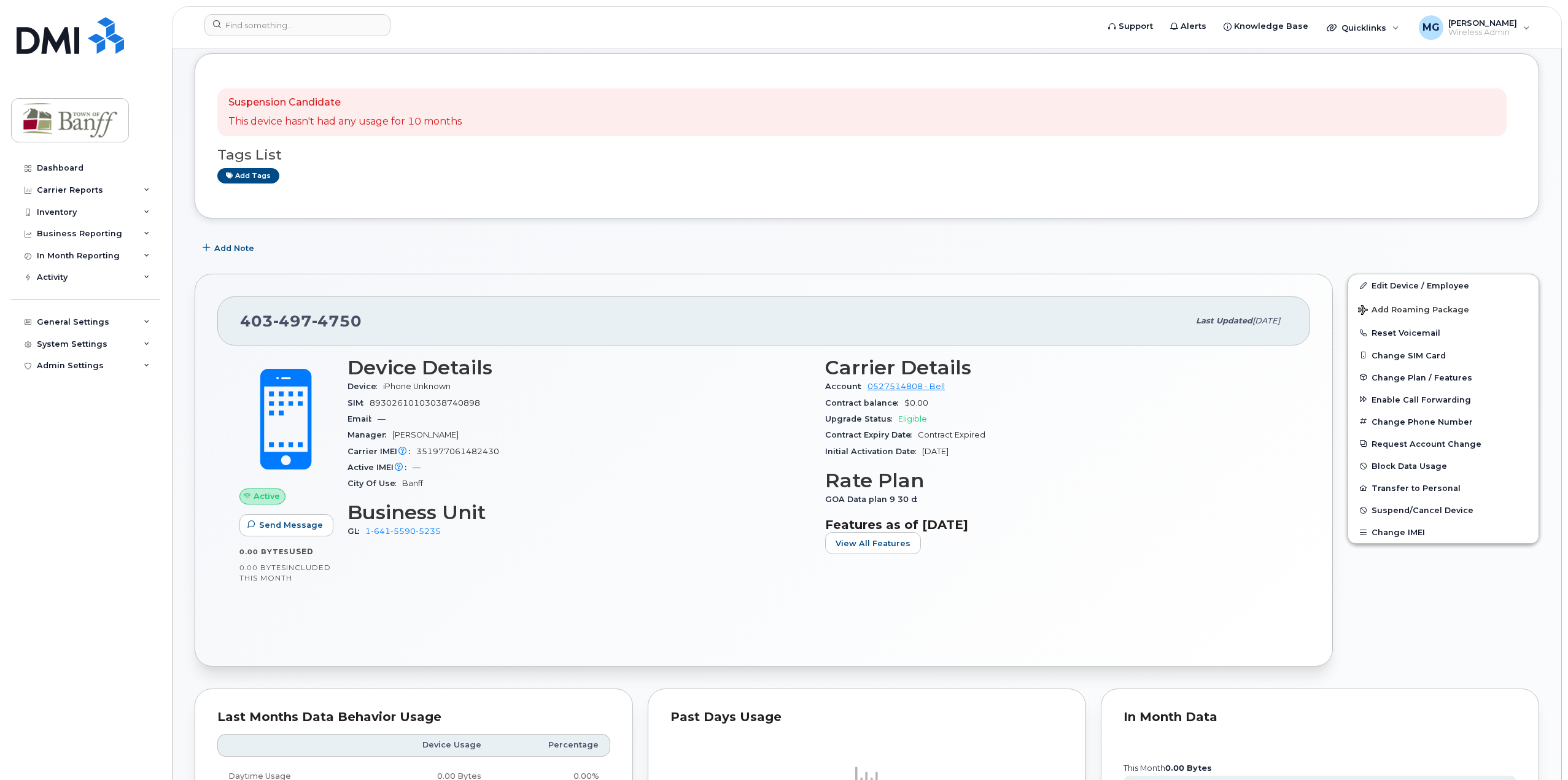
click at [470, 454] on span "351977061482430" at bounding box center [458, 451] width 83 height 9
copy span "351977061482430"
click at [263, 31] on input at bounding box center [297, 25] width 186 height 22
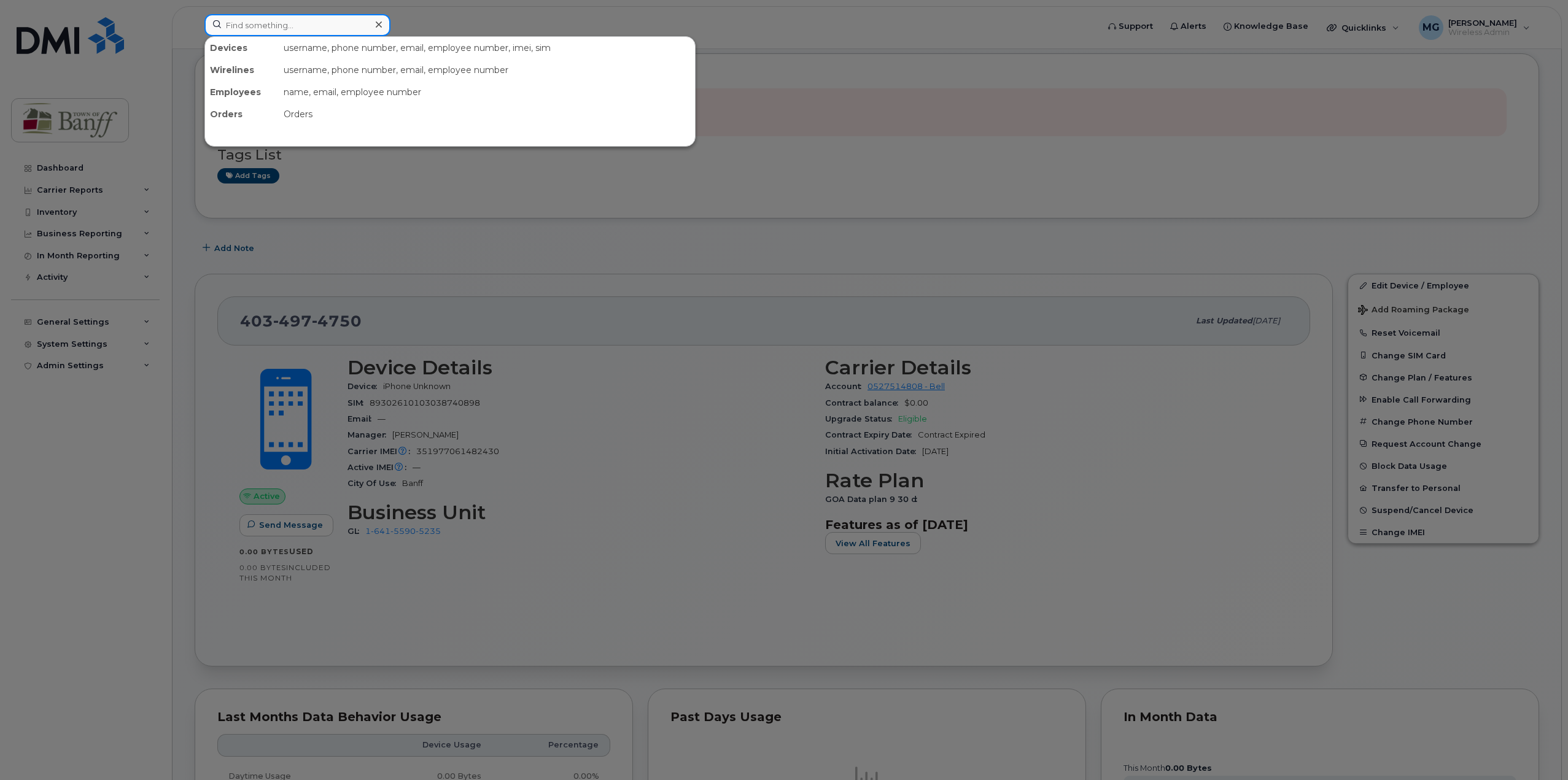
paste input "403-497-4865"
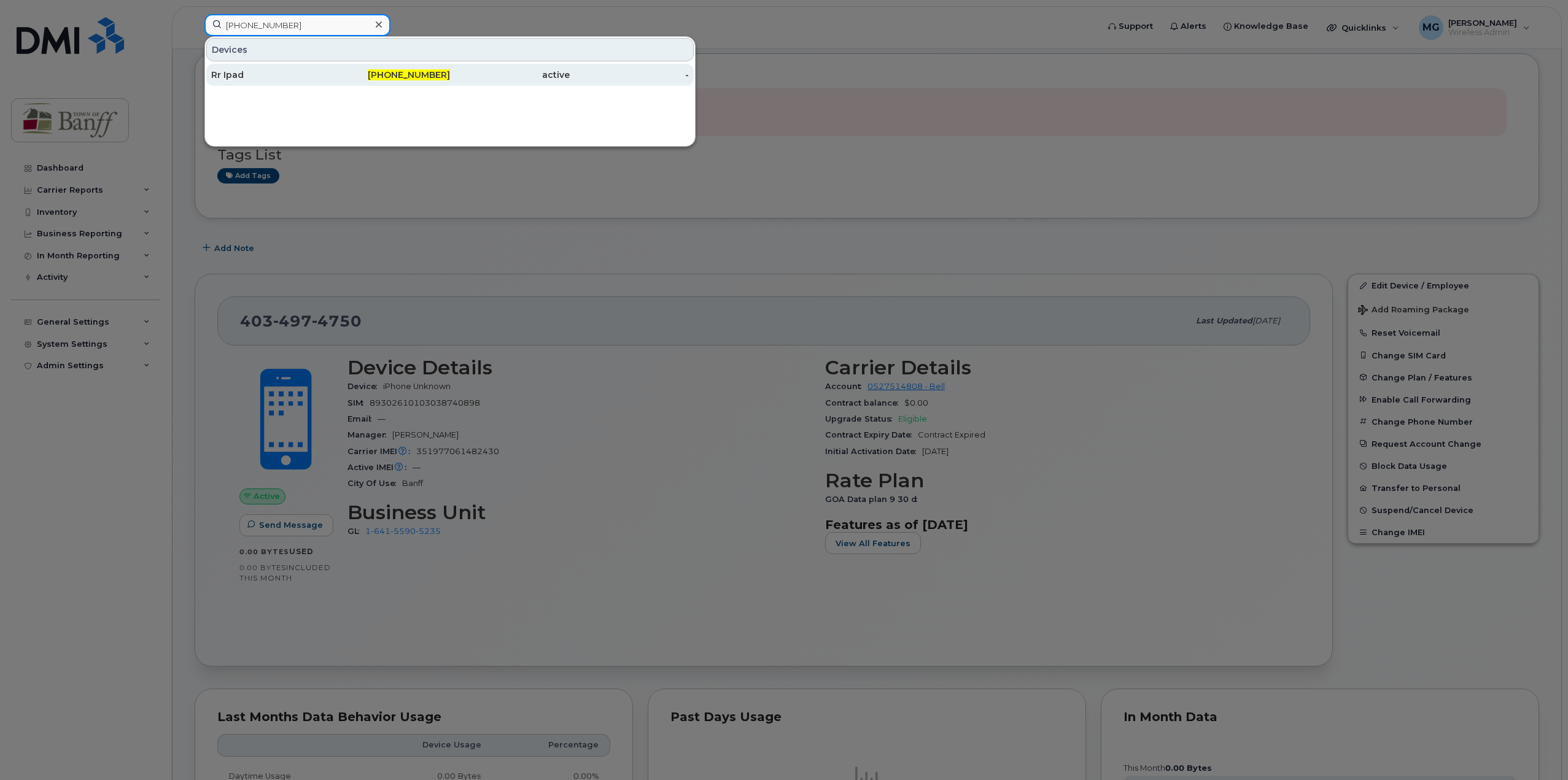
type input "[PHONE_NUMBER]"
click at [407, 76] on span "[PHONE_NUMBER]" at bounding box center [408, 75] width 82 height 11
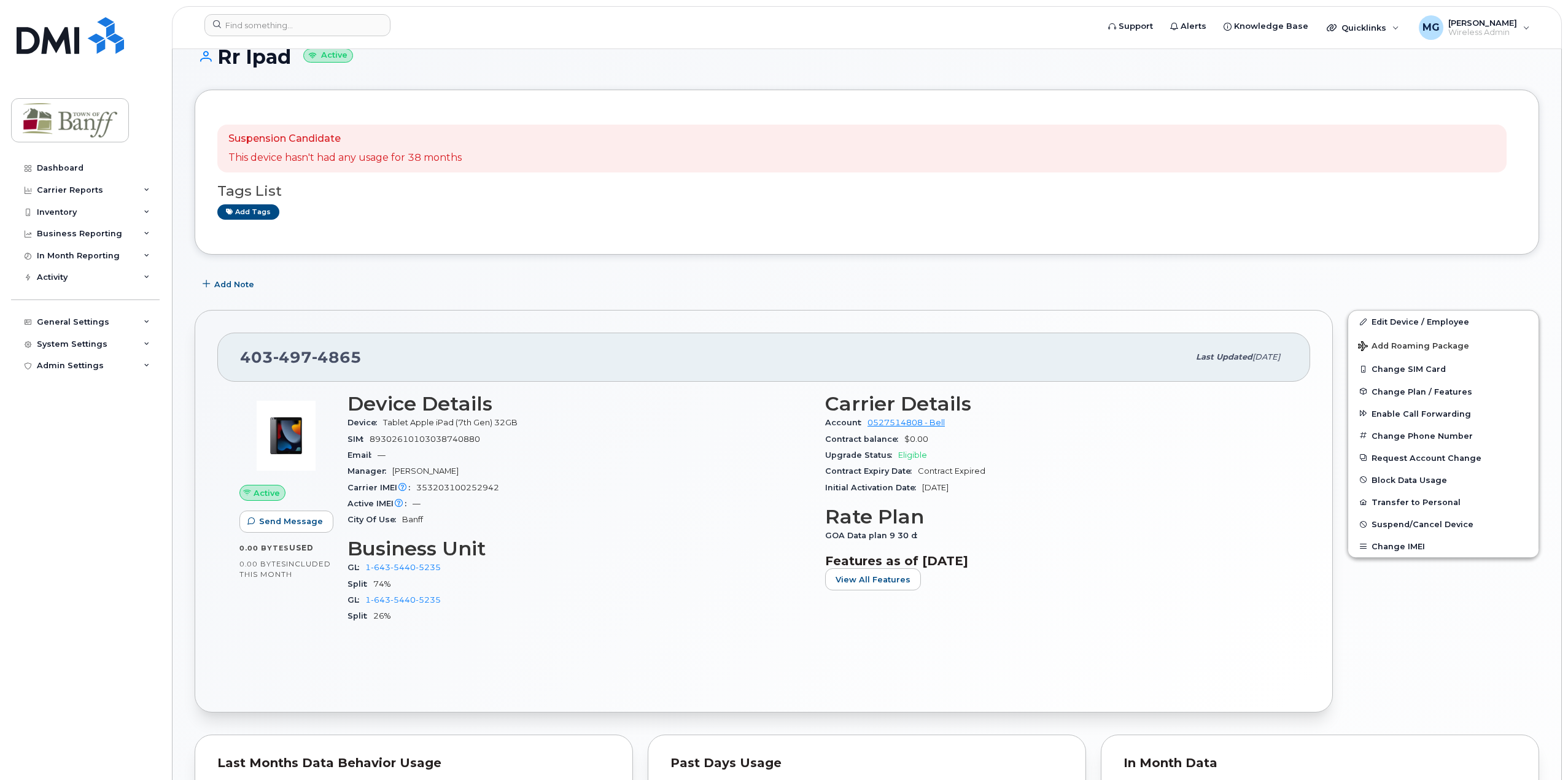
scroll to position [123, 0]
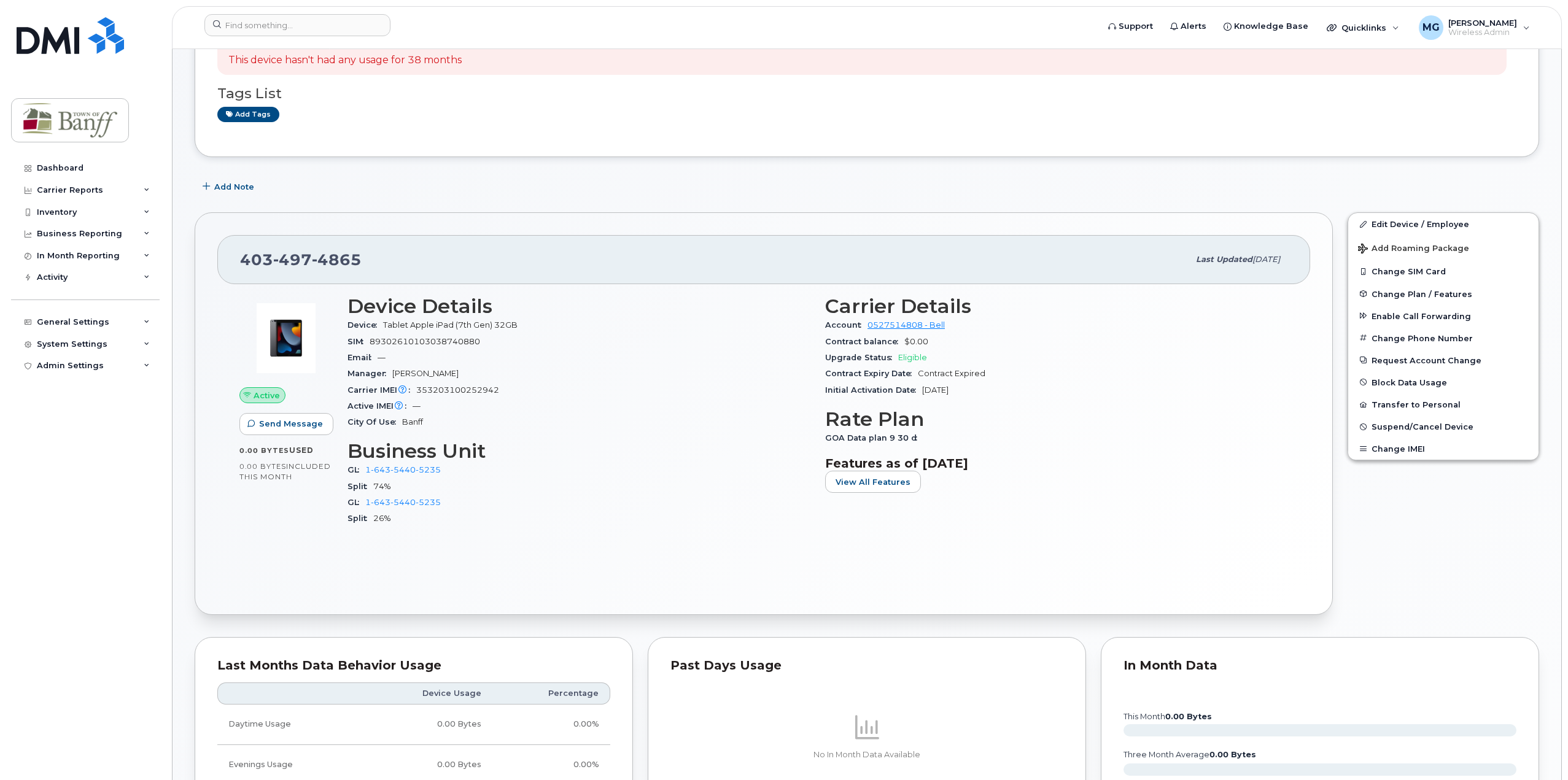
click at [459, 386] on span "353203100252942" at bounding box center [458, 390] width 83 height 9
copy span "353203100252942"
click at [304, 17] on input at bounding box center [297, 25] width 186 height 22
paste input "403-497-4179"
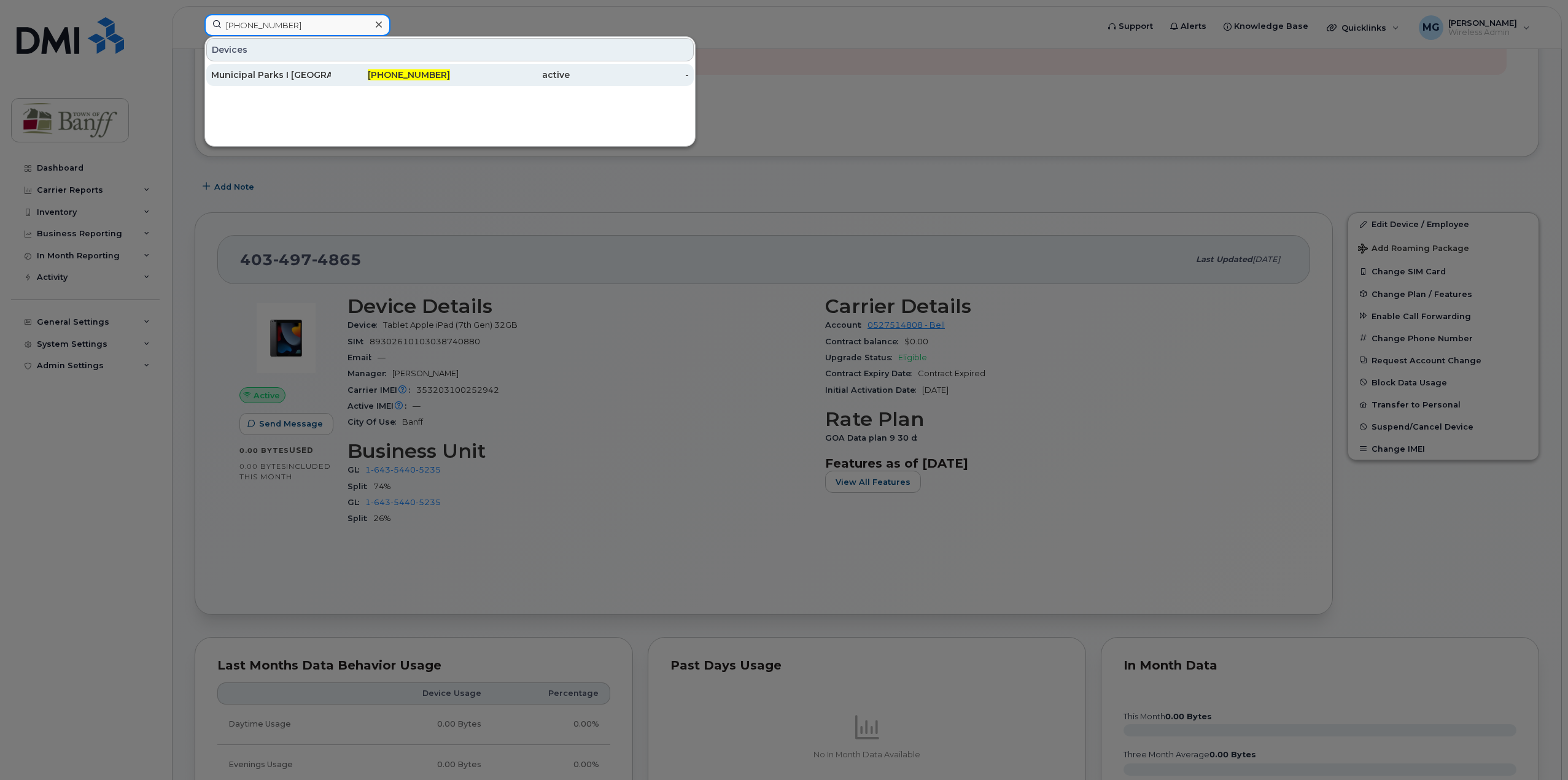
type input "403-497-4179"
click at [289, 72] on div "Municipal Parks I Pad" at bounding box center [271, 74] width 119 height 12
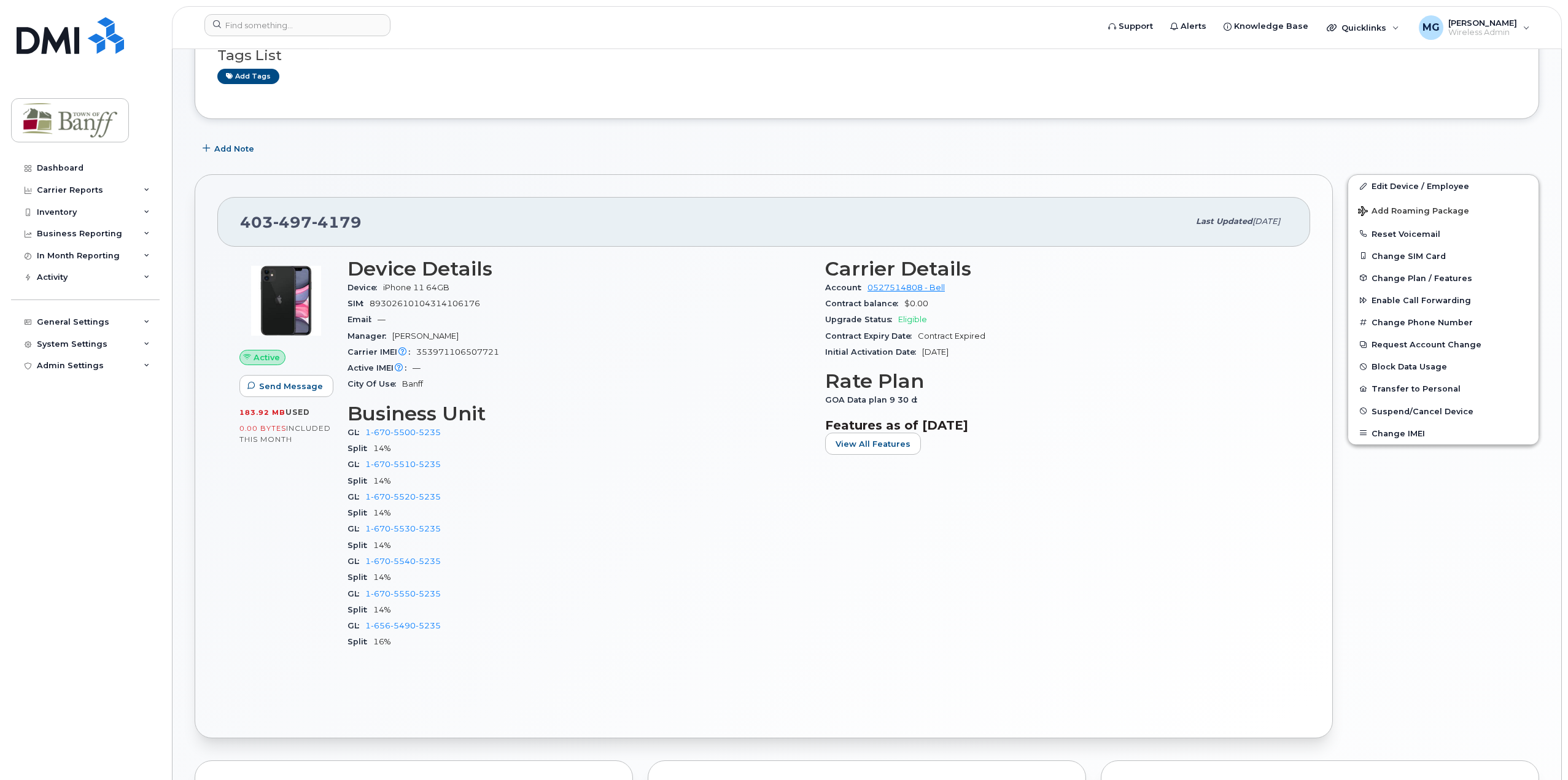
scroll to position [123, 0]
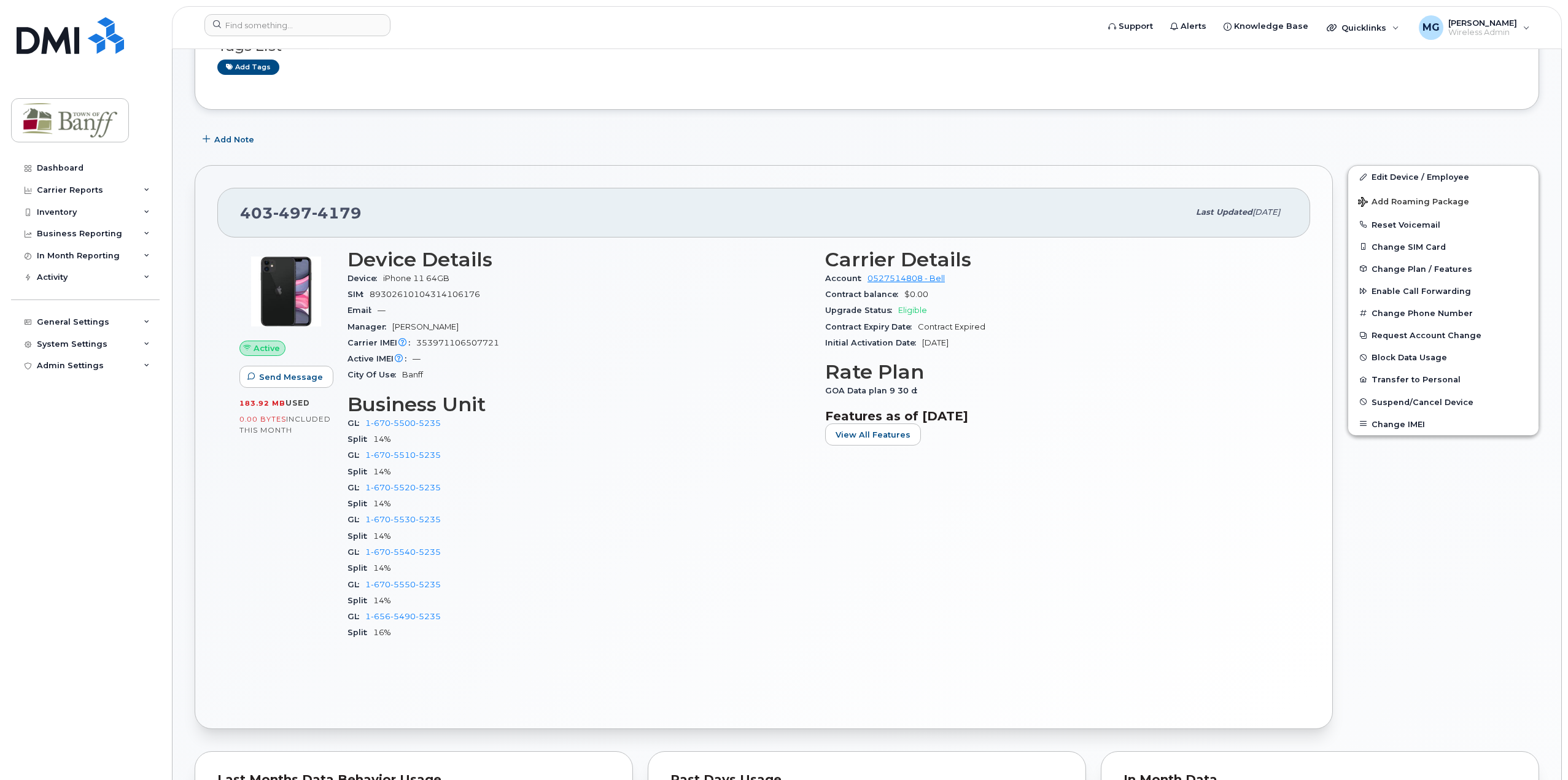
click at [458, 341] on span "353971106507721" at bounding box center [458, 343] width 83 height 9
copy span "353971106507721"
click at [296, 25] on input at bounding box center [297, 25] width 186 height 22
paste input "403-497-4160"
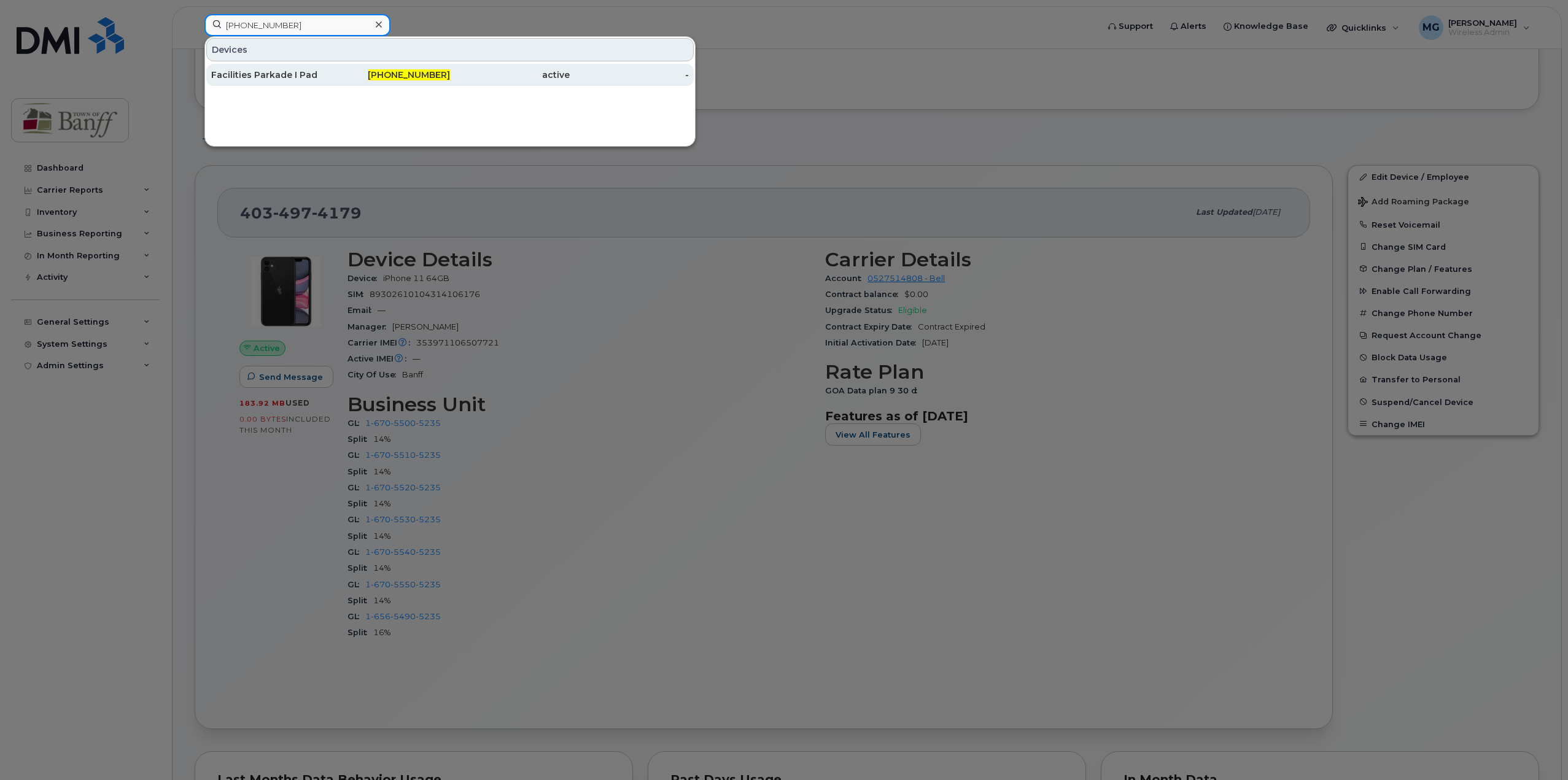
type input "403-497-4160"
click at [289, 77] on div "Facilities Parkade I Pad" at bounding box center [271, 74] width 119 height 12
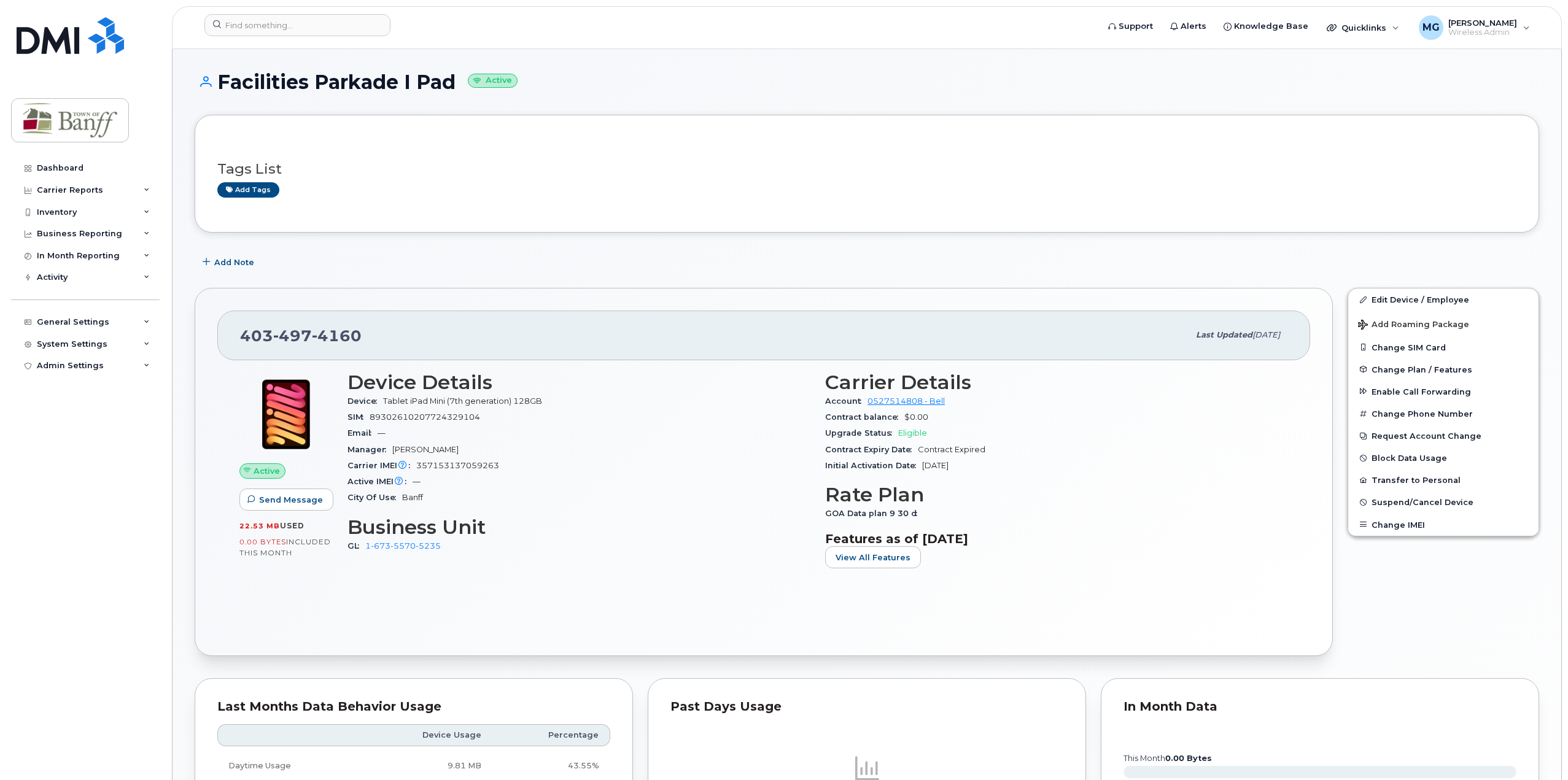
click at [468, 464] on span "357153137059263" at bounding box center [458, 466] width 83 height 9
copy span "357153137059263"
click at [264, 27] on input at bounding box center [297, 25] width 186 height 22
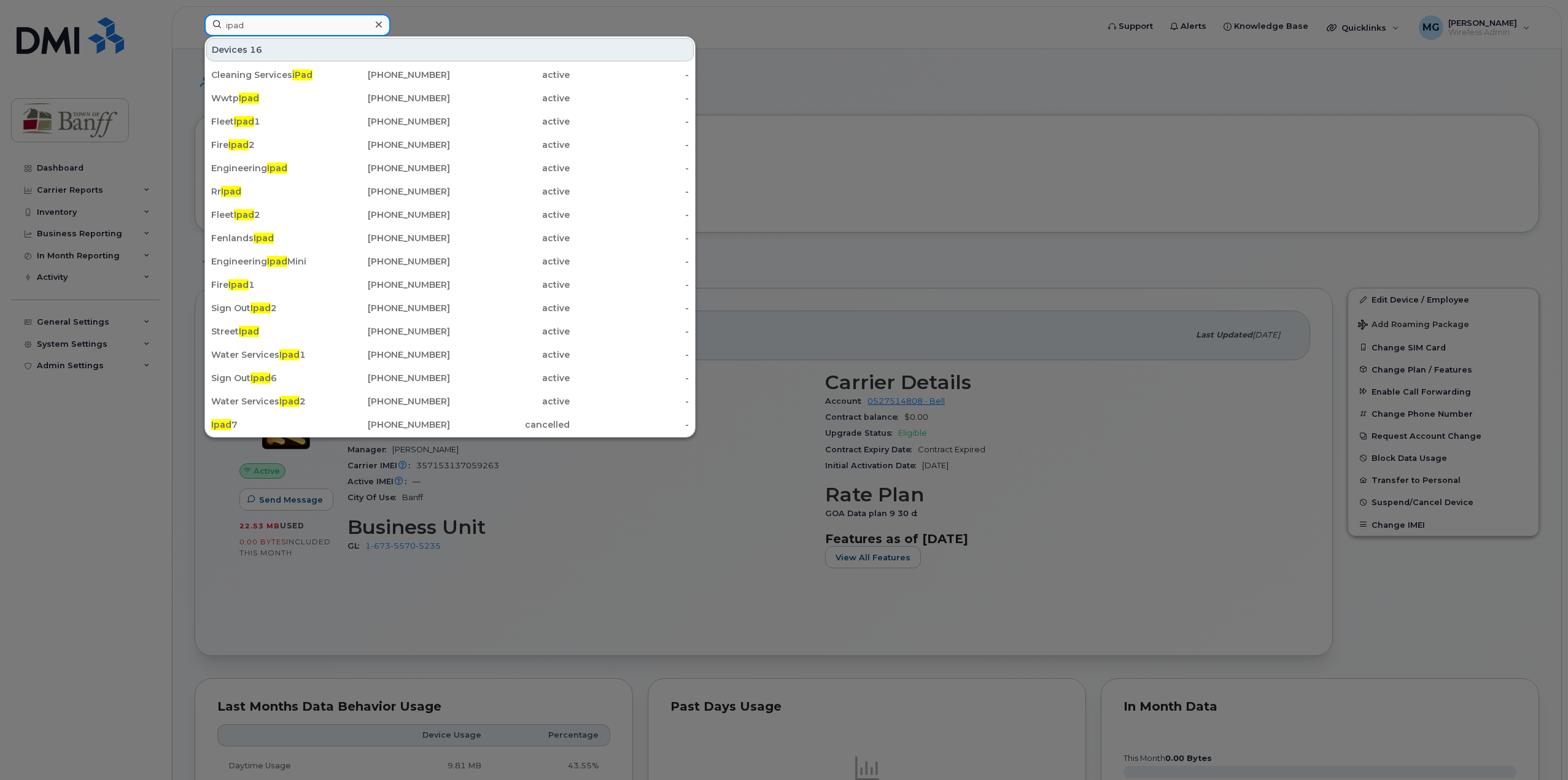
drag, startPoint x: 289, startPoint y: 26, endPoint x: 174, endPoint y: 40, distance: 115.8
click at [195, 40] on div "ipad Devices 16 Cleaning Services iPad 403-497-1388 active - Wwtp Ipad 403-497-…" at bounding box center [647, 27] width 905 height 27
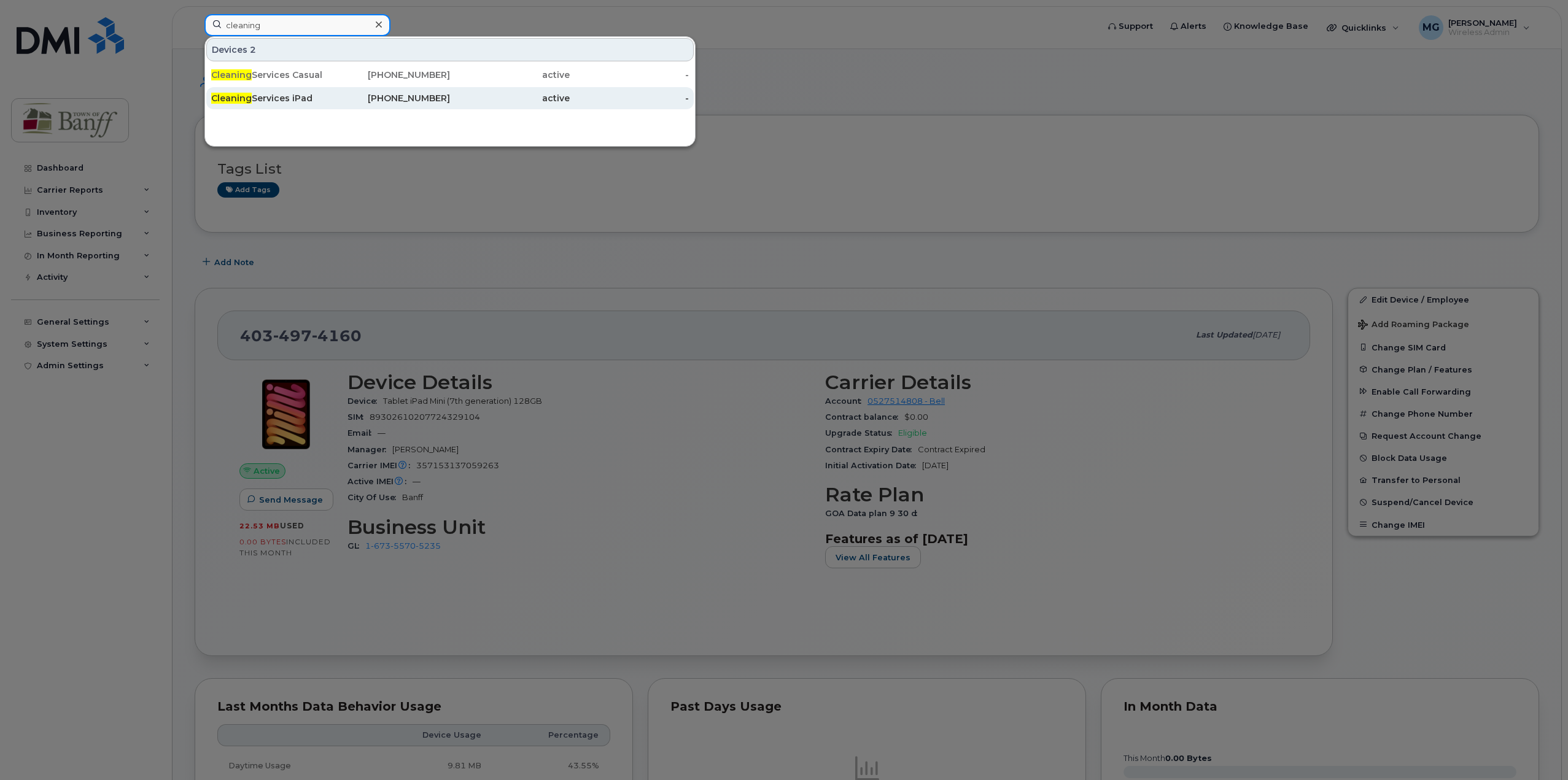
type input "cleaning"
click at [273, 105] on div "Cleaning Services iPad" at bounding box center [271, 98] width 119 height 22
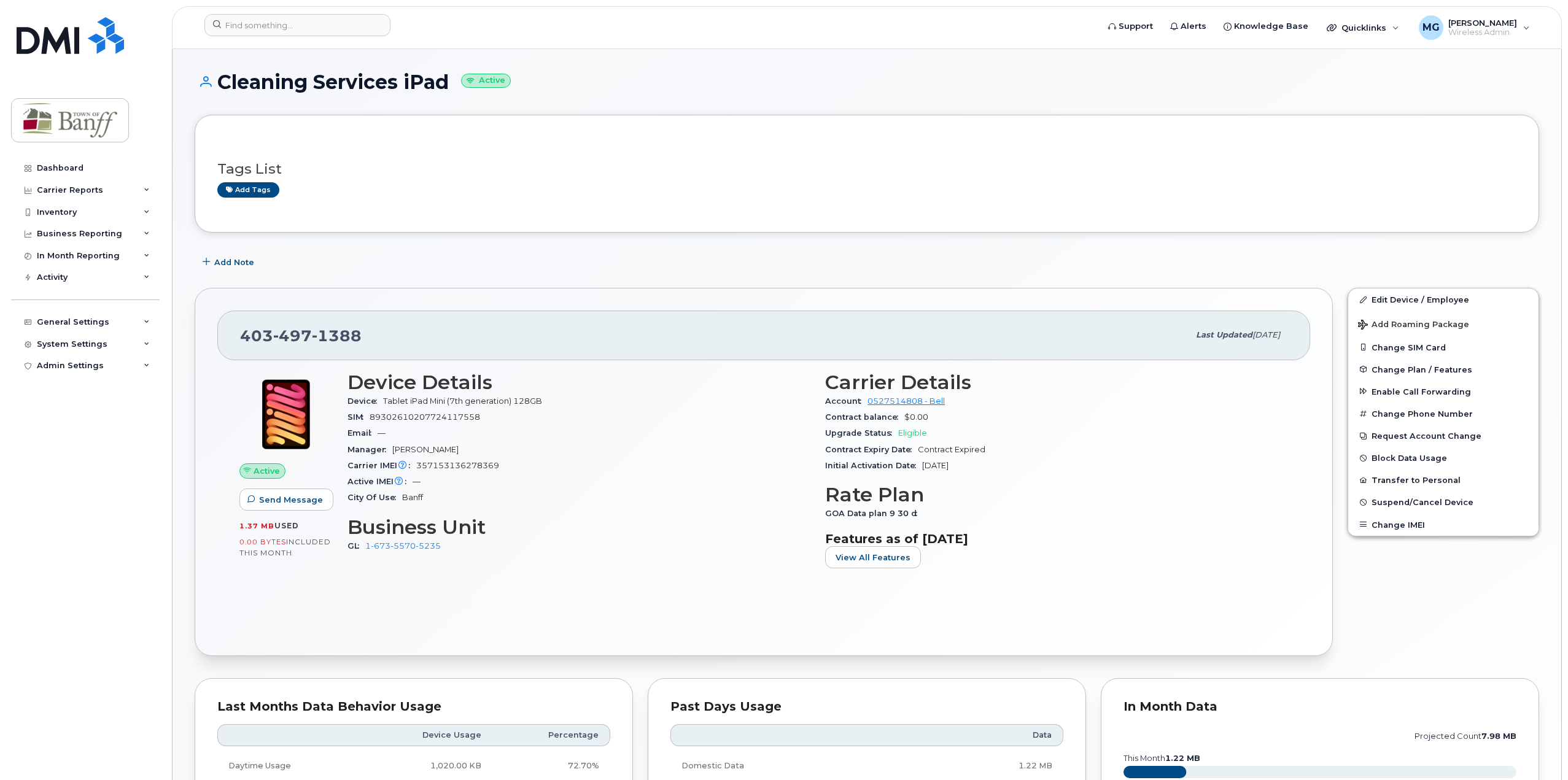
click at [492, 465] on span "357153136278369" at bounding box center [458, 466] width 83 height 9
copy span "357153136278369"
click at [722, 465] on div "Carrier IMEI Carrier IMEI is reported during the last billing cycle or change o…" at bounding box center [579, 466] width 463 height 16
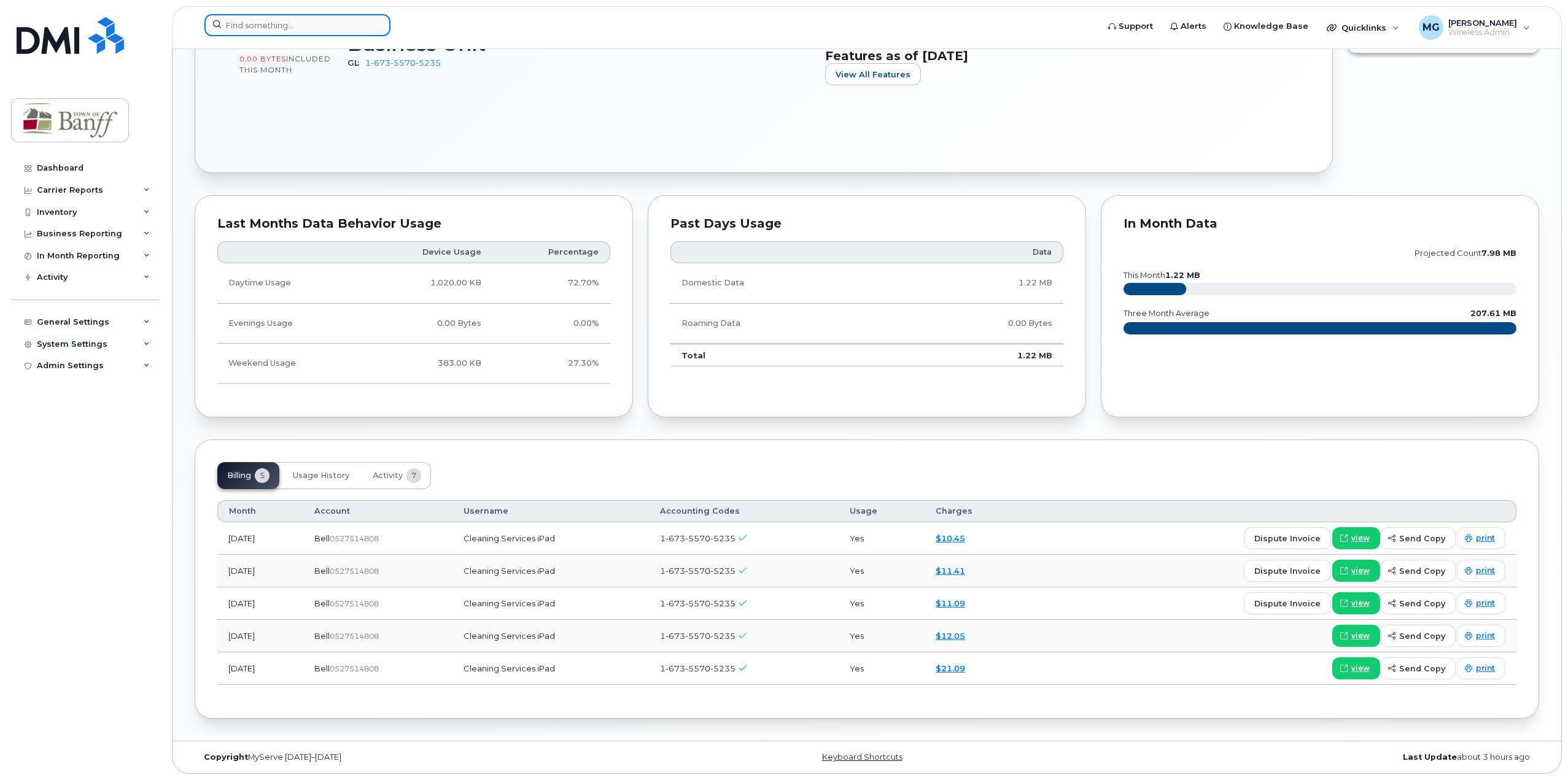
drag, startPoint x: 335, startPoint y: 16, endPoint x: 335, endPoint y: 27, distance: 11.0
click at [335, 20] on input at bounding box center [297, 25] width 186 height 22
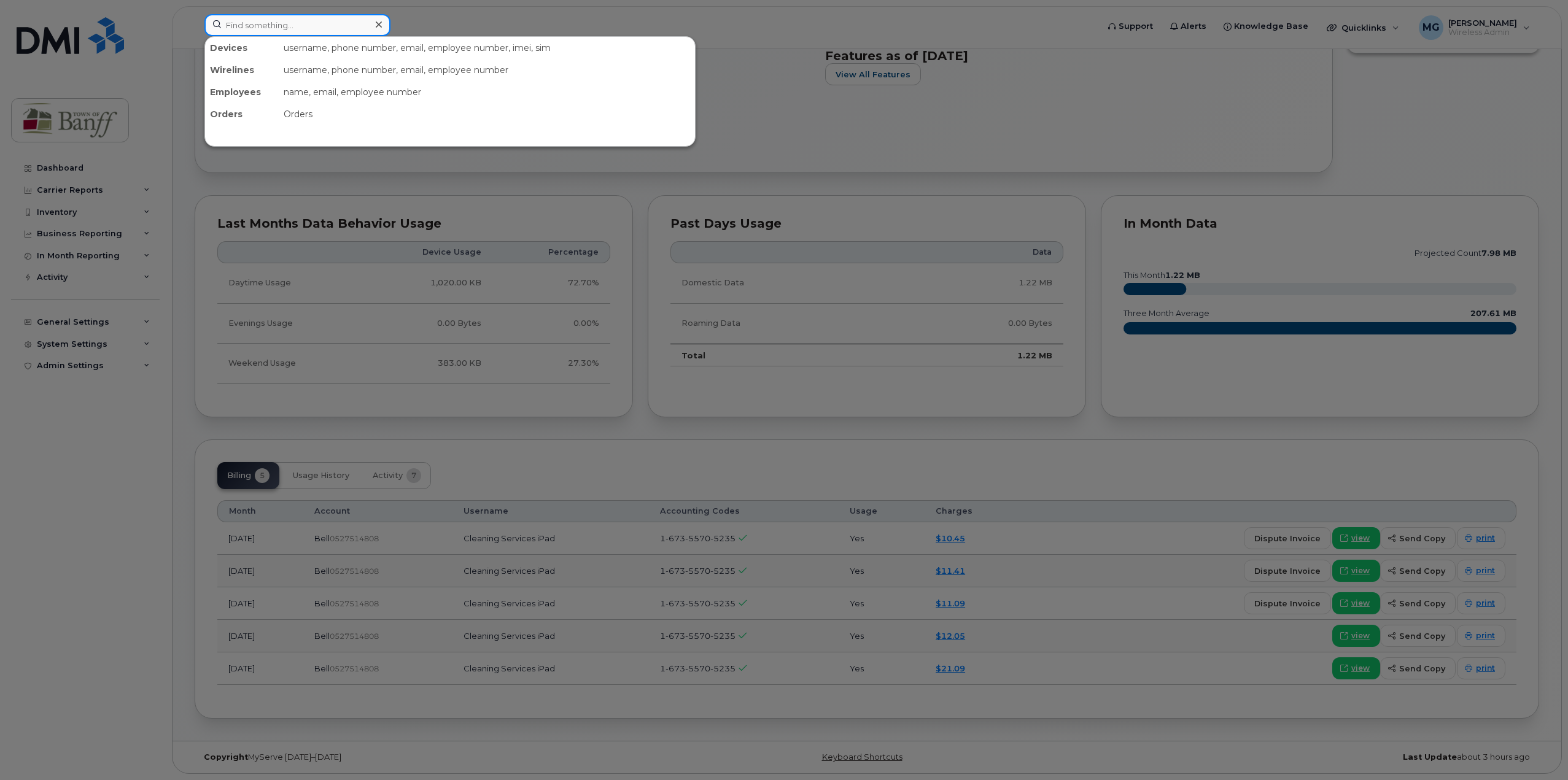
paste input "403-497-4853"
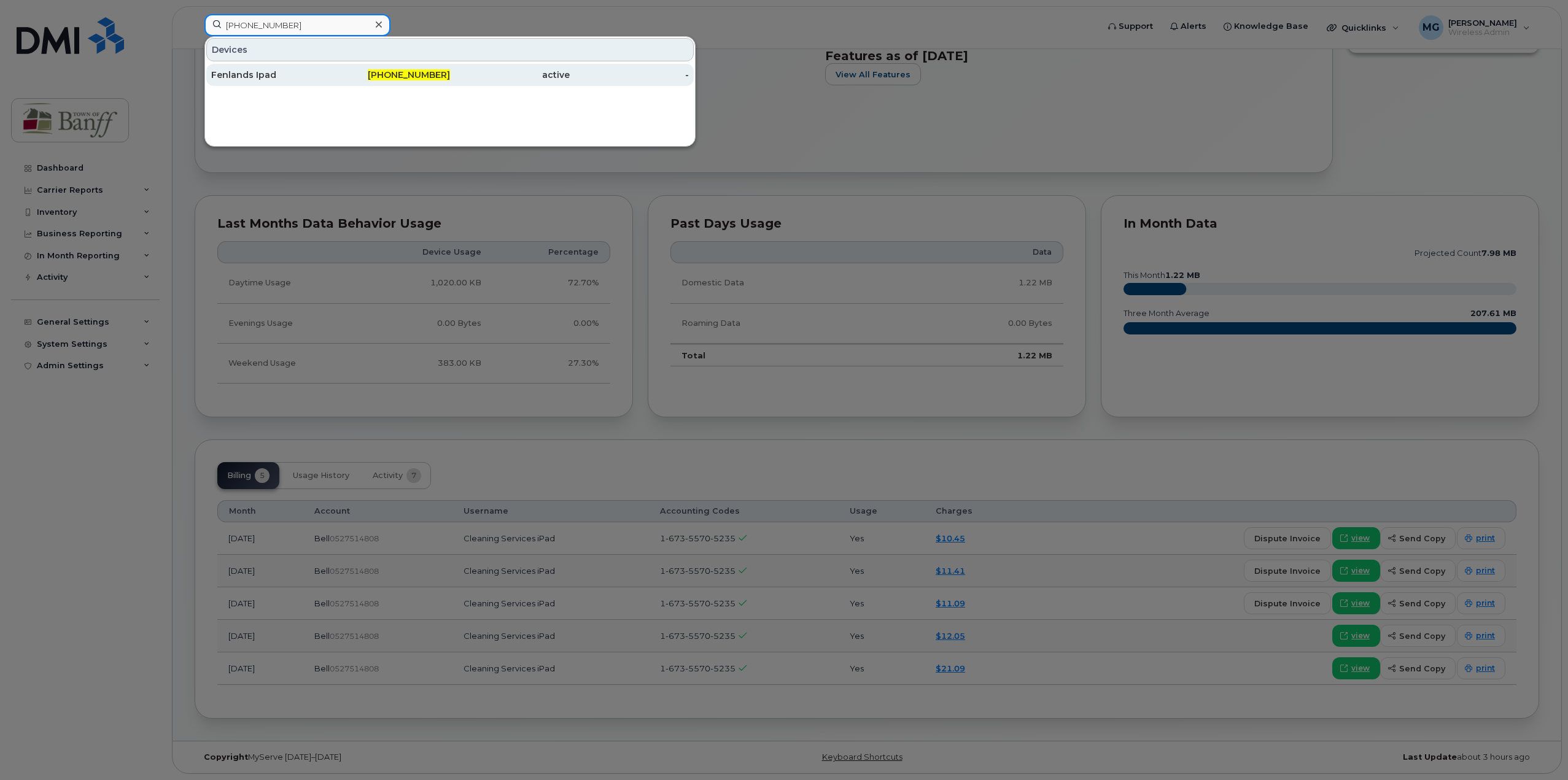
type input "403-497-4853"
click at [293, 68] on div "Fenlands Ipad" at bounding box center [271, 75] width 119 height 22
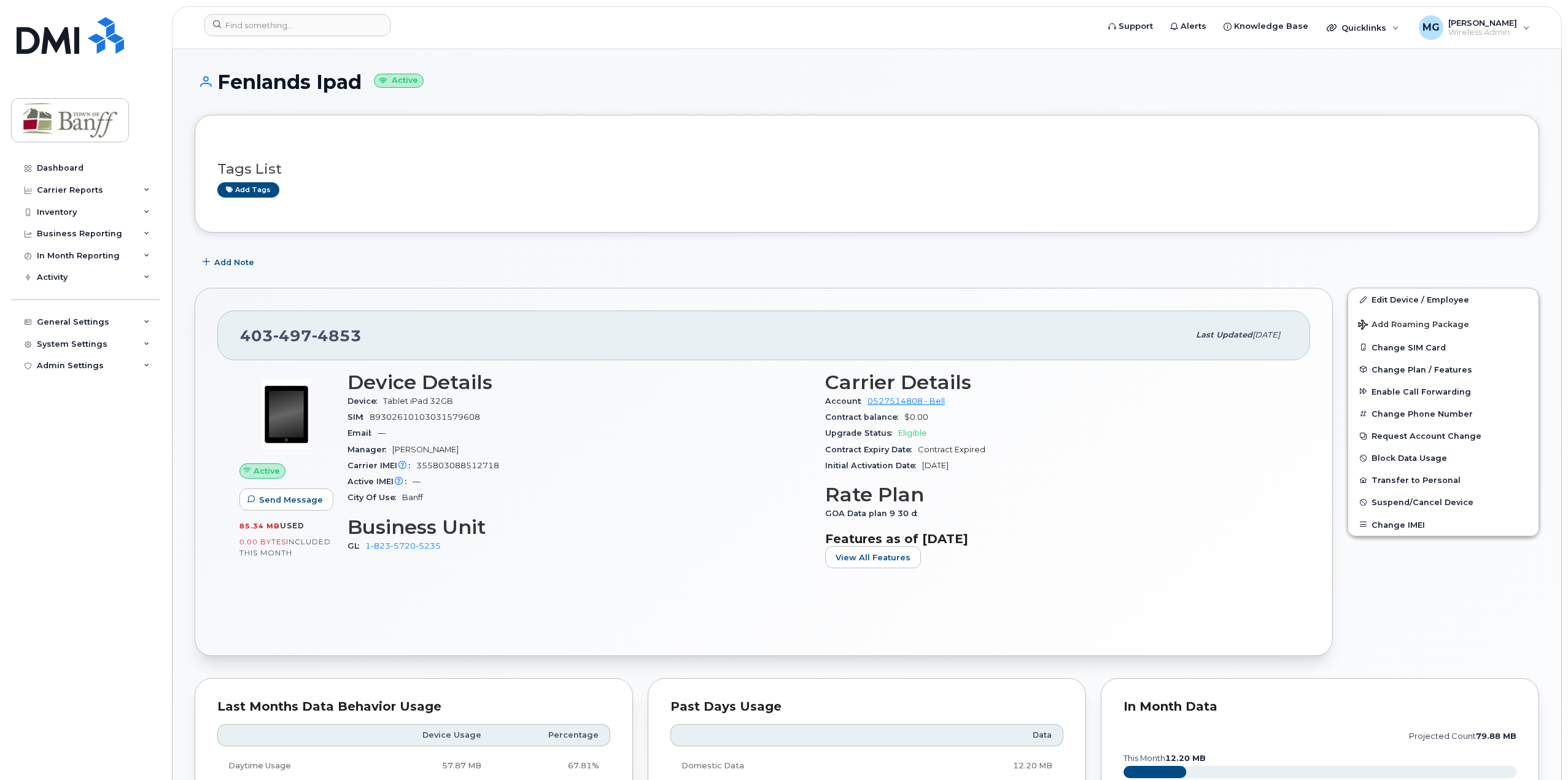
click at [469, 466] on span "355803088512718" at bounding box center [458, 466] width 83 height 9
copy span "355803088512718"
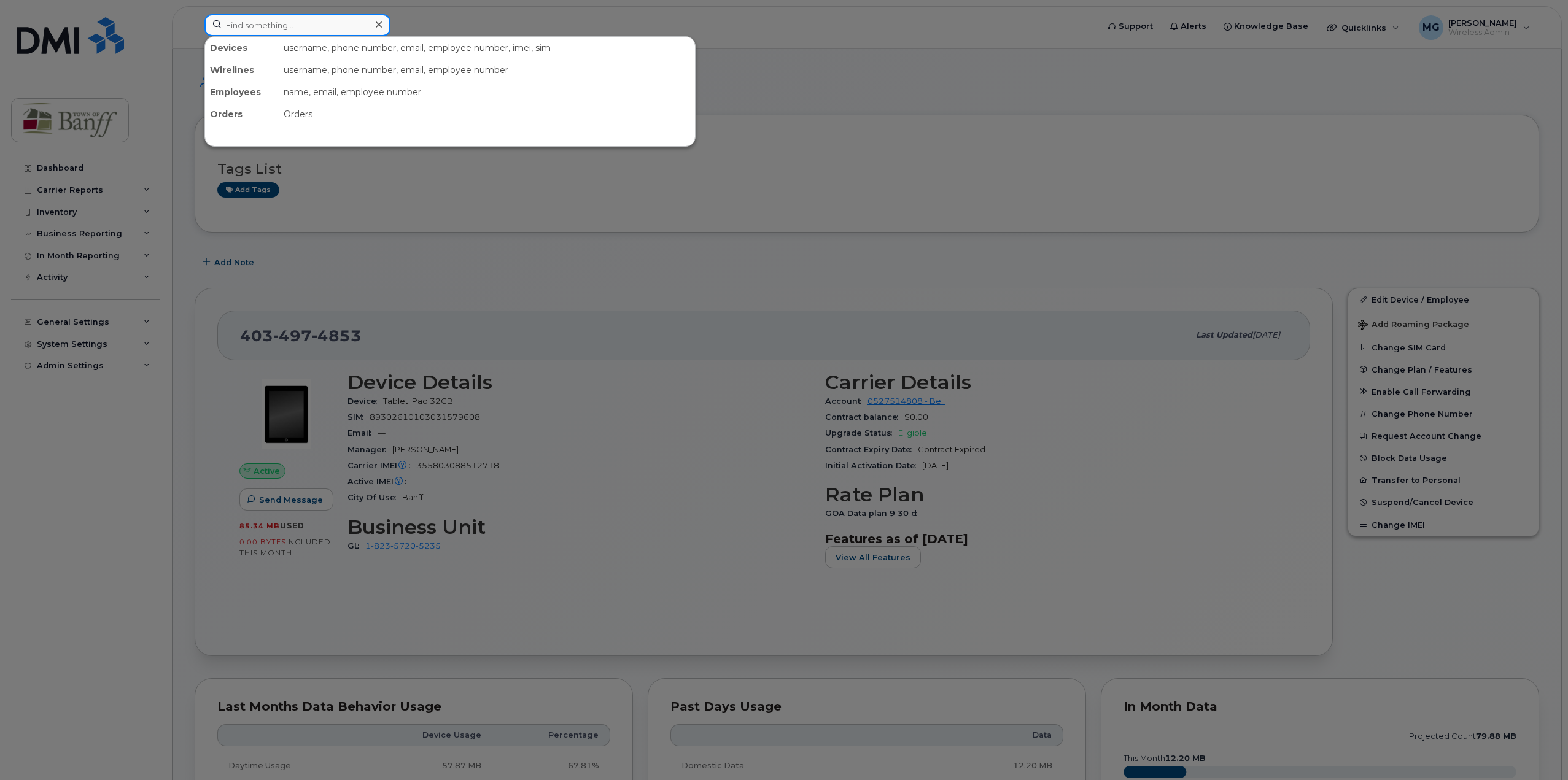
click at [298, 34] on input at bounding box center [297, 25] width 186 height 22
click at [1056, 559] on div at bounding box center [784, 390] width 1568 height 780
click at [330, 30] on input at bounding box center [297, 25] width 186 height 22
paste input "[PHONE_NUMBER]"
drag, startPoint x: 325, startPoint y: 25, endPoint x: 18, endPoint y: 25, distance: 307.0
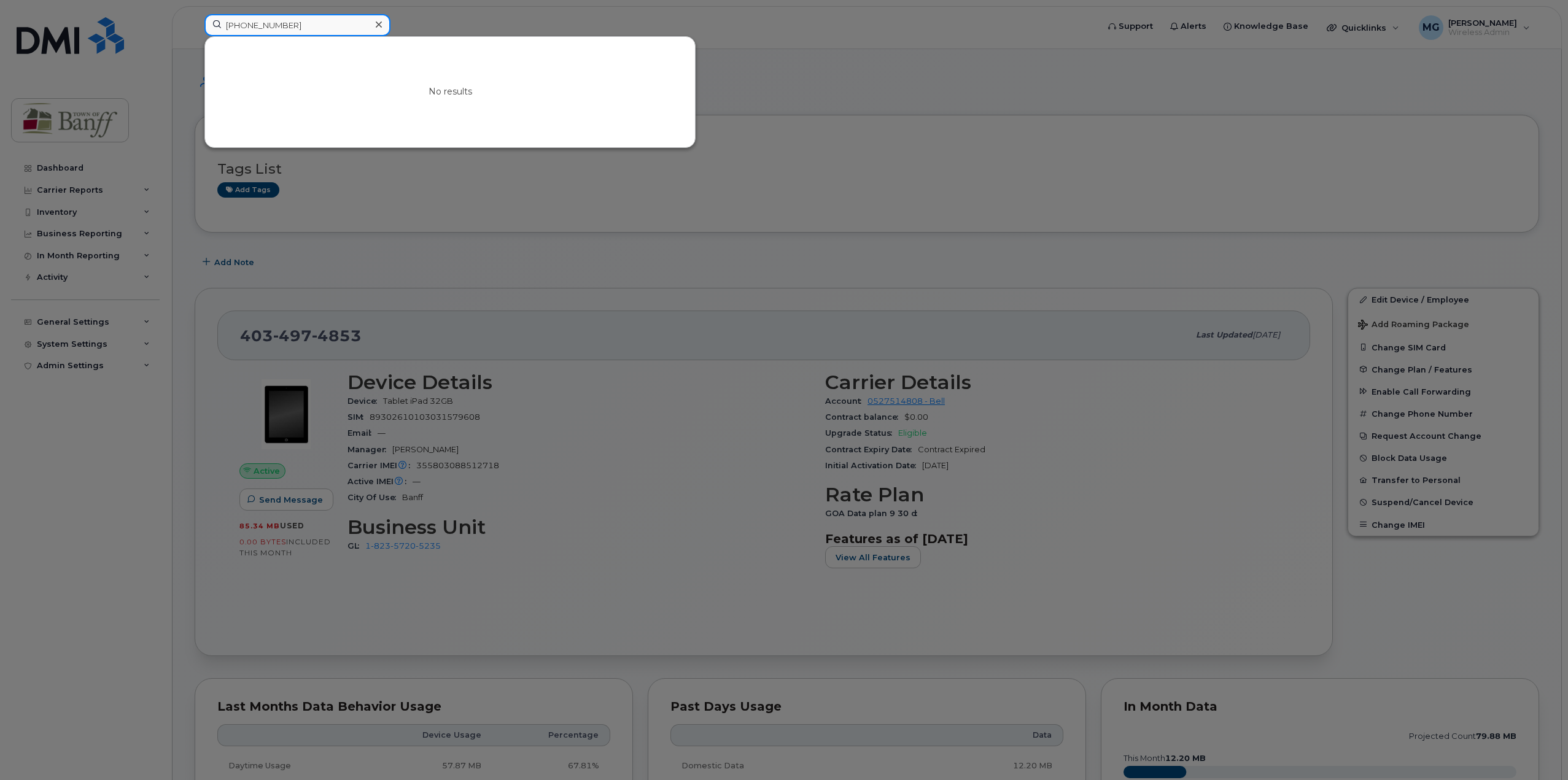
click at [195, 25] on div "403-497-5553 No results" at bounding box center [647, 27] width 905 height 27
paste input "641"
click at [324, 22] on input "403-497-5641" at bounding box center [297, 25] width 186 height 22
drag, startPoint x: 324, startPoint y: 24, endPoint x: 83, endPoint y: 24, distance: 241.0
click at [195, 24] on div "403-497-5641 No results" at bounding box center [647, 27] width 905 height 27
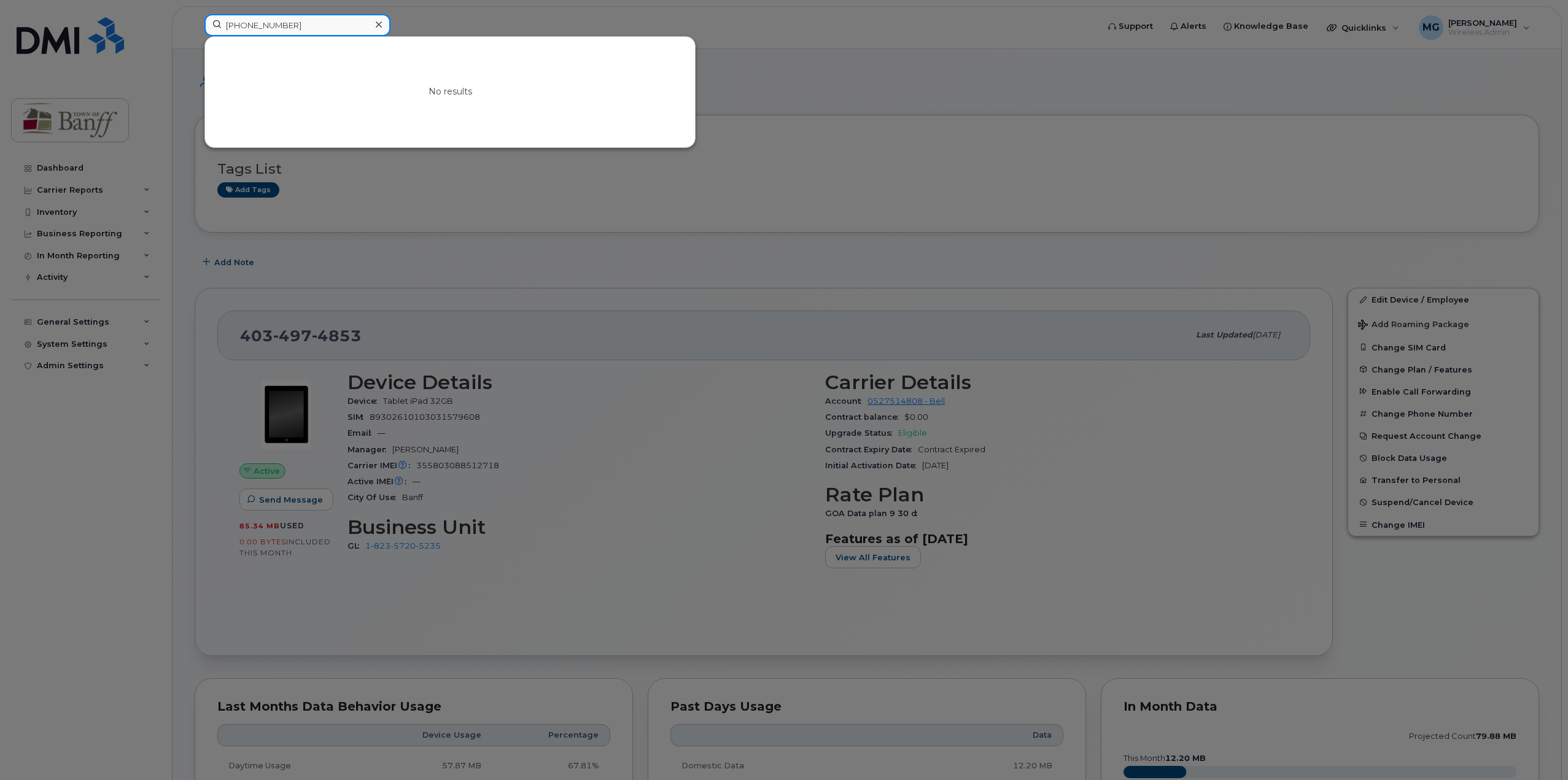
paste input "4174"
drag, startPoint x: 303, startPoint y: 24, endPoint x: -87, endPoint y: 22, distance: 390.0
paste input "5911"
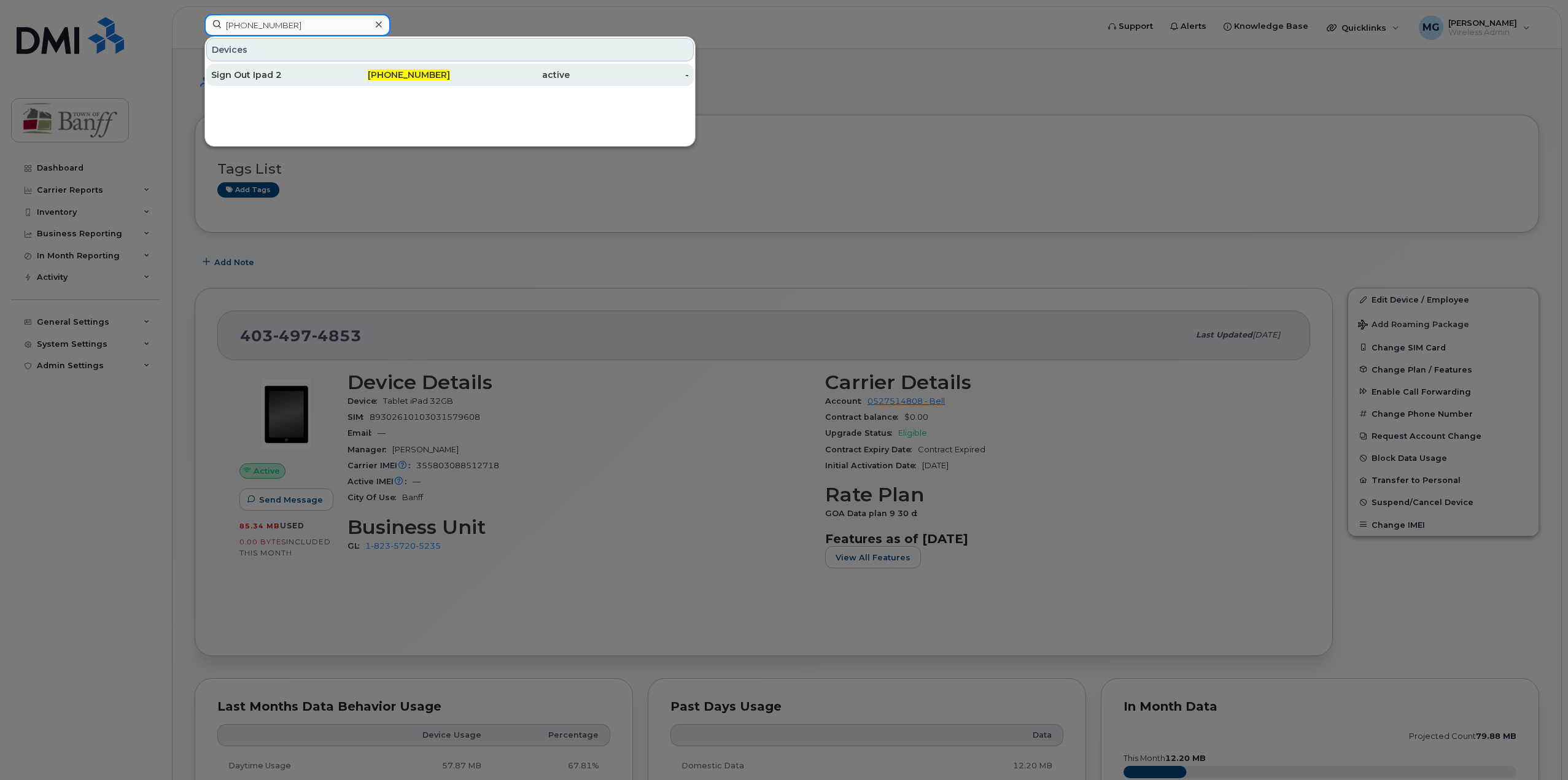
type input "403-497-5911"
click at [432, 72] on span "403-497-5911" at bounding box center [408, 75] width 82 height 11
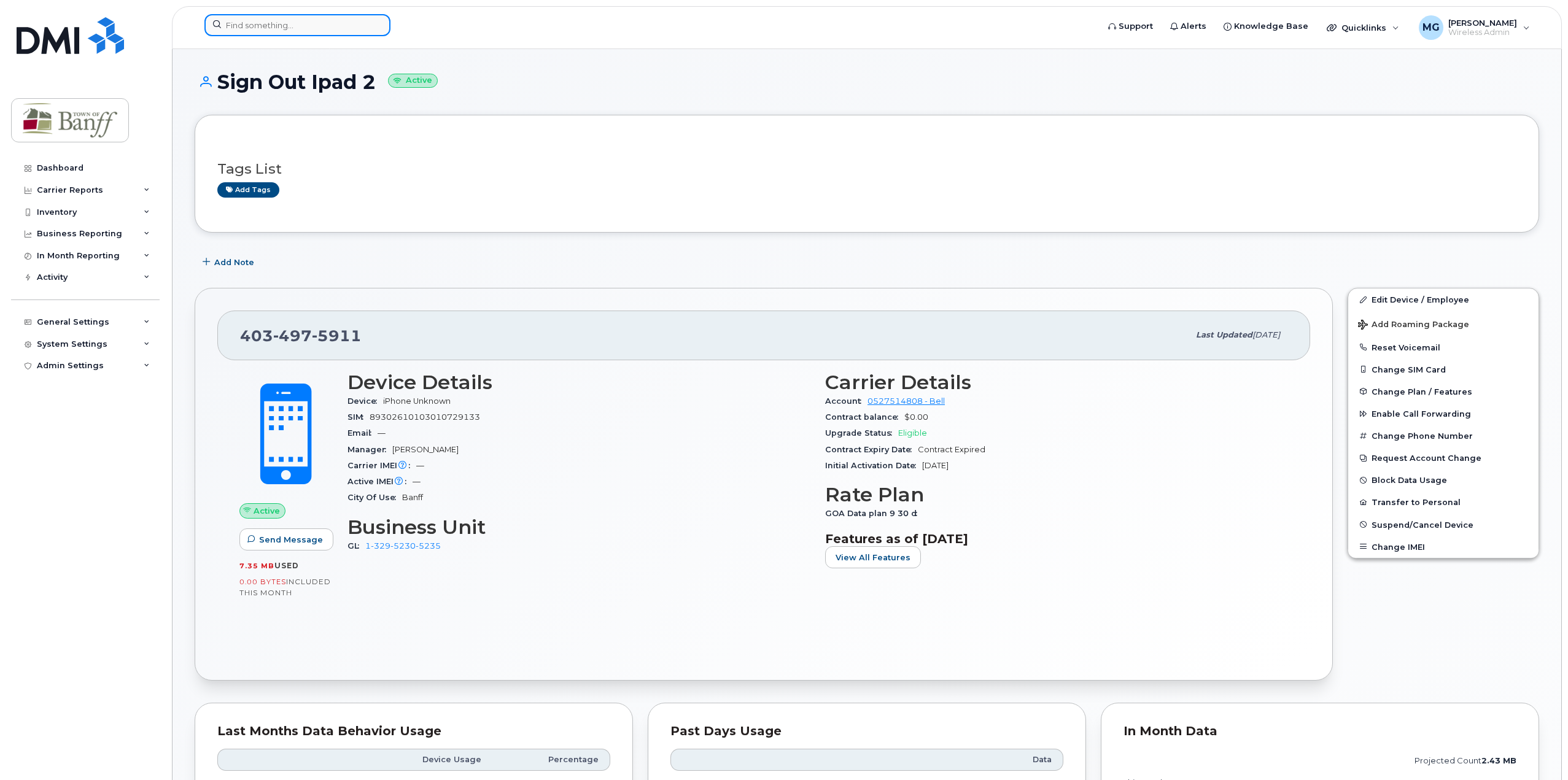
click at [264, 27] on input at bounding box center [297, 25] width 186 height 22
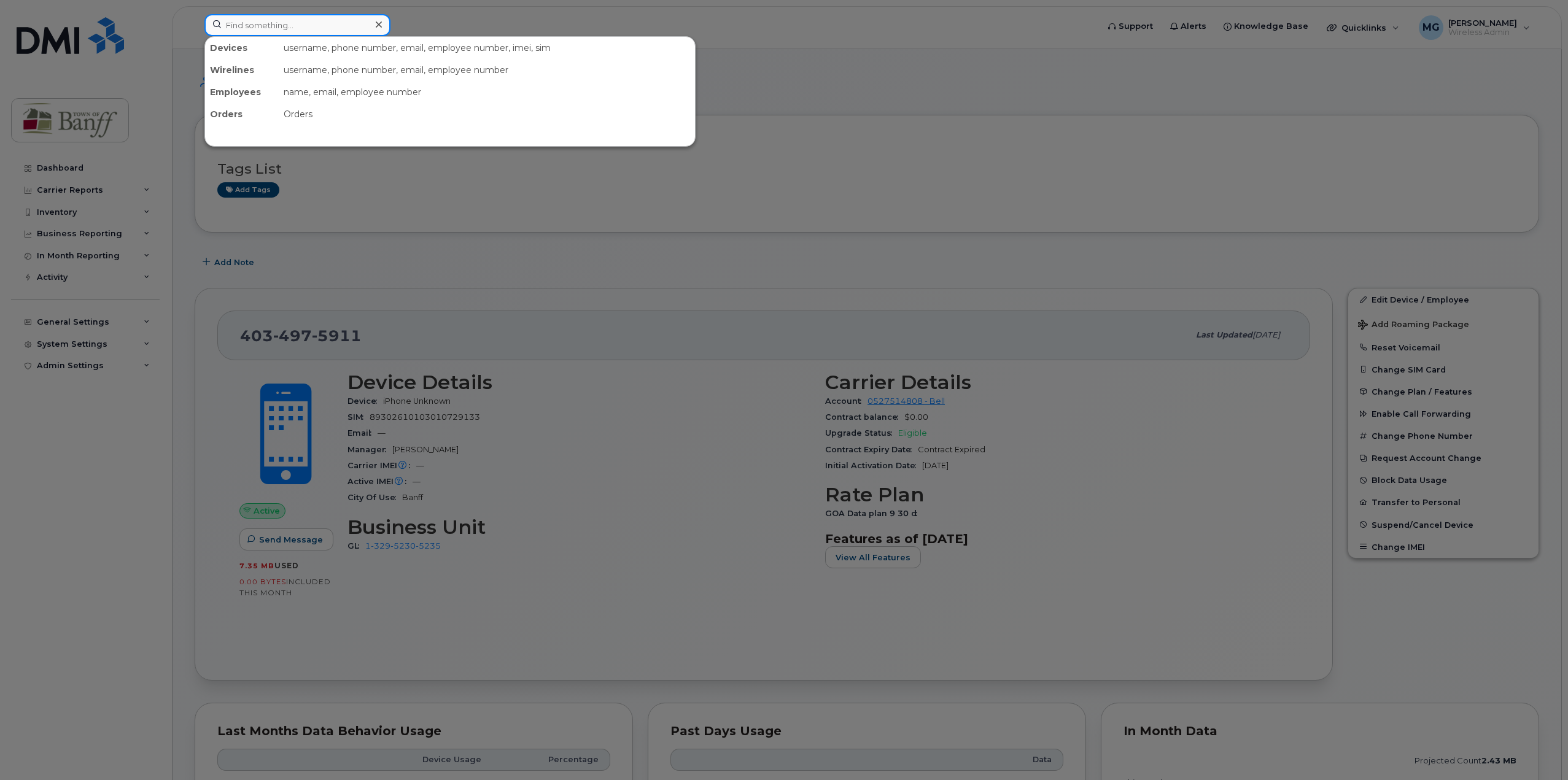
paste input "[PHONE_NUMBER]"
type input "[PHONE_NUMBER]"
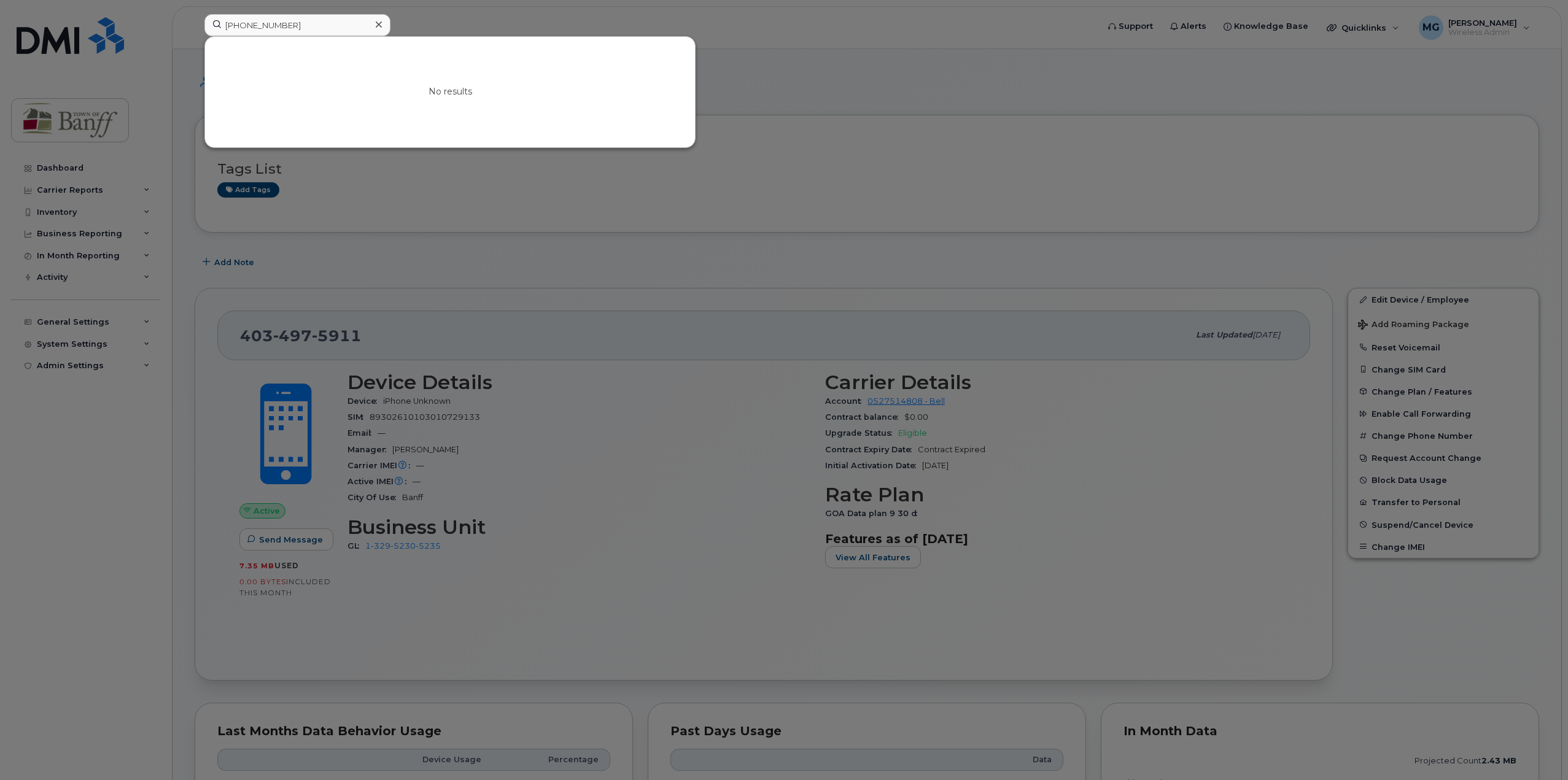
click at [832, 73] on div at bounding box center [784, 390] width 1568 height 780
